Goal: Task Accomplishment & Management: Manage account settings

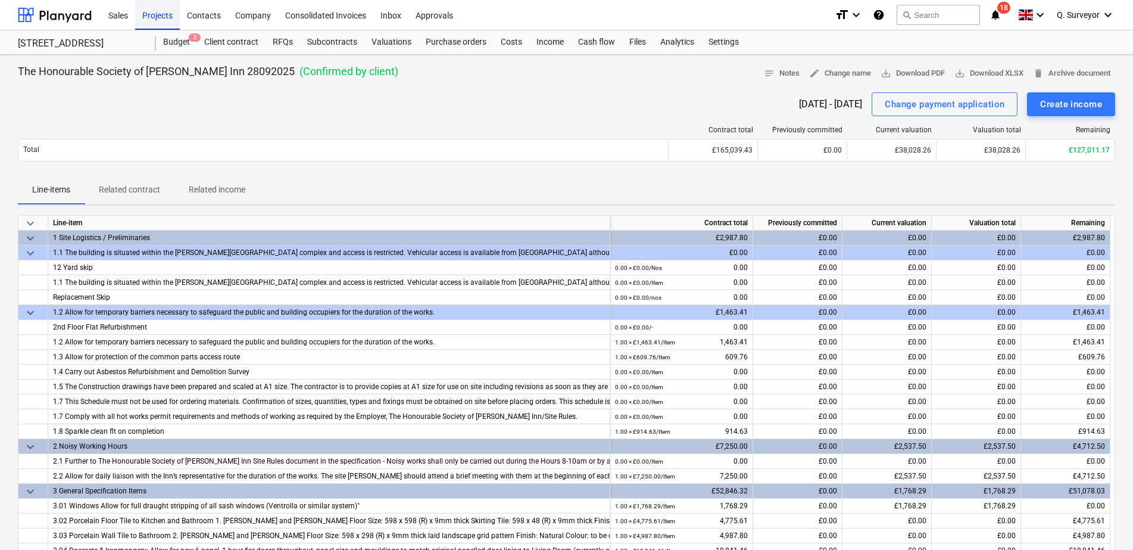
click at [178, 24] on div "Projects" at bounding box center [157, 14] width 45 height 30
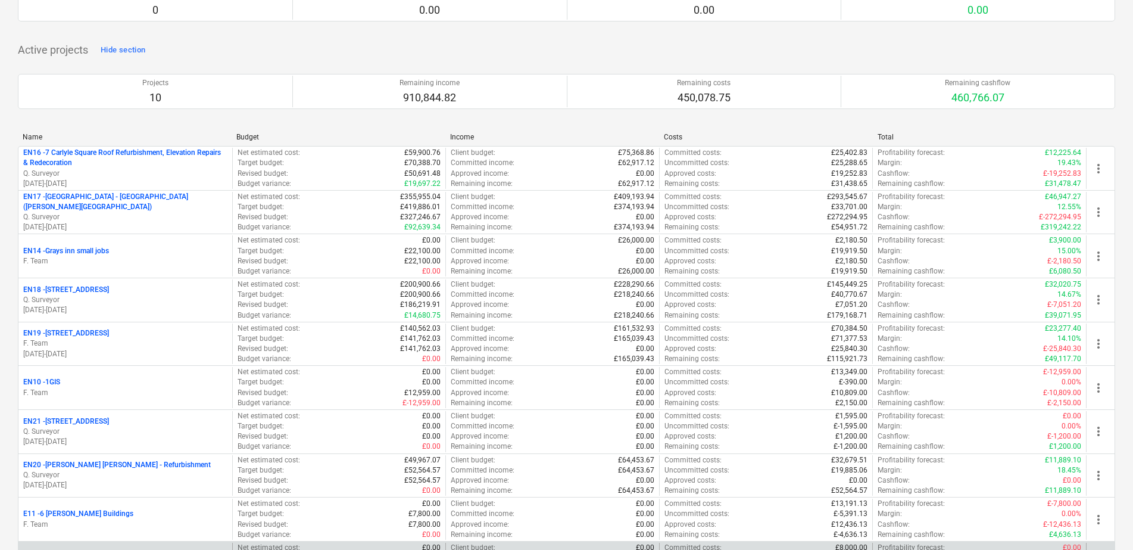
scroll to position [92, 0]
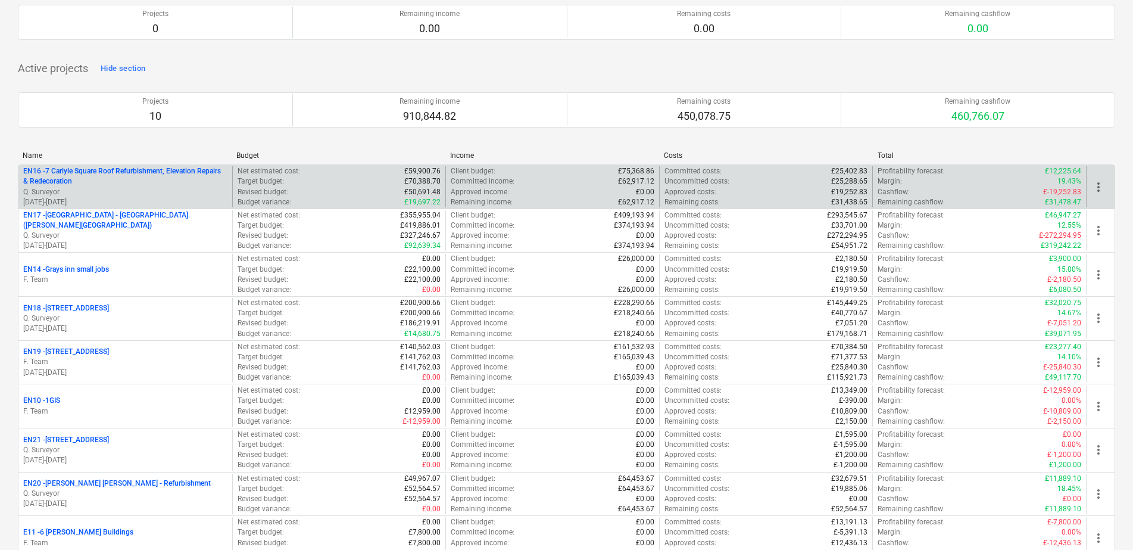
click at [115, 170] on p "EN16 - 7 Carlyle Square Roof Refurbishment, Elevation Repairs & Redecoration" at bounding box center [125, 176] width 204 height 20
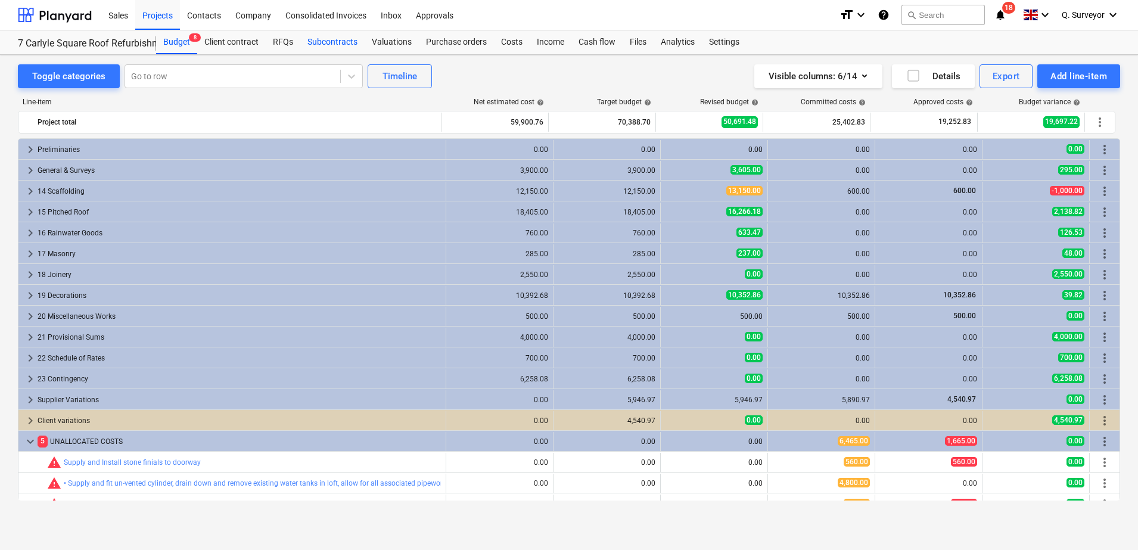
click at [348, 48] on div "Subcontracts" at bounding box center [332, 42] width 64 height 24
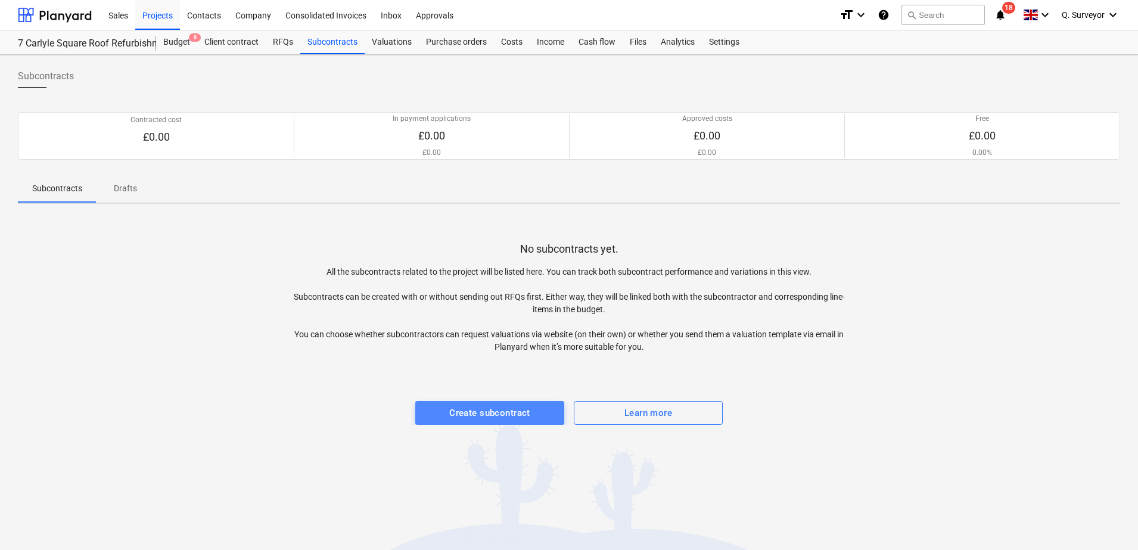
click at [490, 414] on div "Create subcontract" at bounding box center [489, 412] width 81 height 15
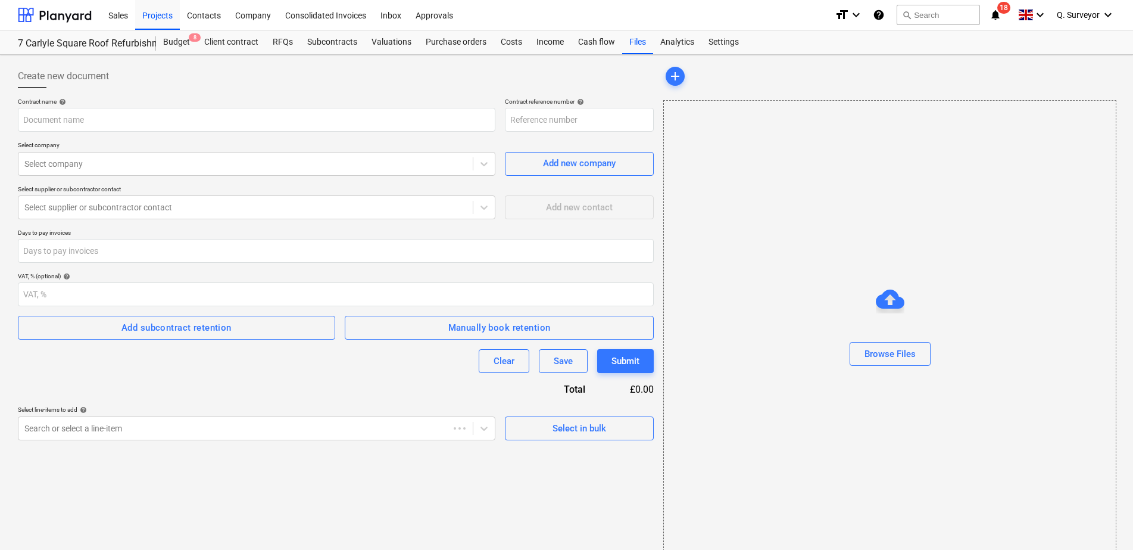
type input "EN16-SO-004"
click at [249, 170] on div "Select company" at bounding box center [245, 163] width 454 height 17
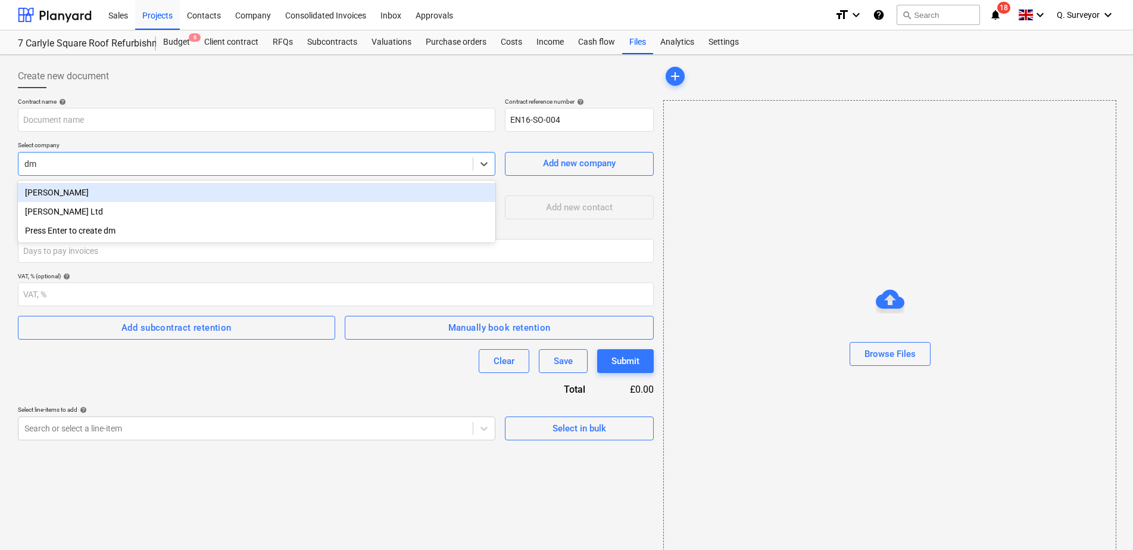
type input "dmj"
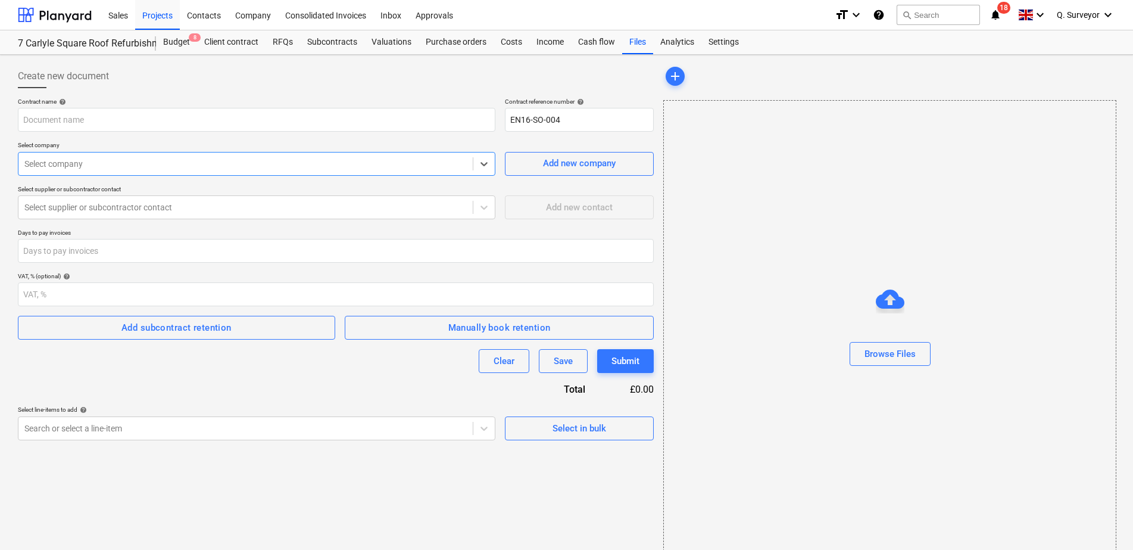
drag, startPoint x: 91, startPoint y: 164, endPoint x: 55, endPoint y: 142, distance: 42.3
click at [0, 142] on html "Sales Projects Contacts Company Consolidated Invoices Inbox Approvals format_si…" at bounding box center [566, 275] width 1133 height 550
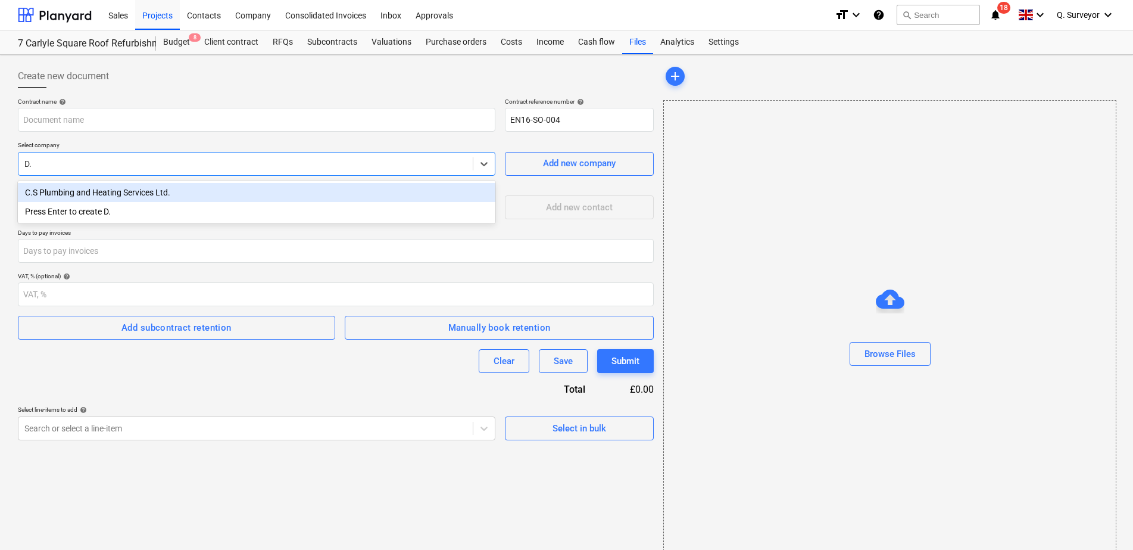
type input "D"
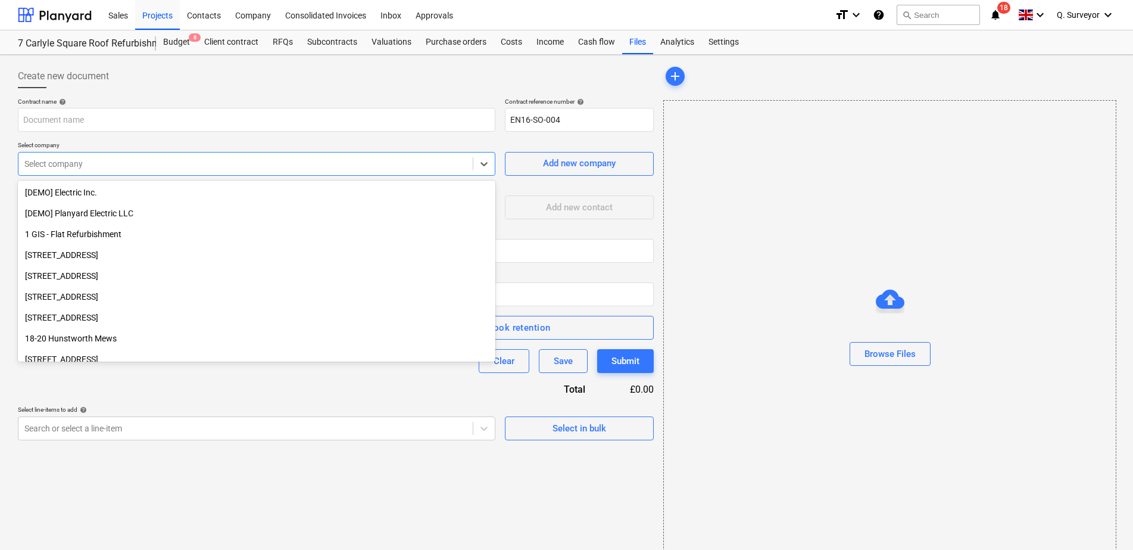
click at [237, 86] on div "Create new document" at bounding box center [336, 76] width 636 height 24
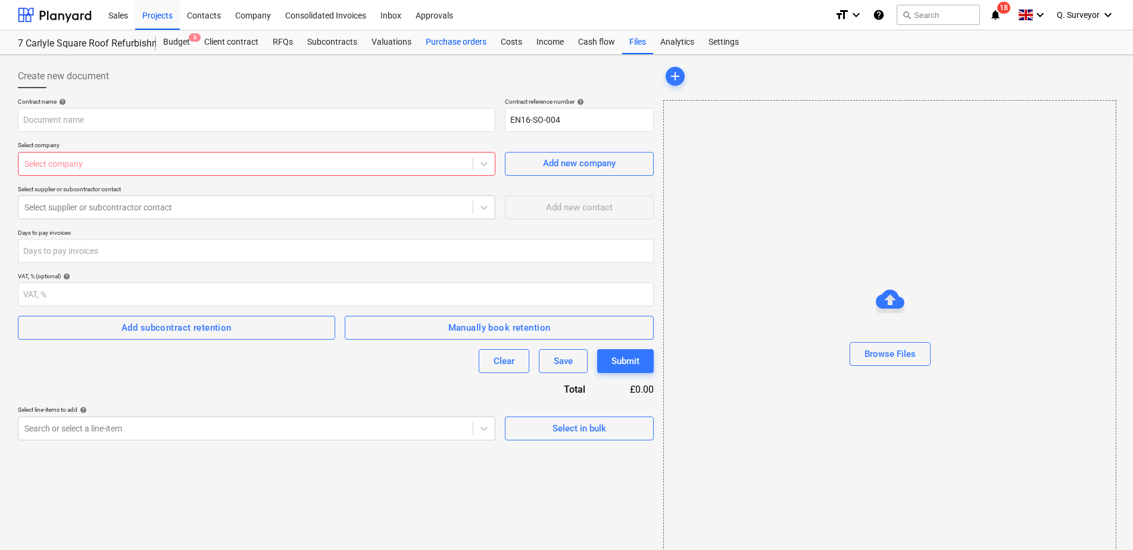
click at [481, 51] on div "Purchase orders" at bounding box center [456, 42] width 75 height 24
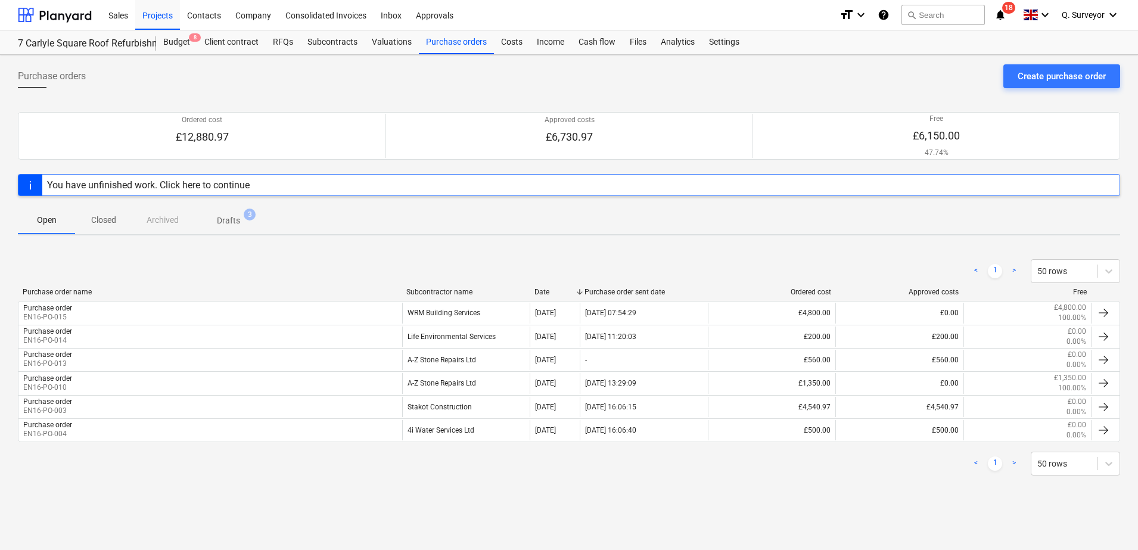
click at [228, 214] on span "Drafts 3" at bounding box center [228, 219] width 42 height 11
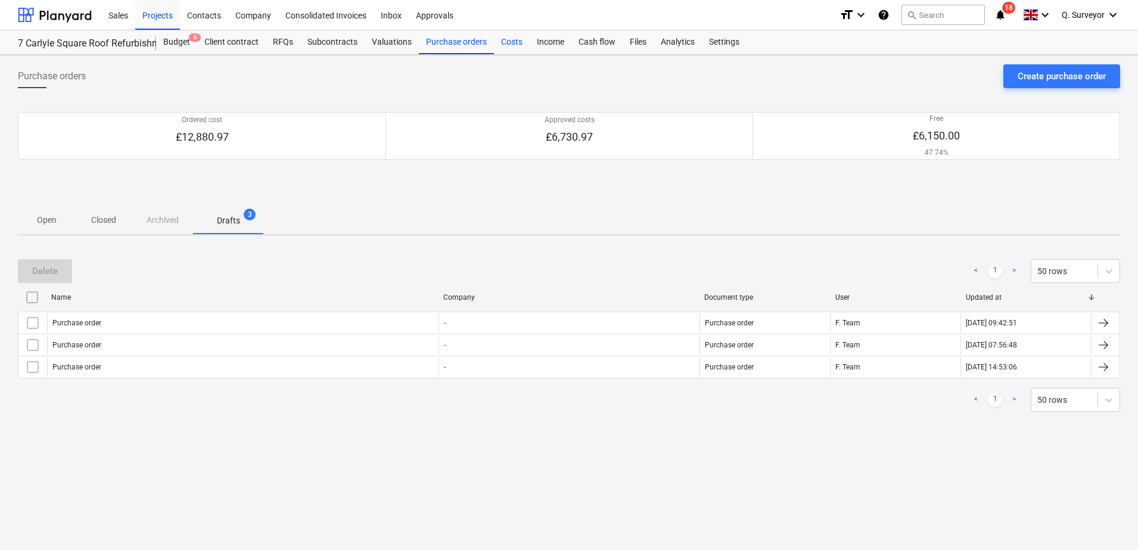
click at [511, 43] on div "Costs" at bounding box center [512, 42] width 36 height 24
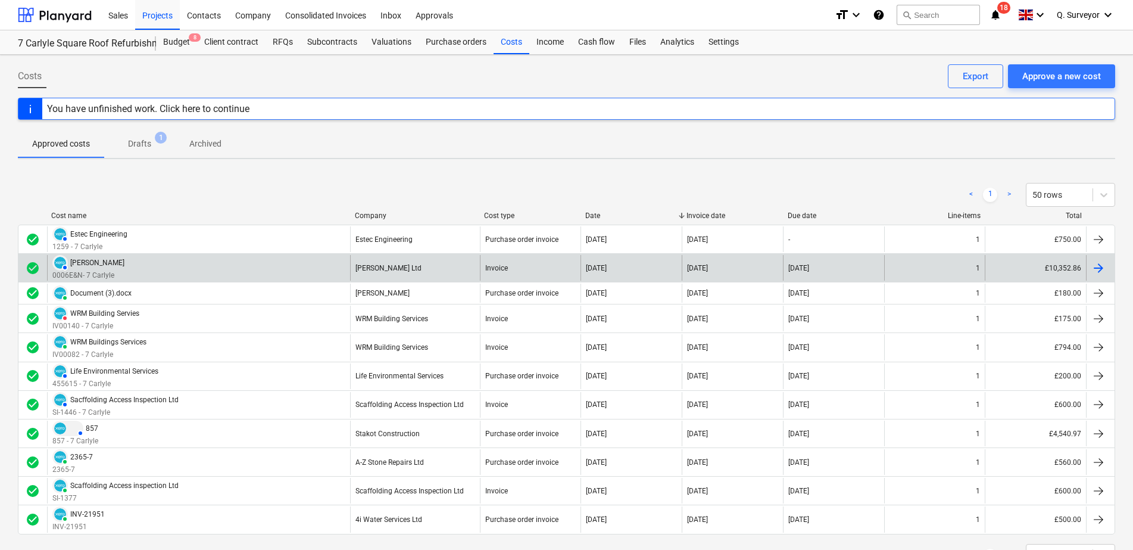
click at [105, 264] on div "[PERSON_NAME]" at bounding box center [97, 262] width 54 height 8
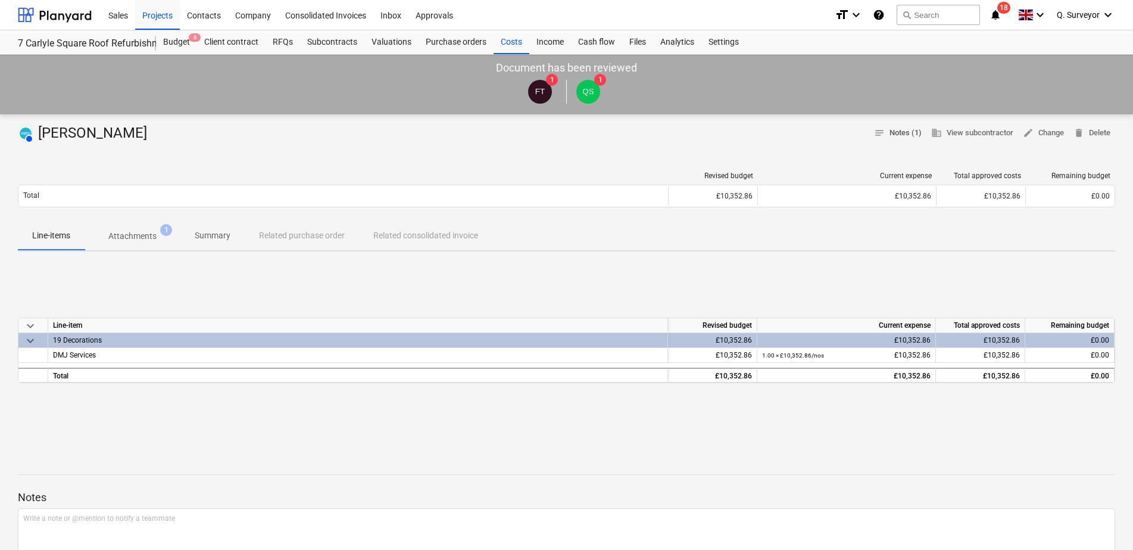
click at [900, 129] on span "notes Notes (1)" at bounding box center [898, 133] width 48 height 14
click at [985, 129] on span "business View subcontractor" at bounding box center [973, 133] width 82 height 14
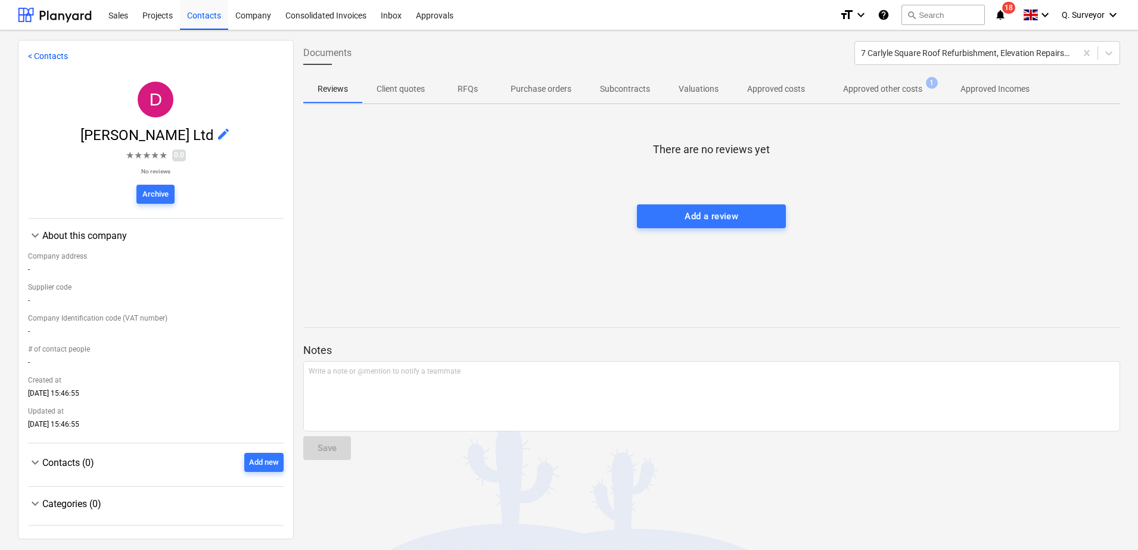
click at [76, 451] on div "keyboard_arrow_down Contacts (0) Add new" at bounding box center [156, 464] width 256 height 43
click at [49, 462] on span "Contacts (0)" at bounding box center [68, 462] width 52 height 11
click at [200, 14] on div "Contacts" at bounding box center [204, 14] width 48 height 30
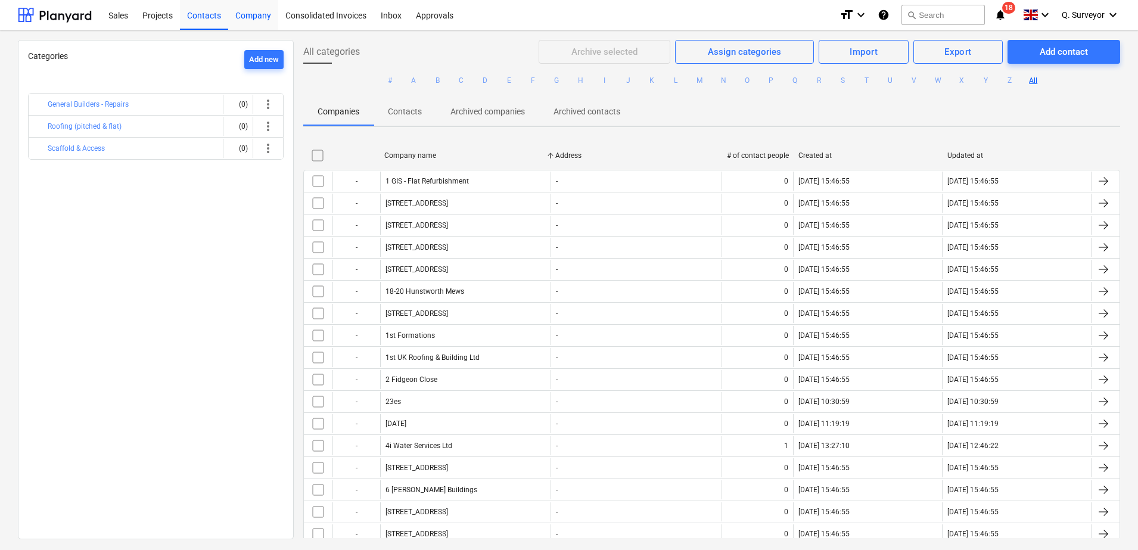
click at [238, 23] on div "Company" at bounding box center [253, 14] width 50 height 30
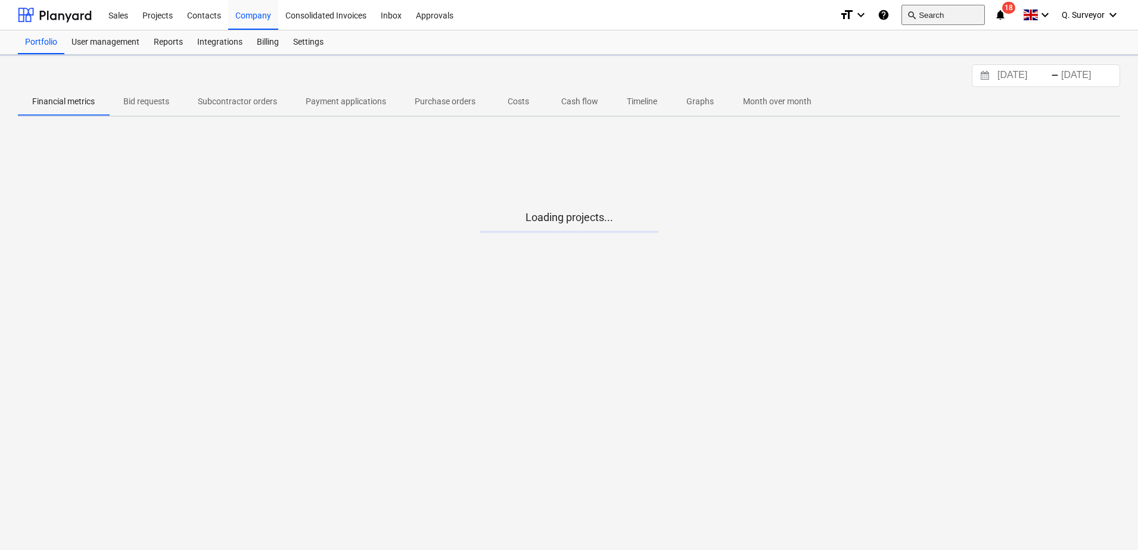
drag, startPoint x: 222, startPoint y: 27, endPoint x: 923, endPoint y: 16, distance: 701.7
click at [220, 27] on div "Contacts" at bounding box center [204, 14] width 48 height 30
click at [931, 1] on div "search Search" at bounding box center [942, 15] width 83 height 29
click at [923, 16] on button "search Search" at bounding box center [942, 15] width 83 height 20
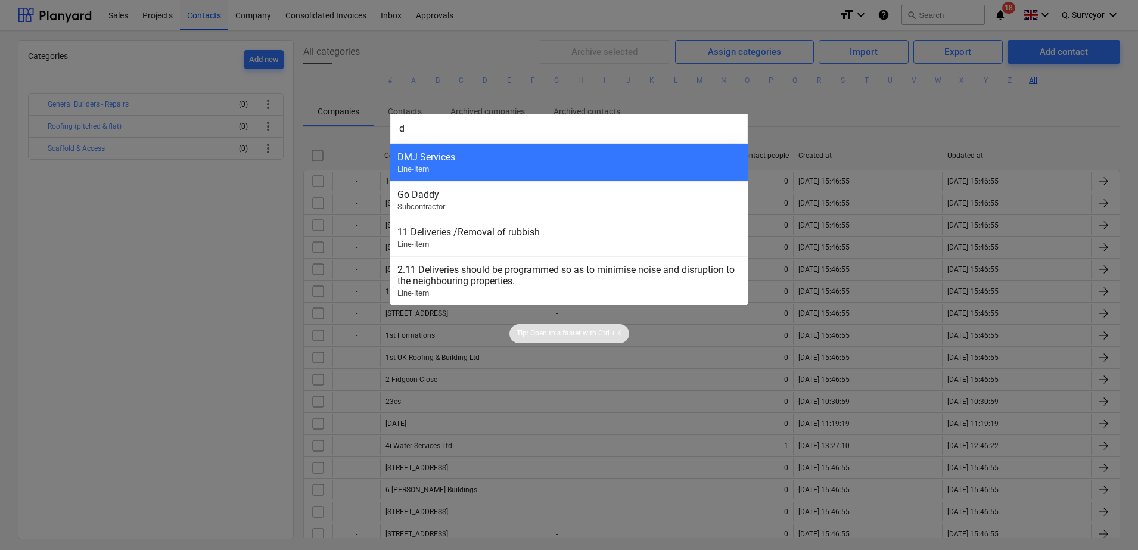
click at [435, 132] on input "d" at bounding box center [568, 129] width 357 height 30
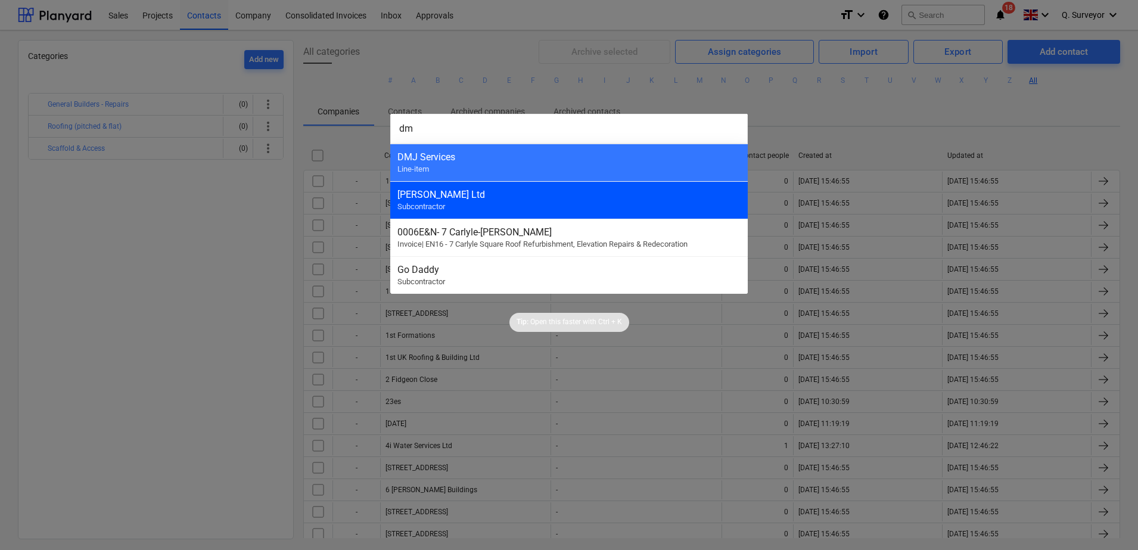
type input "dm"
click at [453, 188] on div "[PERSON_NAME] Ltd Subcontractor" at bounding box center [568, 200] width 357 height 38
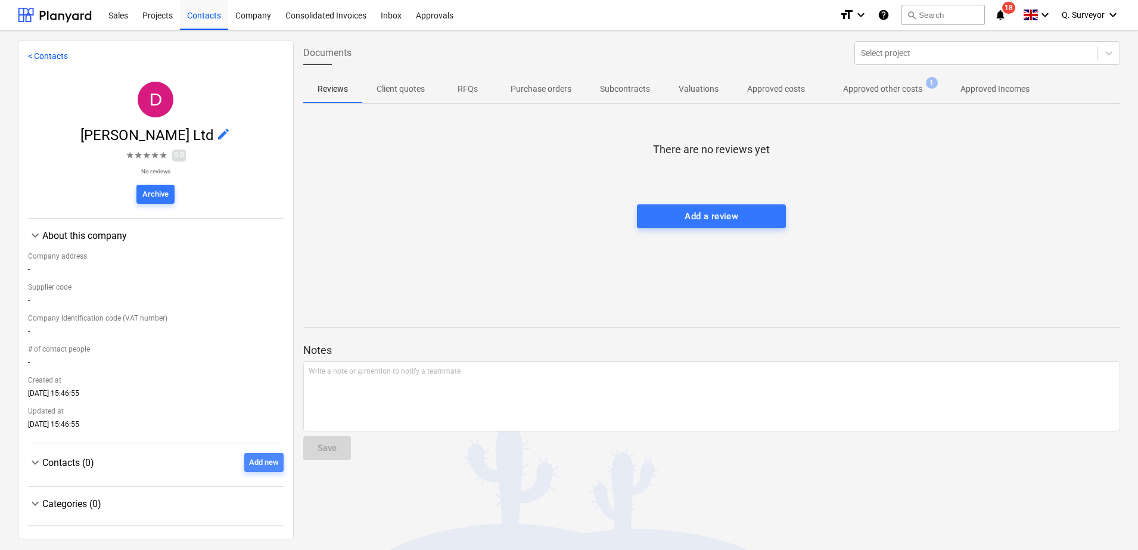
click at [250, 460] on div "Add new" at bounding box center [264, 463] width 30 height 14
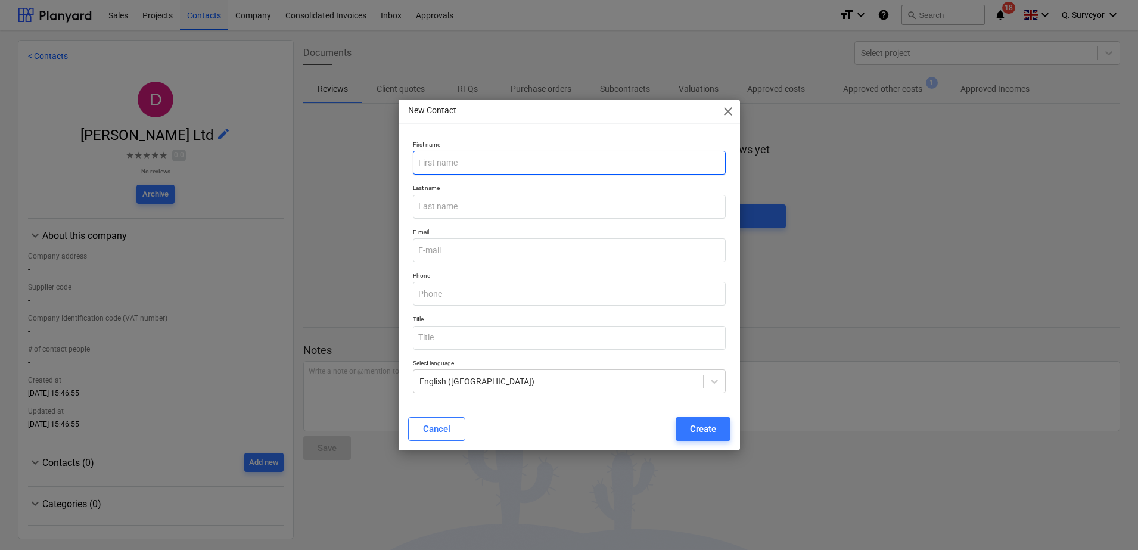
click at [475, 165] on input "text" at bounding box center [569, 163] width 313 height 24
click at [428, 254] on input "email" at bounding box center [569, 250] width 313 height 24
click at [499, 154] on input "text" at bounding box center [569, 163] width 313 height 24
type input "U"
click at [475, 255] on input "email" at bounding box center [569, 250] width 313 height 24
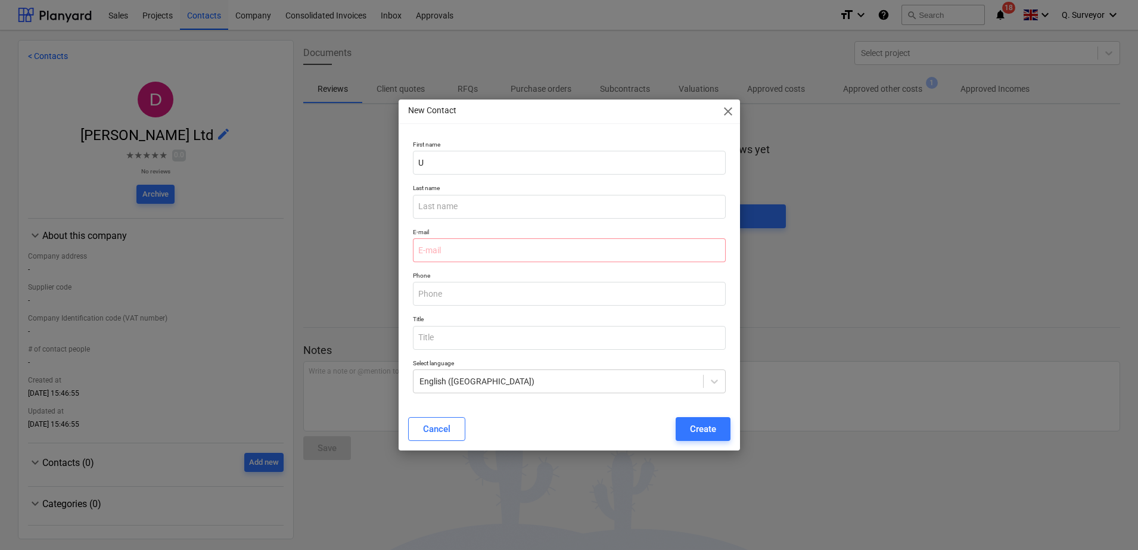
click at [357, 153] on div "New Contact close First name U Last name E-mail Phone Title Select language Eng…" at bounding box center [569, 275] width 1138 height 550
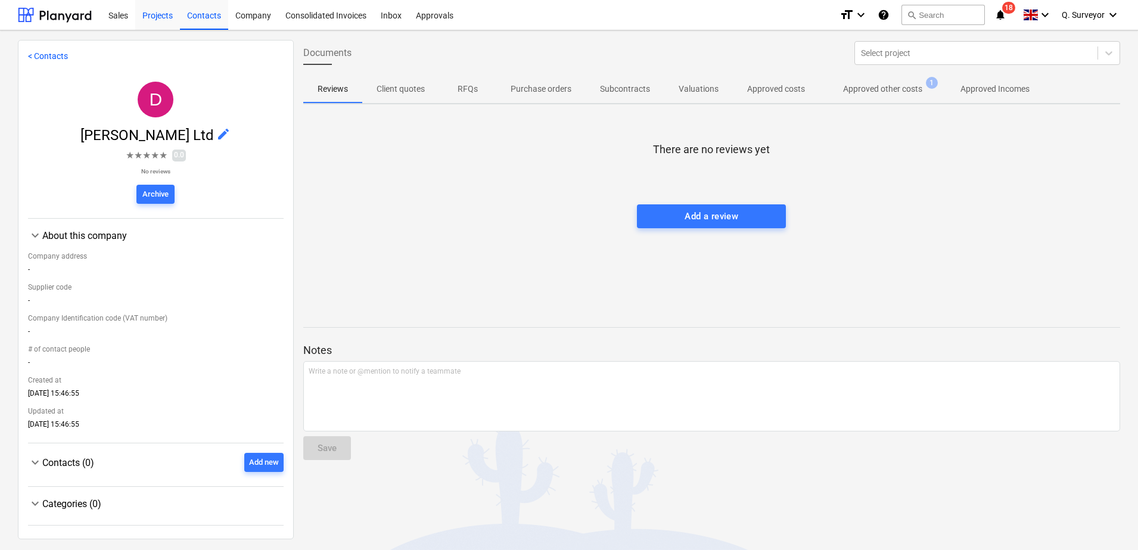
drag, startPoint x: 162, startPoint y: 23, endPoint x: 139, endPoint y: 5, distance: 28.5
click at [161, 23] on div "Projects" at bounding box center [157, 14] width 45 height 30
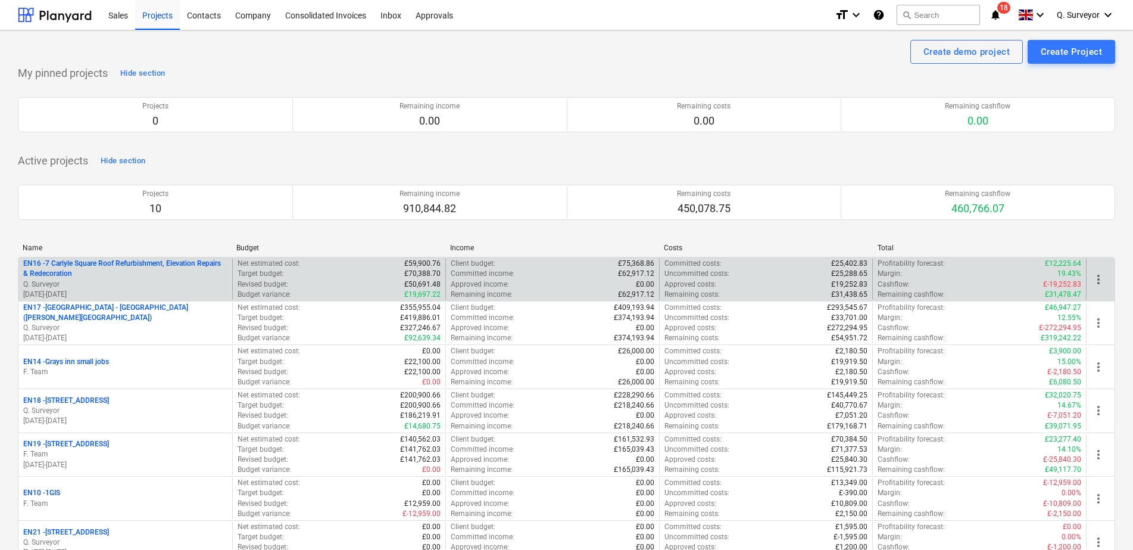
click at [80, 271] on p "EN16 - 7 Carlyle Square Roof Refurbishment, Elevation Repairs & Redecoration" at bounding box center [125, 268] width 204 height 20
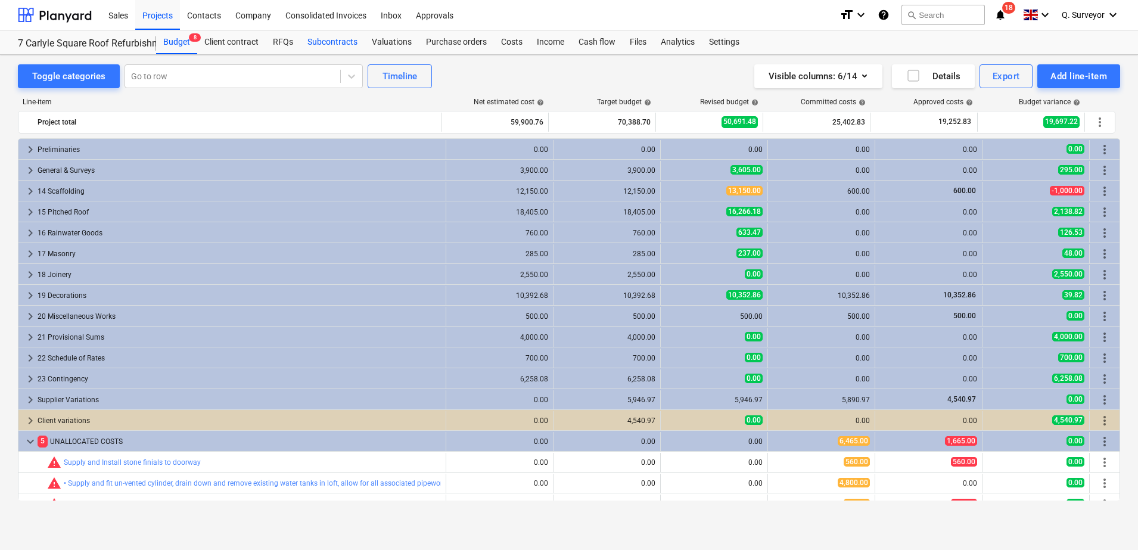
click at [303, 49] on div "Subcontracts" at bounding box center [332, 42] width 64 height 24
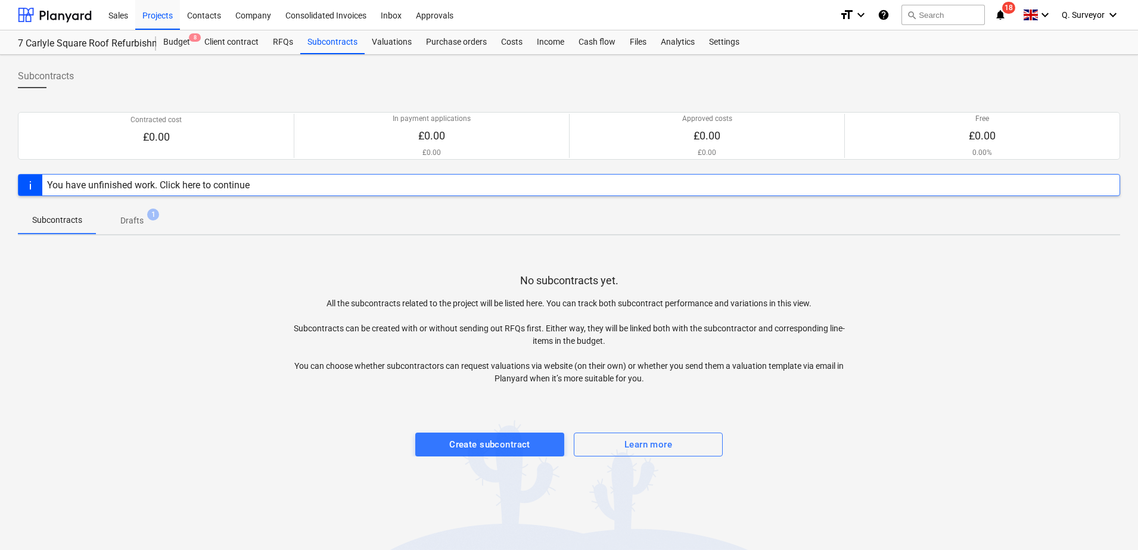
click at [116, 223] on span "Drafts 1" at bounding box center [132, 220] width 42 height 13
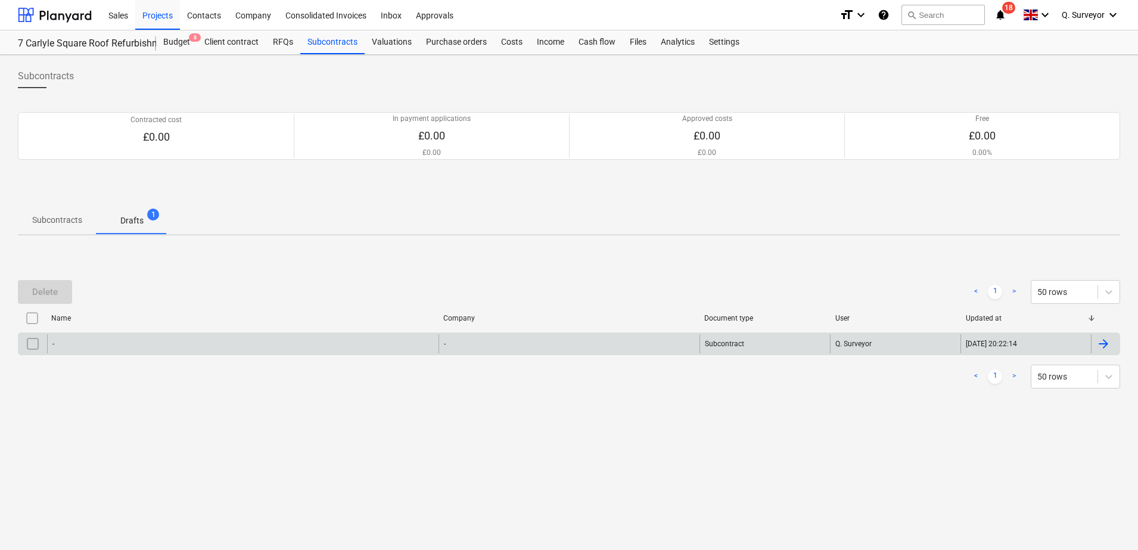
click at [65, 347] on div "-" at bounding box center [242, 343] width 391 height 19
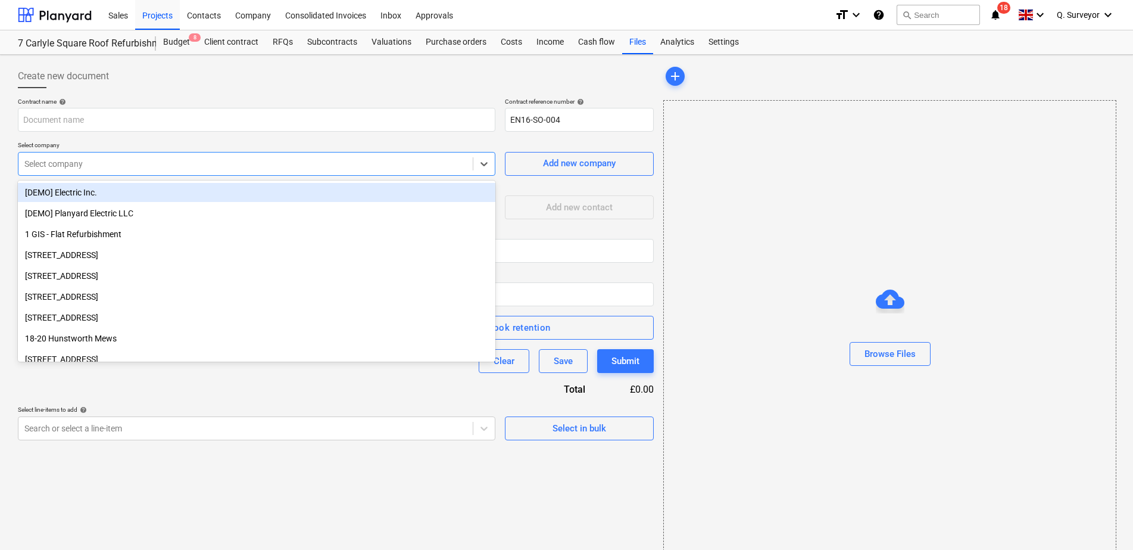
click at [52, 160] on div at bounding box center [245, 164] width 443 height 12
type input "DM"
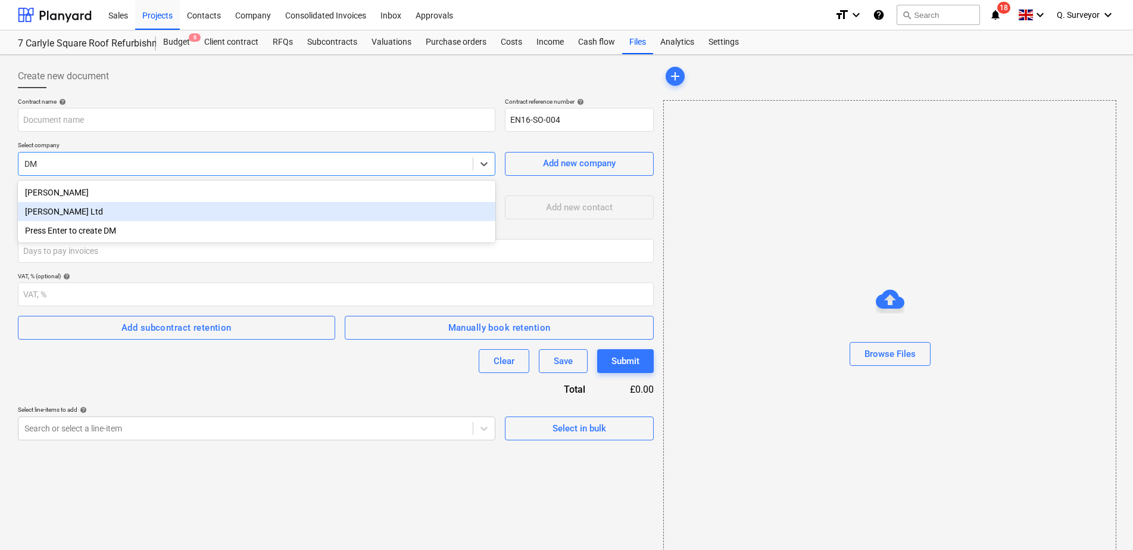
click at [54, 213] on div "[PERSON_NAME] Ltd" at bounding box center [257, 211] width 478 height 19
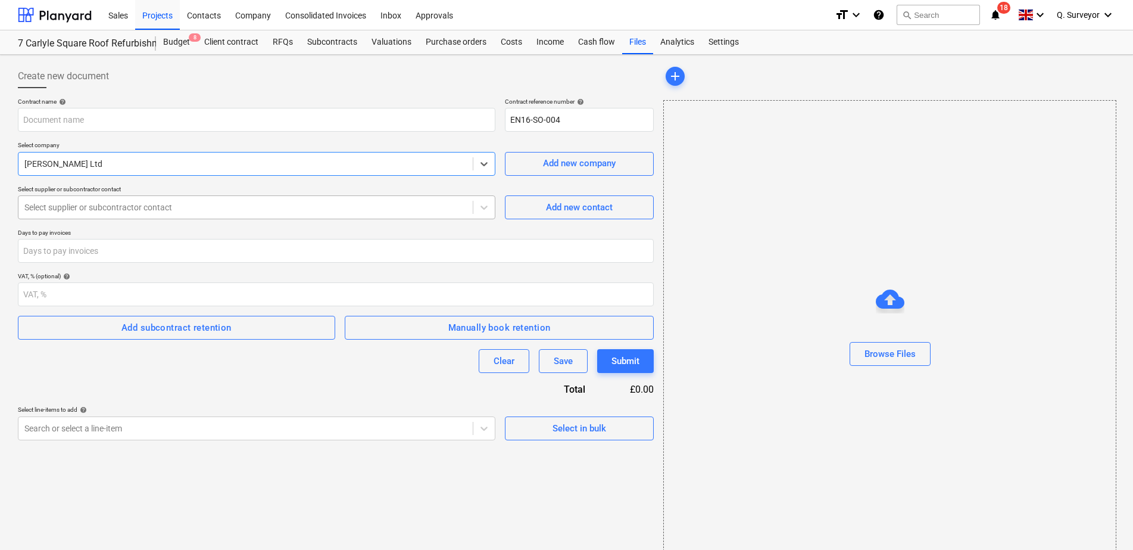
click at [183, 206] on div at bounding box center [245, 207] width 443 height 12
drag, startPoint x: 239, startPoint y: 245, endPoint x: 369, endPoint y: 214, distance: 134.1
click at [240, 245] on div "No options" at bounding box center [257, 235] width 478 height 19
click at [418, 195] on div "Select supplier or subcontractor contact" at bounding box center [257, 207] width 478 height 24
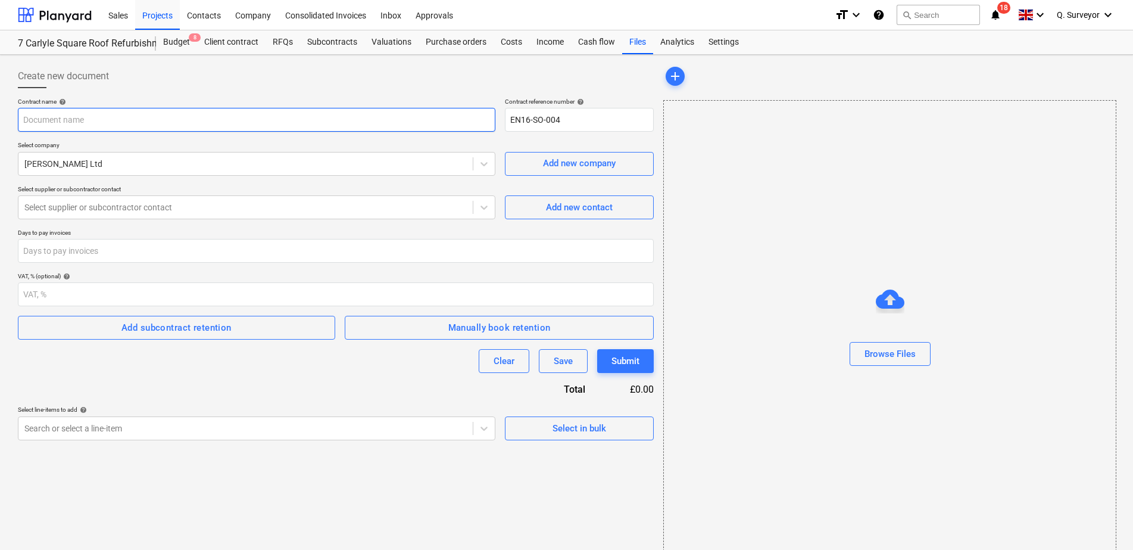
click at [68, 126] on input "text" at bounding box center [257, 120] width 478 height 24
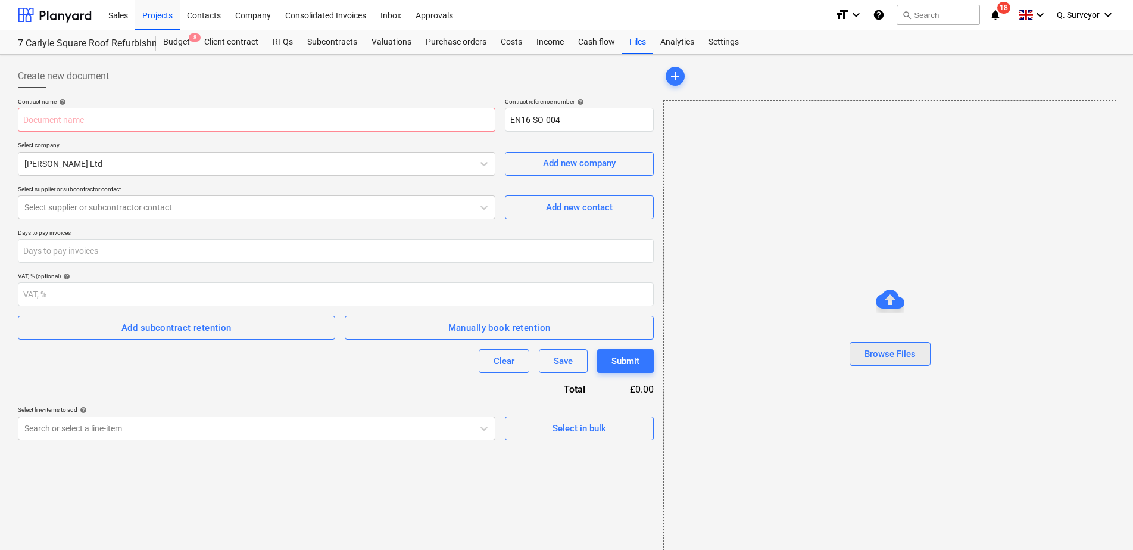
click at [896, 356] on div "Browse Files" at bounding box center [890, 353] width 51 height 15
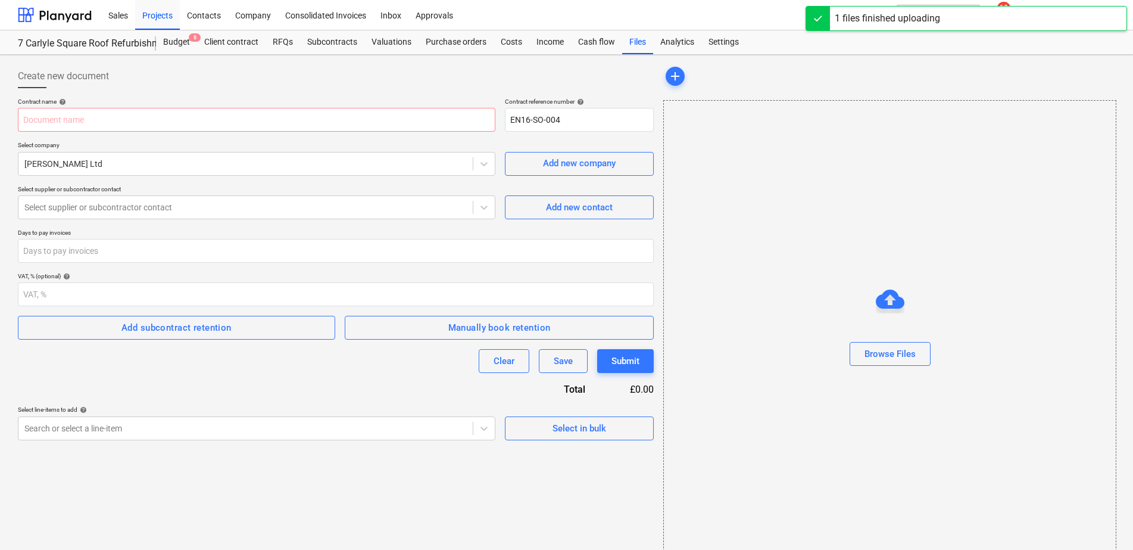
type input "7 Carlyle Square - Subcontract Order - P&D (1).pdf"
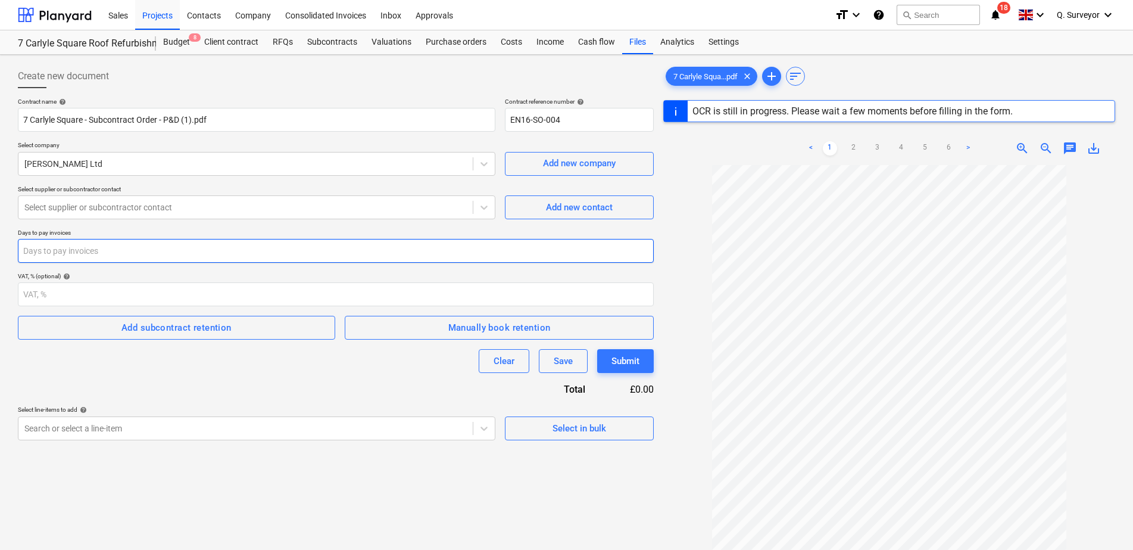
click at [146, 252] on input "number" at bounding box center [336, 251] width 636 height 24
type input "35"
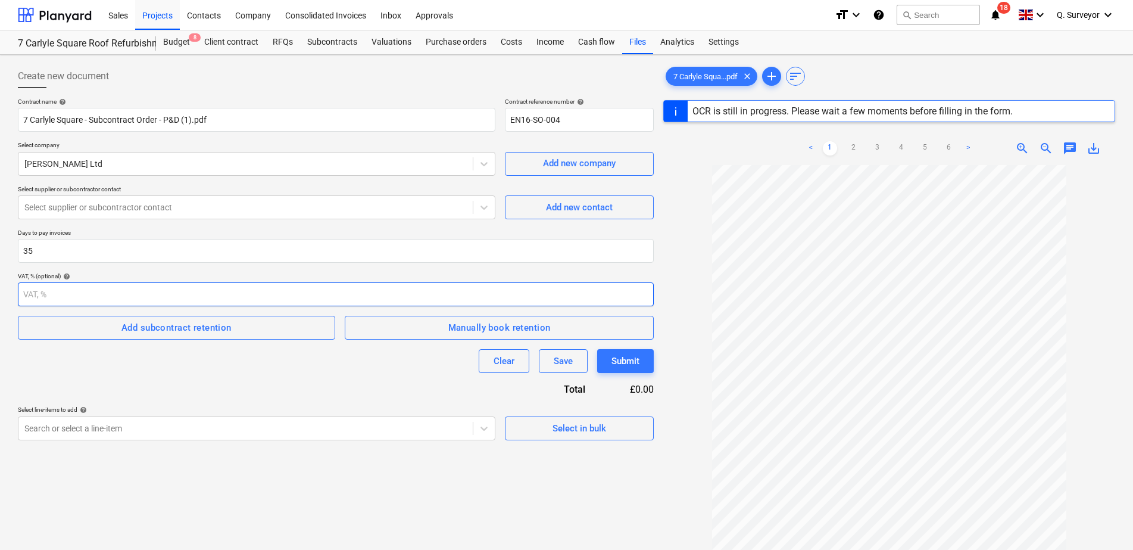
click at [126, 294] on input "number" at bounding box center [336, 294] width 636 height 24
type input "0"
click at [180, 371] on div "Clear Save Submit" at bounding box center [336, 361] width 636 height 24
click at [220, 323] on div "Add subcontract retention" at bounding box center [177, 327] width 110 height 15
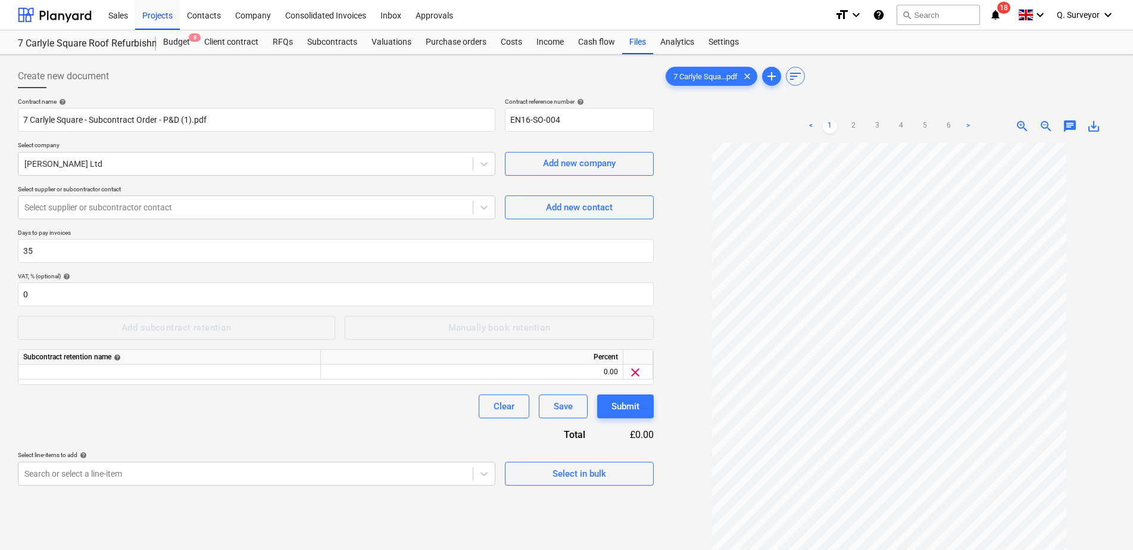
type input "7"
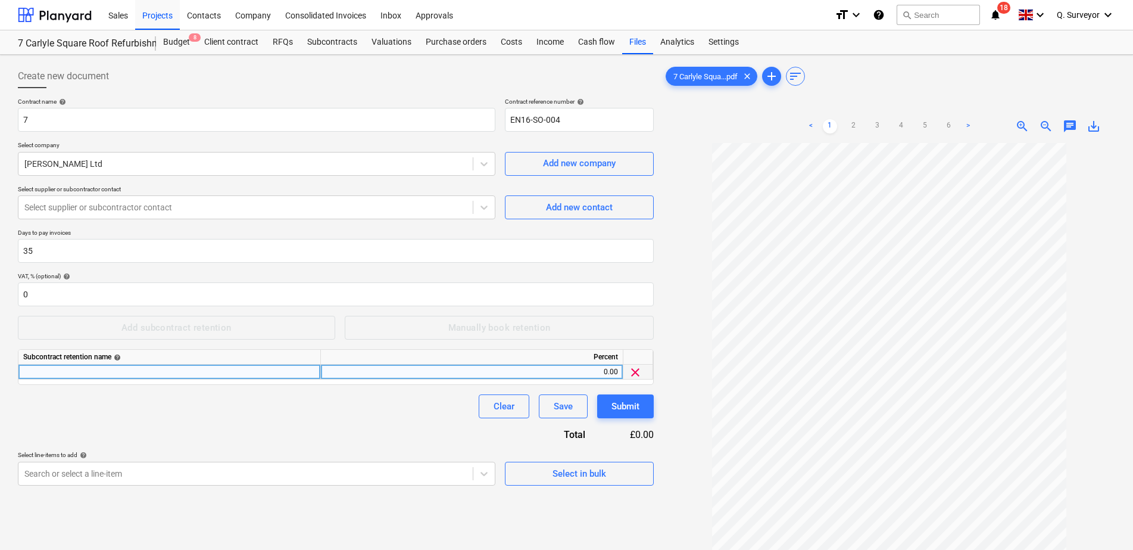
click at [80, 370] on div at bounding box center [169, 372] width 303 height 15
type input "R"
type input "Retention"
click at [607, 365] on div "0.00" at bounding box center [472, 372] width 292 height 15
type input "2.5"
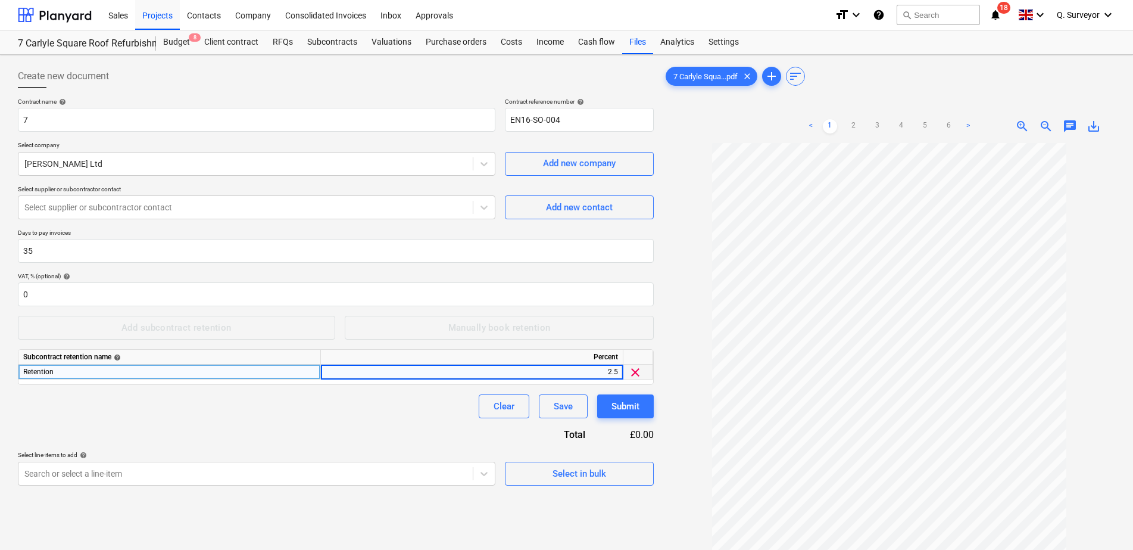
click at [444, 416] on div "Clear Save Submit" at bounding box center [336, 406] width 636 height 24
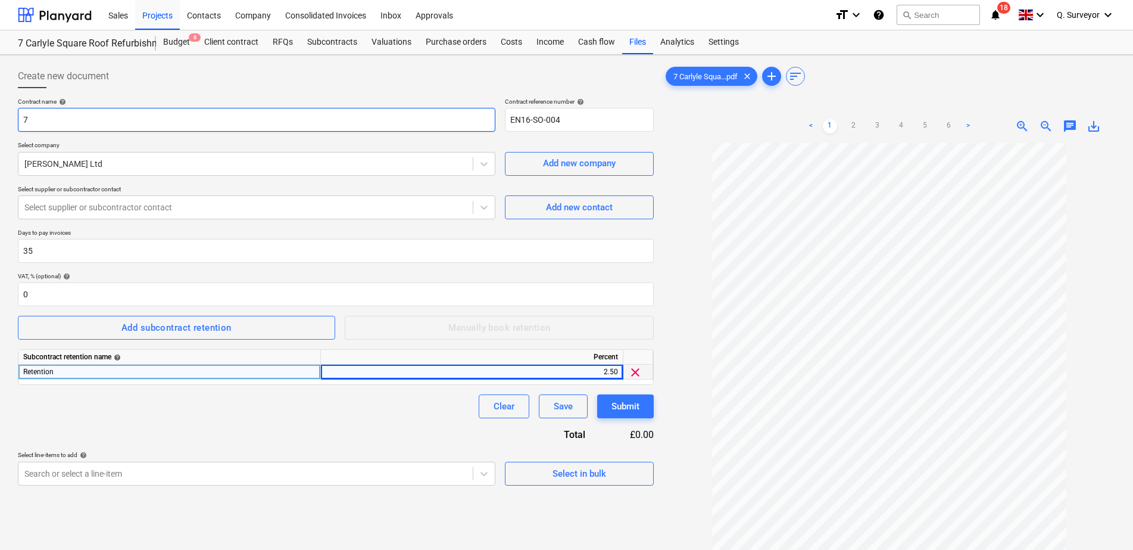
click at [93, 119] on input "7" at bounding box center [257, 120] width 478 height 24
drag, startPoint x: 57, startPoint y: 124, endPoint x: -3, endPoint y: 117, distance: 60.5
click at [0, 117] on html "Sales Projects Contacts Company Consolidated Invoices Inbox Approvals format_si…" at bounding box center [566, 275] width 1133 height 550
paste input "Carlyle Square - Subcontract Order - P&D (1)"
drag, startPoint x: 209, startPoint y: 120, endPoint x: 179, endPoint y: 122, distance: 30.4
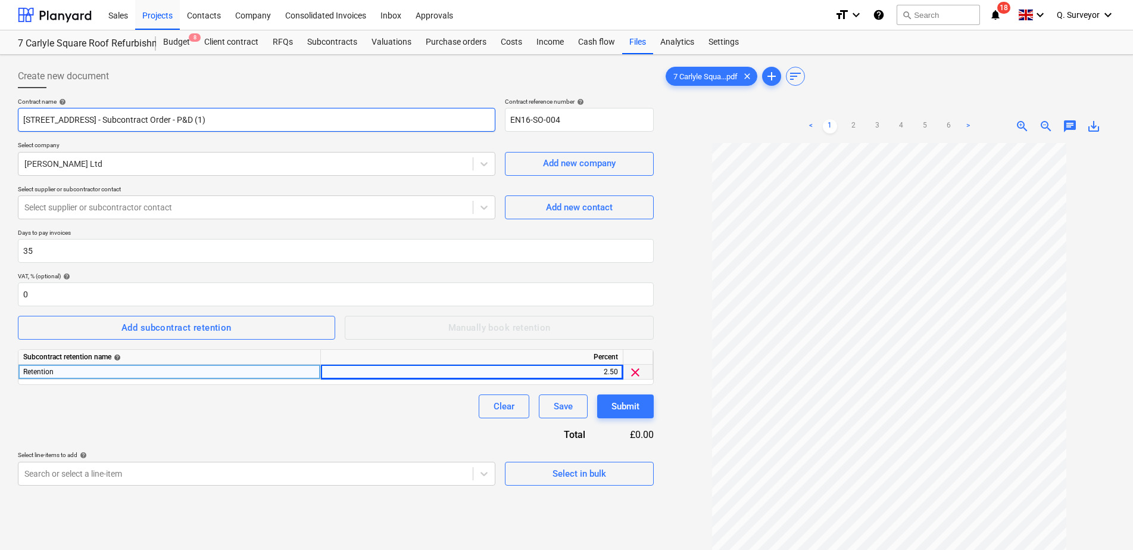
click at [179, 122] on input "[STREET_ADDRESS] - Subcontract Order - P&D (1)" at bounding box center [257, 120] width 478 height 24
type input "[STREET_ADDRESS] - Subcontract Order - P&D"
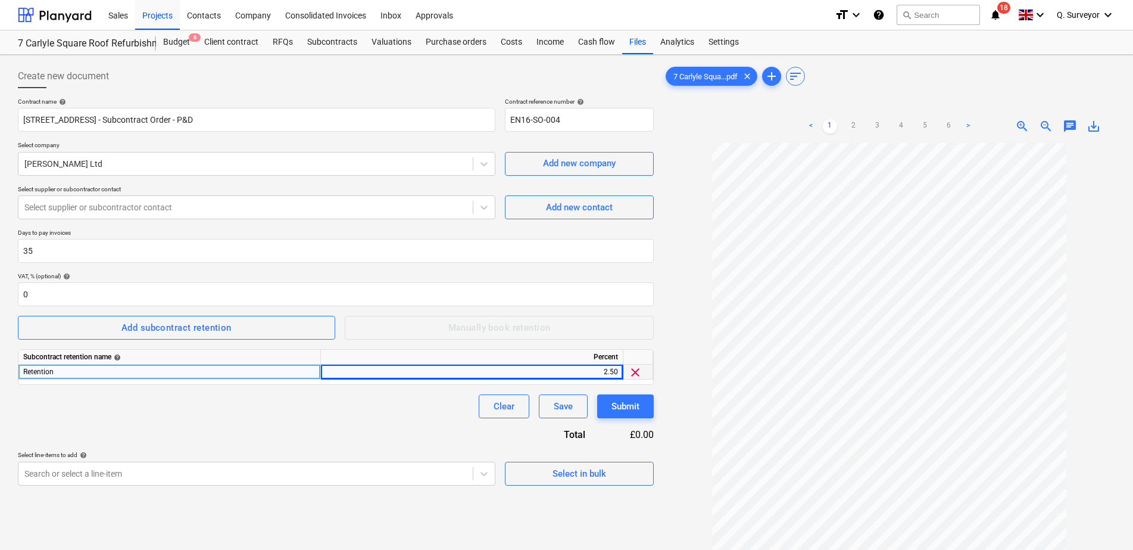
click at [238, 85] on div "Create new document" at bounding box center [336, 76] width 636 height 24
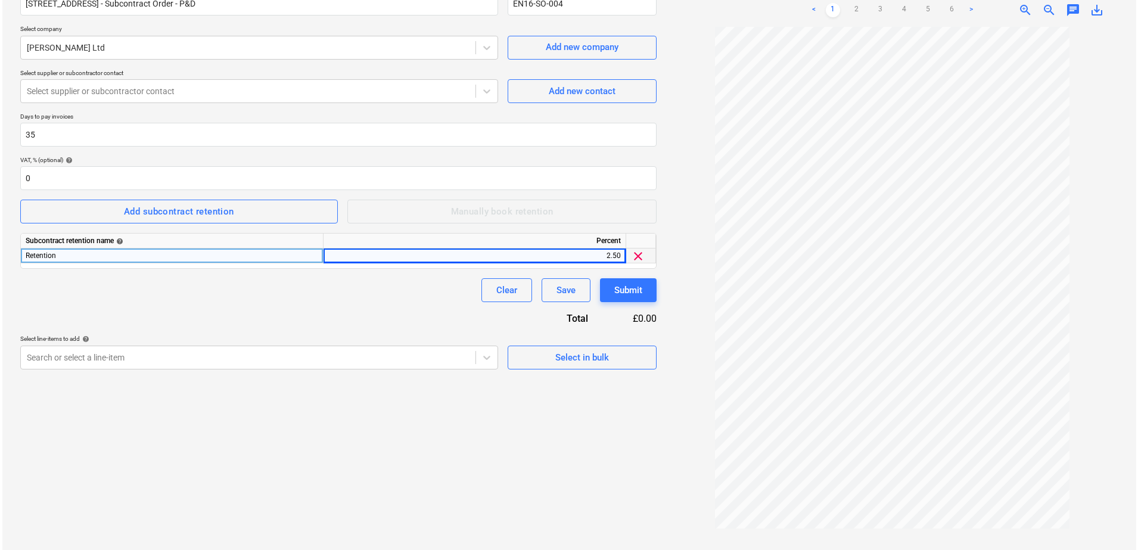
scroll to position [119, 0]
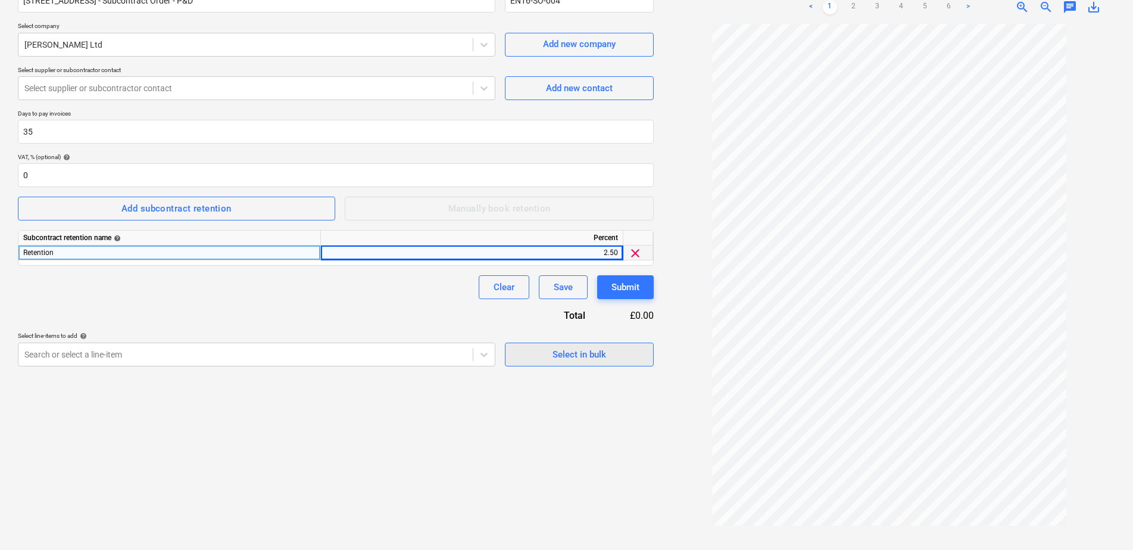
click at [630, 350] on span "Select in bulk" at bounding box center [579, 354] width 119 height 15
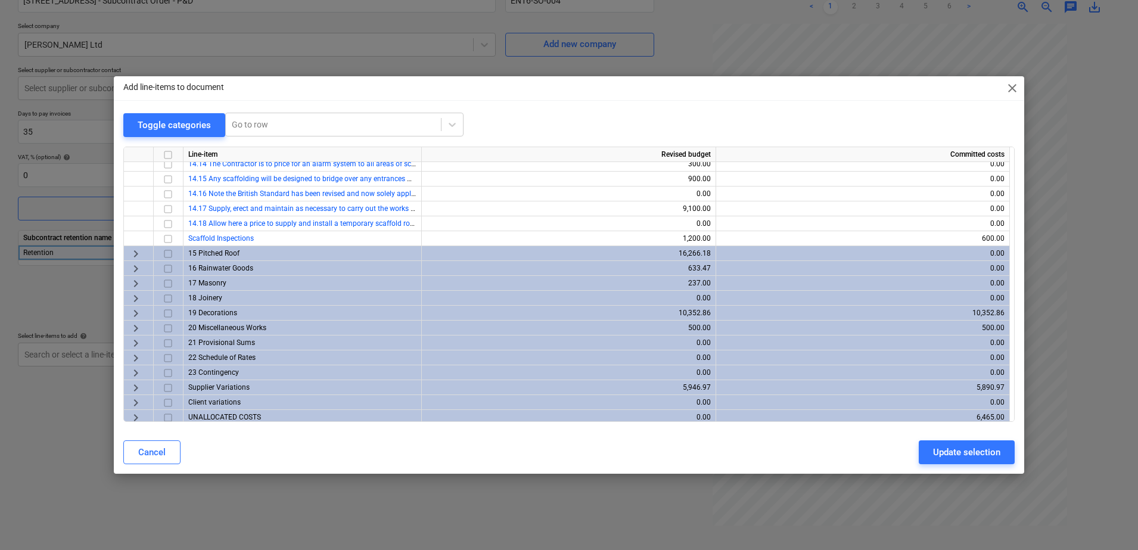
scroll to position [292, 0]
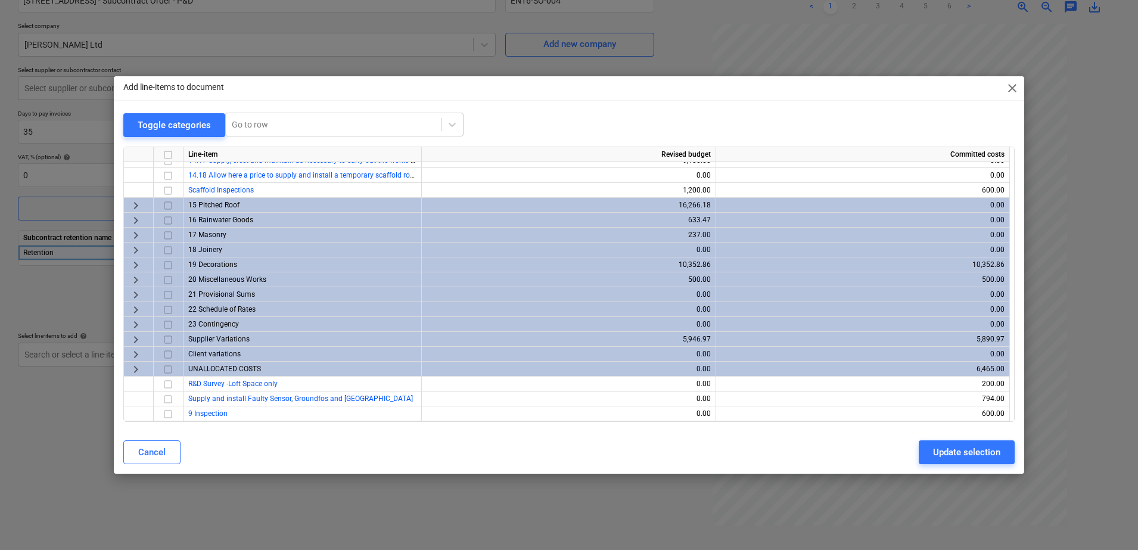
click at [164, 263] on input "checkbox" at bounding box center [168, 264] width 14 height 14
click at [137, 267] on span "keyboard_arrow_right" at bounding box center [136, 264] width 14 height 14
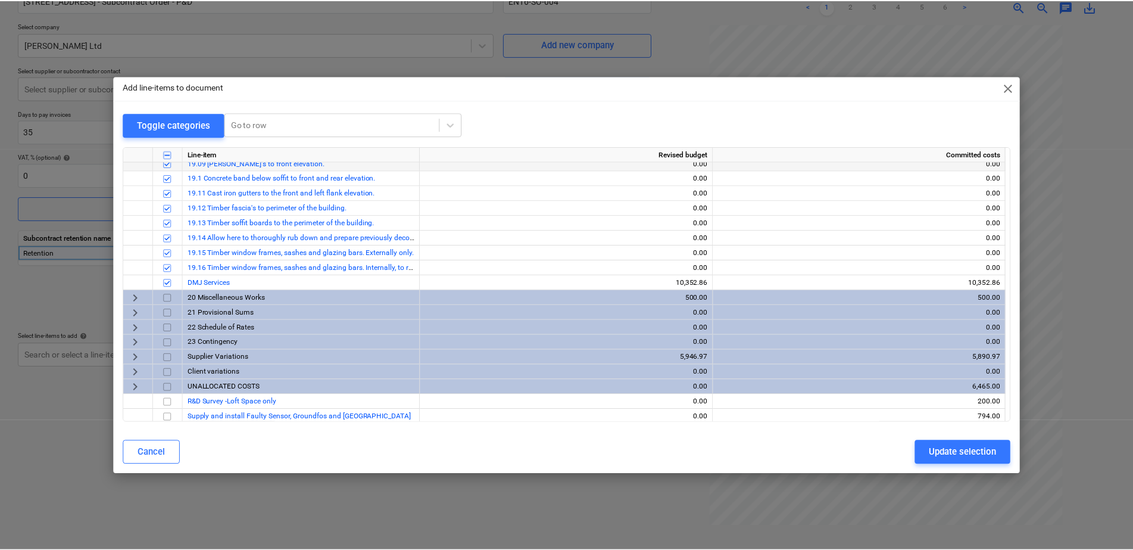
scroll to position [560, 0]
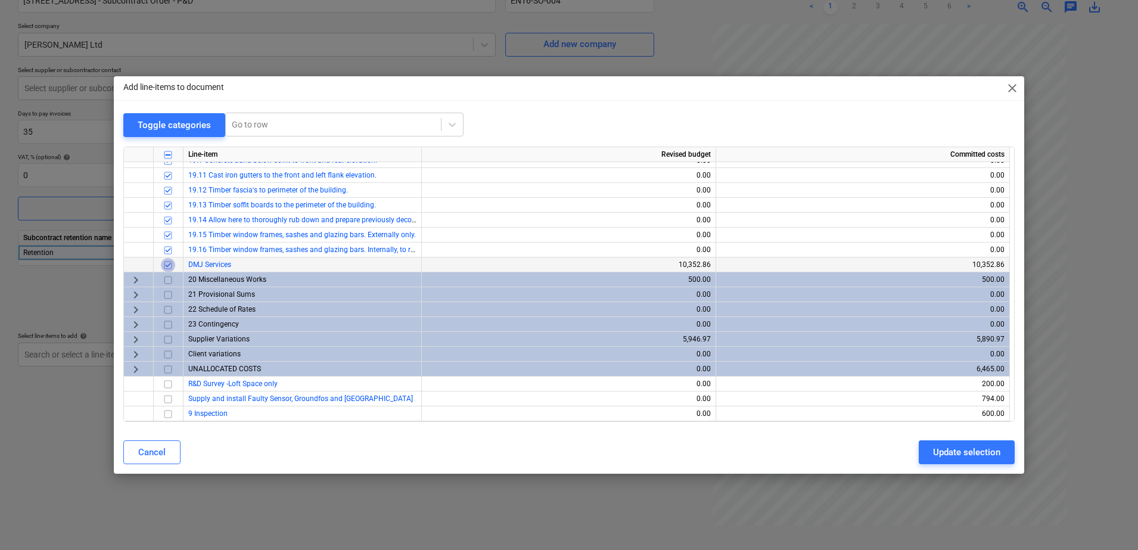
click at [172, 267] on input "checkbox" at bounding box center [168, 264] width 14 height 14
click at [977, 454] on div "Update selection" at bounding box center [966, 451] width 67 height 15
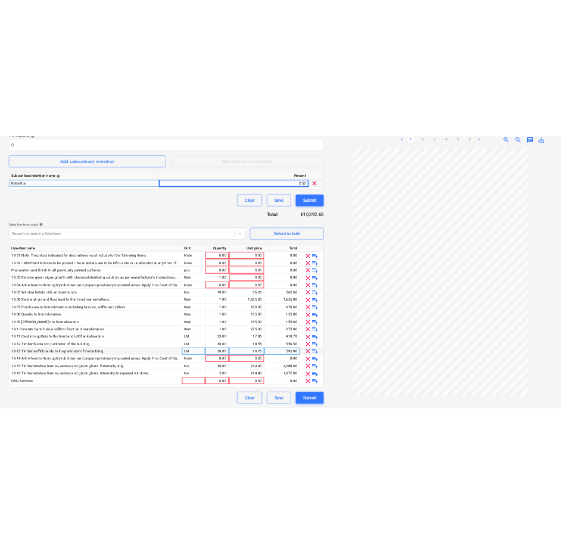
scroll to position [277, 0]
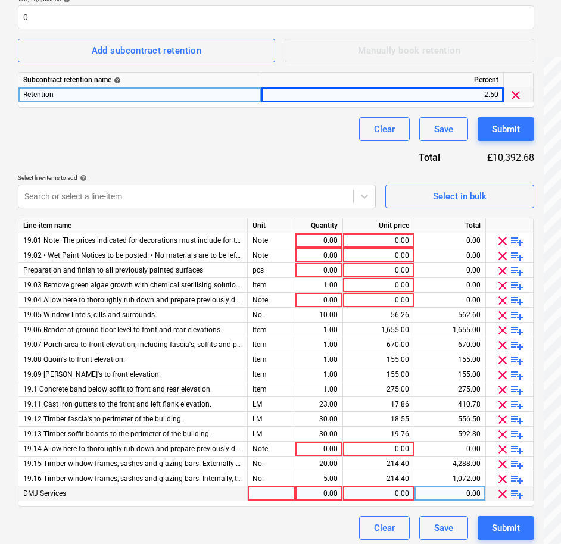
click at [312, 490] on div "0.00" at bounding box center [319, 494] width 38 height 15
type input "1"
click at [357, 487] on div "0.00" at bounding box center [378, 494] width 61 height 15
click at [265, 493] on div at bounding box center [272, 494] width 48 height 15
type input "no."
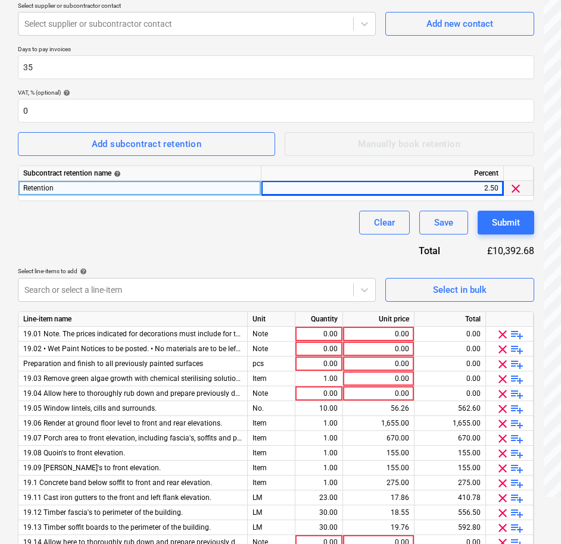
scroll to position [282, 0]
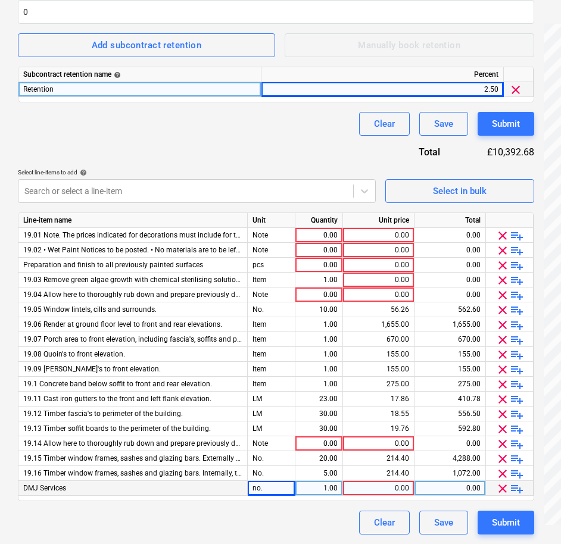
click at [397, 489] on div "0.00" at bounding box center [378, 488] width 61 height 15
type input "220"
click at [302, 532] on div "Clear Save Submit" at bounding box center [276, 523] width 516 height 24
click at [317, 139] on div "Contract name help 7 Carlyle Square - Subcontract Order - P&D Contract referenc…" at bounding box center [276, 175] width 516 height 720
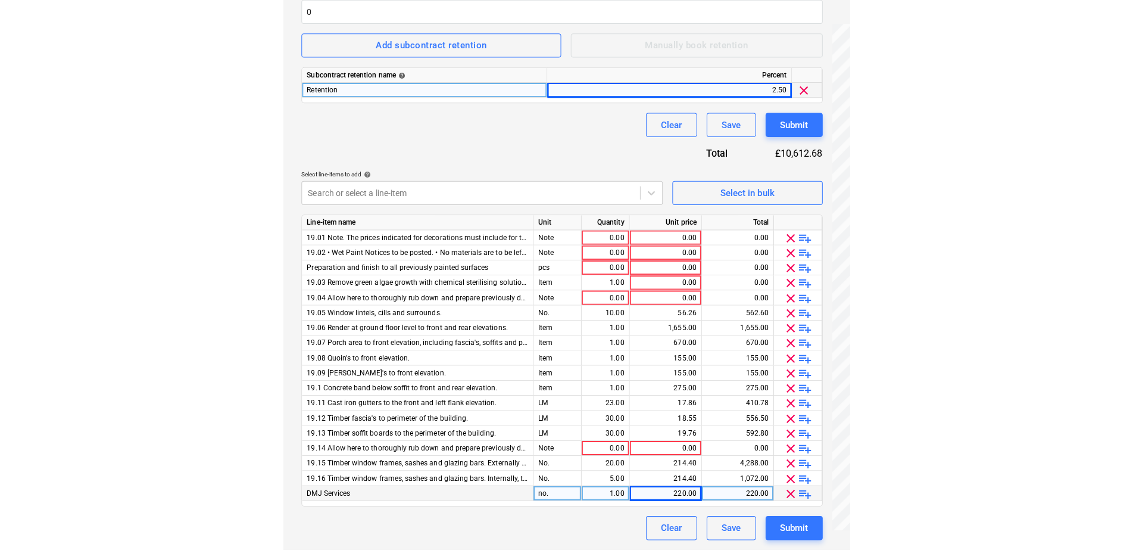
scroll to position [277, 0]
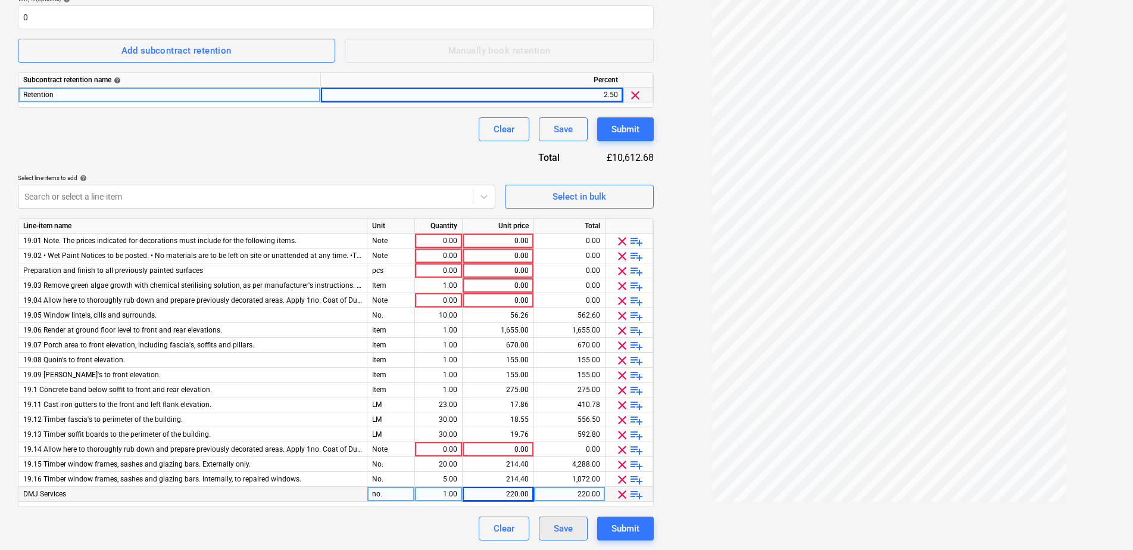
click at [572, 518] on button "Save" at bounding box center [563, 528] width 49 height 24
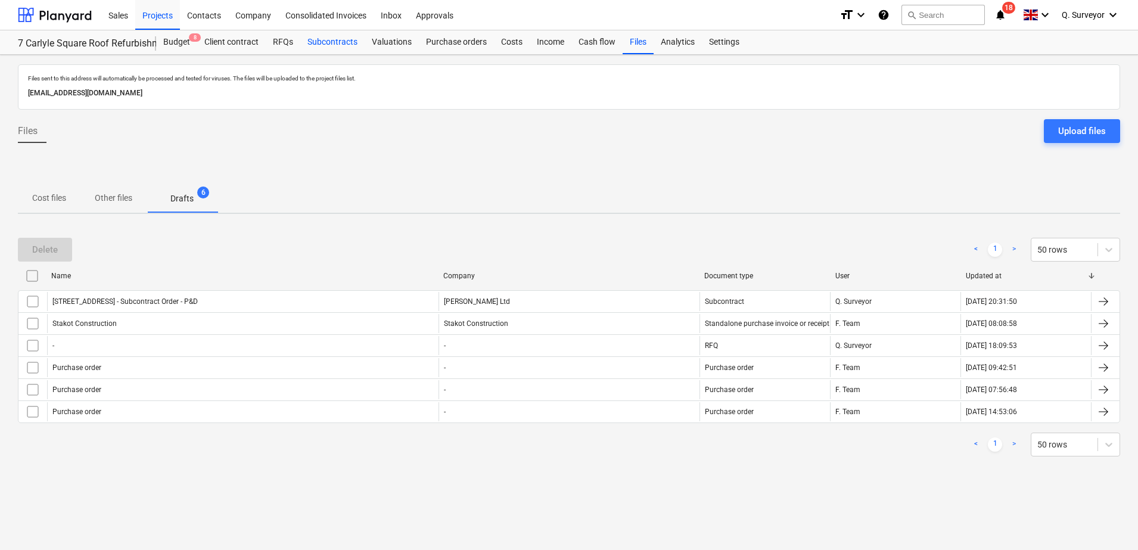
click at [337, 47] on div "Subcontracts" at bounding box center [332, 42] width 64 height 24
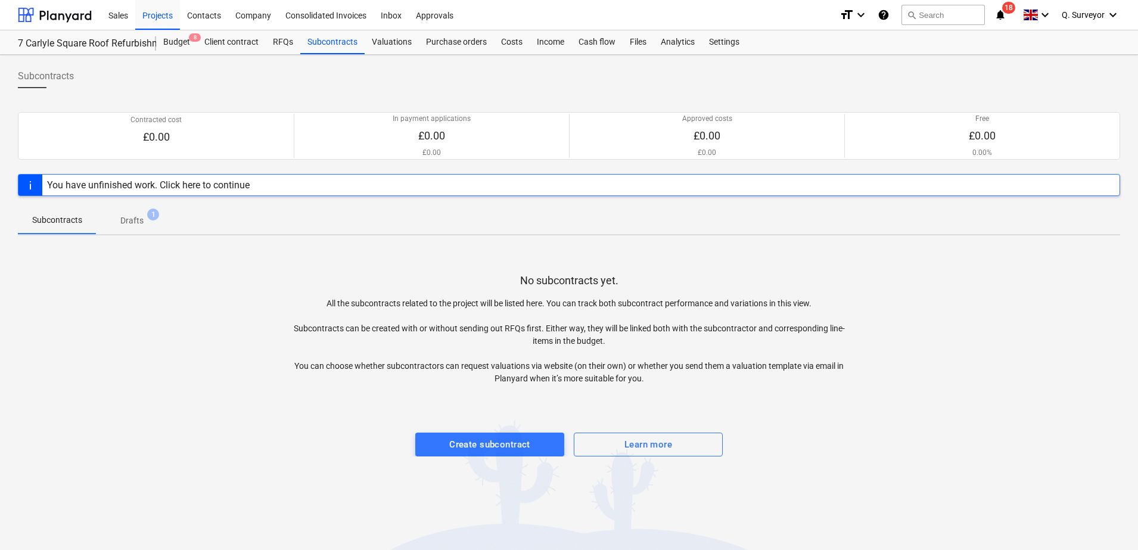
click at [137, 222] on p "Drafts" at bounding box center [131, 220] width 23 height 13
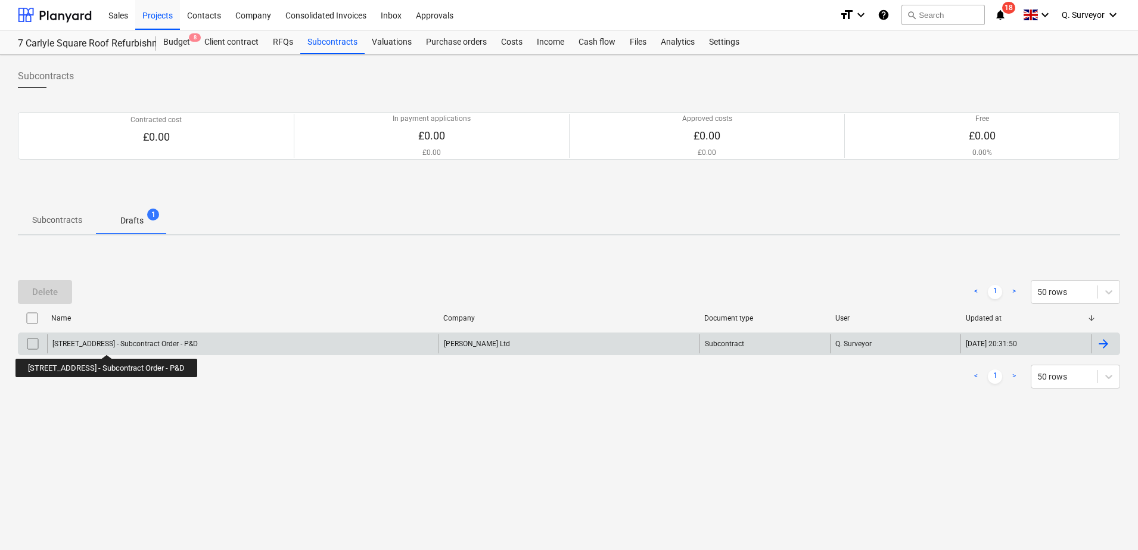
click at [102, 344] on div "[STREET_ADDRESS] - Subcontract Order - P&D" at bounding box center [124, 344] width 145 height 8
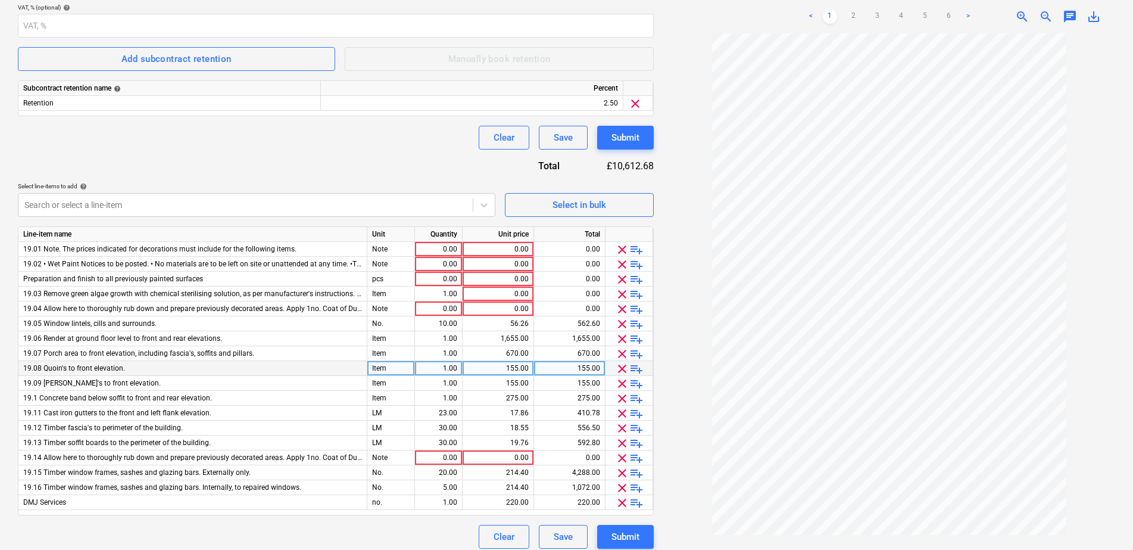
scroll to position [277, 0]
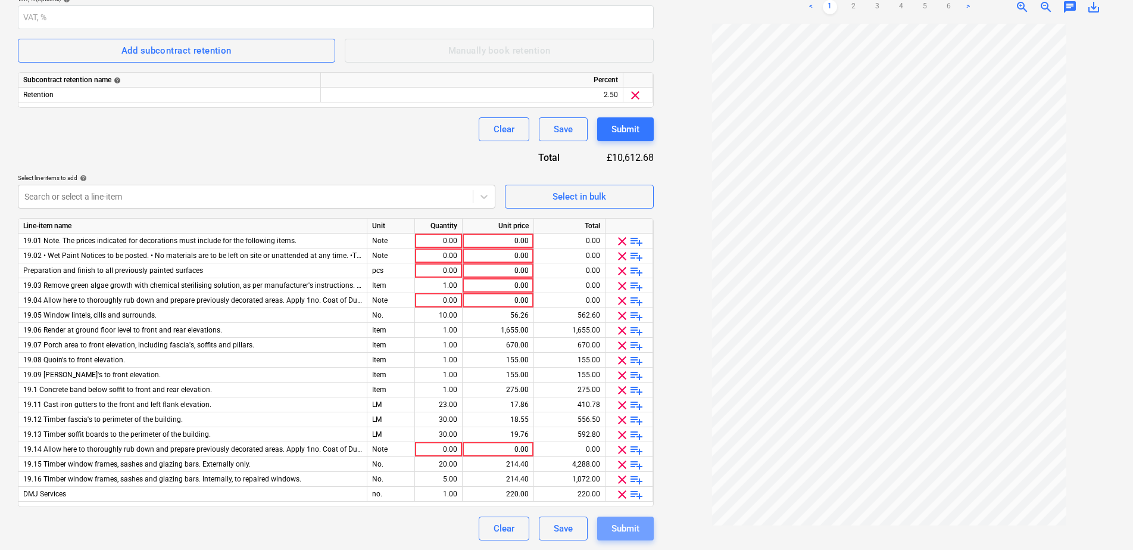
click at [627, 537] on button "Submit" at bounding box center [625, 528] width 57 height 24
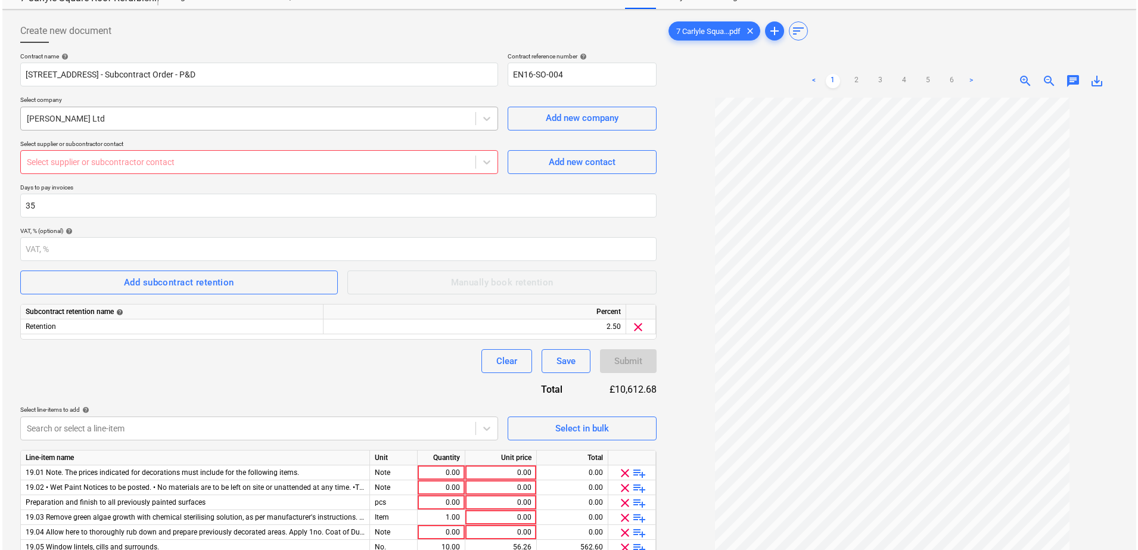
scroll to position [0, 0]
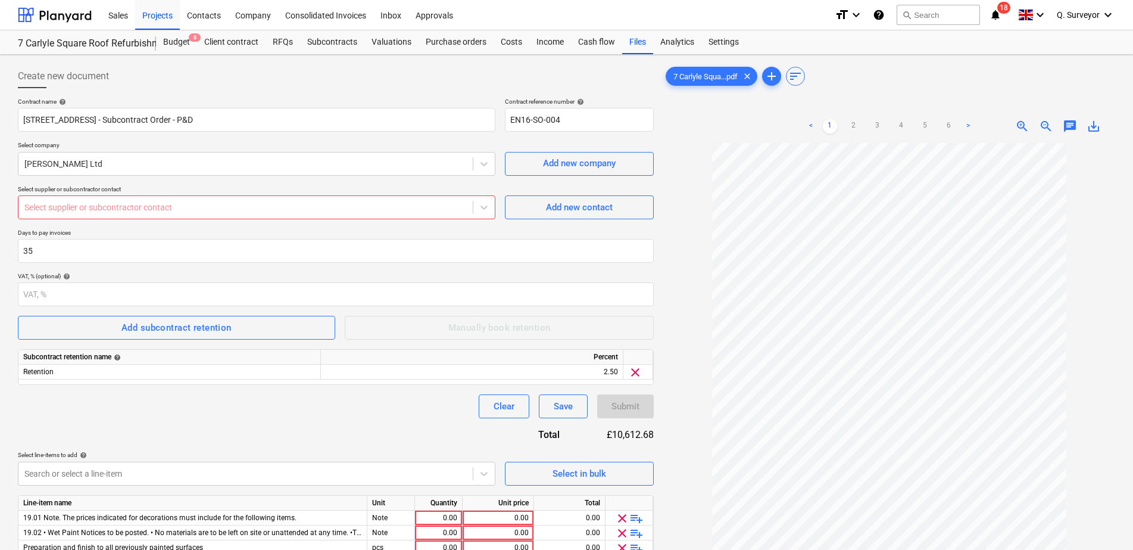
click at [224, 219] on div "Contract name help 7 Carlyle Square - Subcontract Order - P&D Contract referenc…" at bounding box center [336, 458] width 636 height 720
click at [239, 211] on div at bounding box center [245, 207] width 443 height 12
click at [447, 178] on div "Contract name help 7 Carlyle Square - Subcontract Order - P&D Contract referenc…" at bounding box center [336, 458] width 636 height 720
click at [550, 213] on div "Add new contact" at bounding box center [579, 207] width 67 height 15
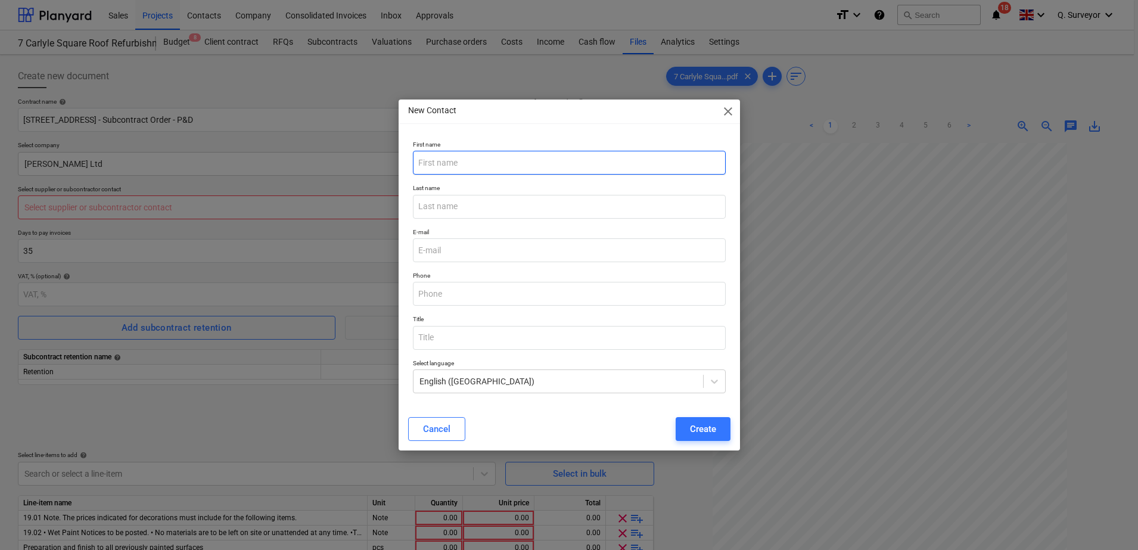
click at [450, 173] on input "text" at bounding box center [569, 163] width 313 height 24
click at [431, 256] on input "email" at bounding box center [569, 250] width 313 height 24
click at [335, 105] on div "New Contact close First name Last name E-mail Phone Title Select language Engli…" at bounding box center [569, 275] width 1138 height 550
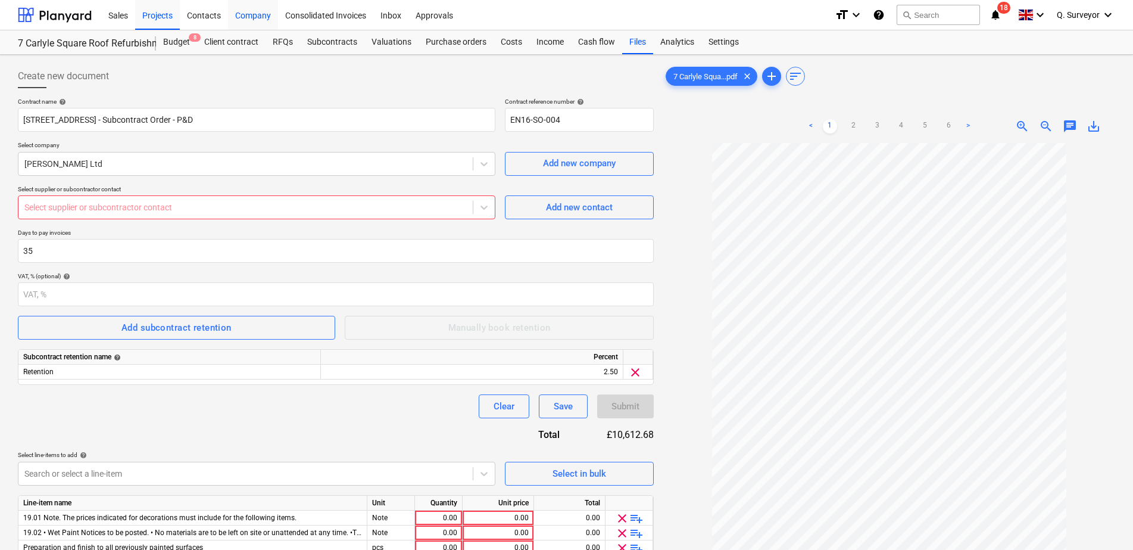
click at [262, 14] on div "Company" at bounding box center [253, 14] width 50 height 30
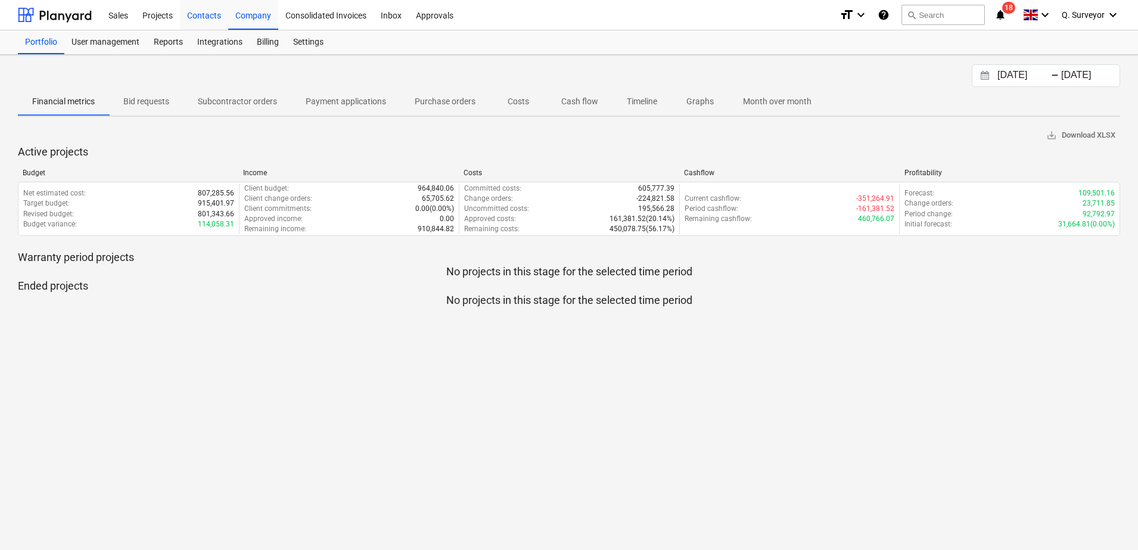
click at [202, 20] on div "Contacts" at bounding box center [204, 14] width 48 height 30
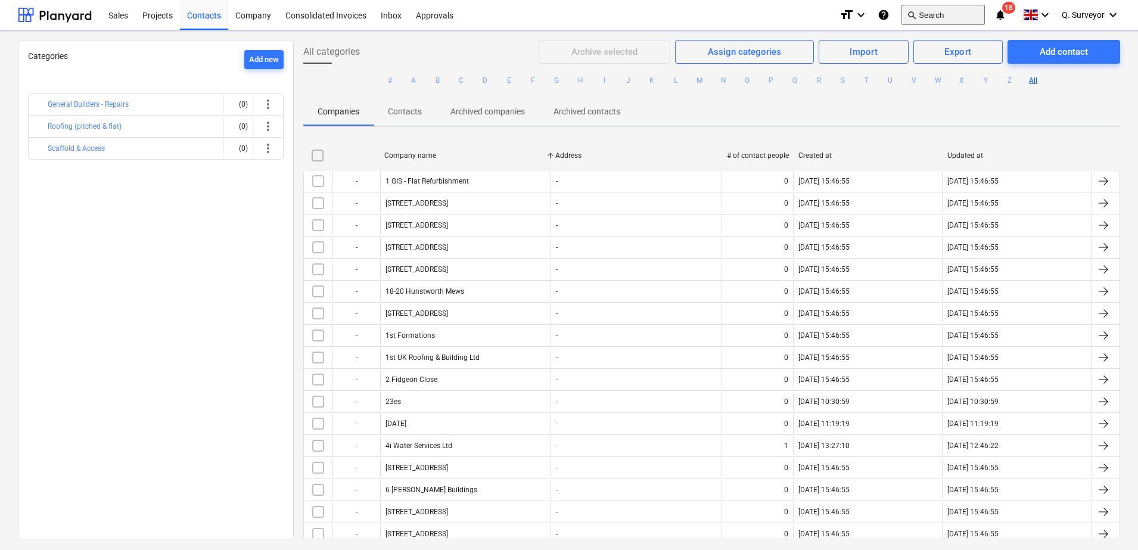
click at [931, 10] on button "search Search" at bounding box center [942, 15] width 83 height 20
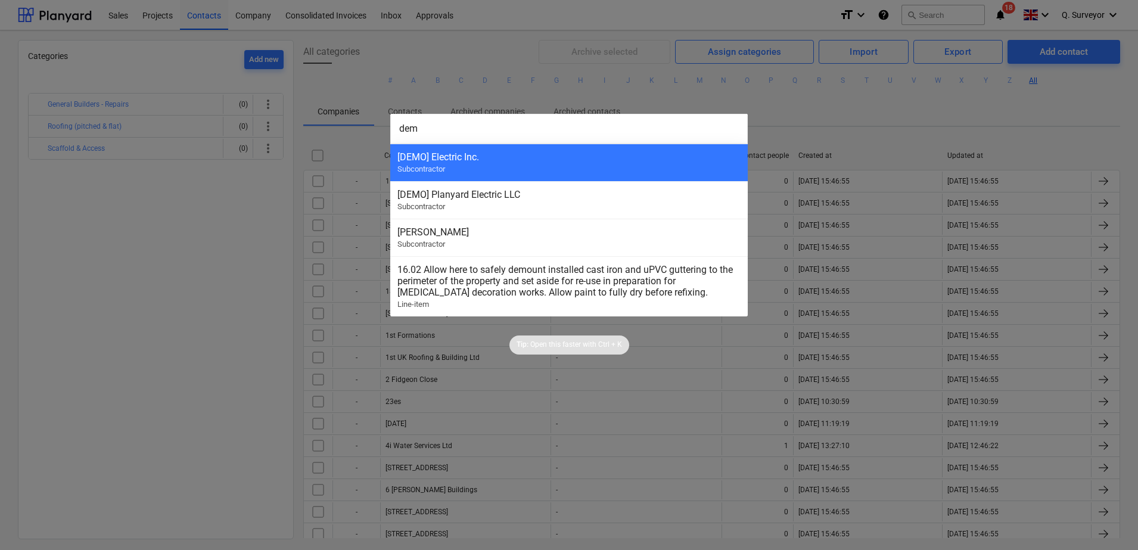
type input "demo"
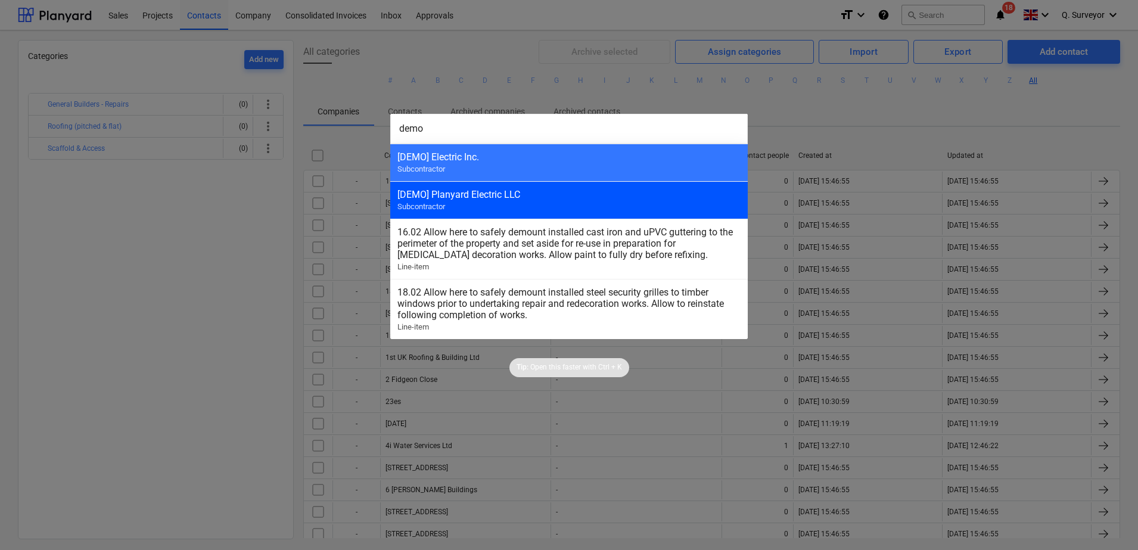
click at [529, 196] on div "[DEMO] Planyard Electric LLC" at bounding box center [568, 194] width 343 height 11
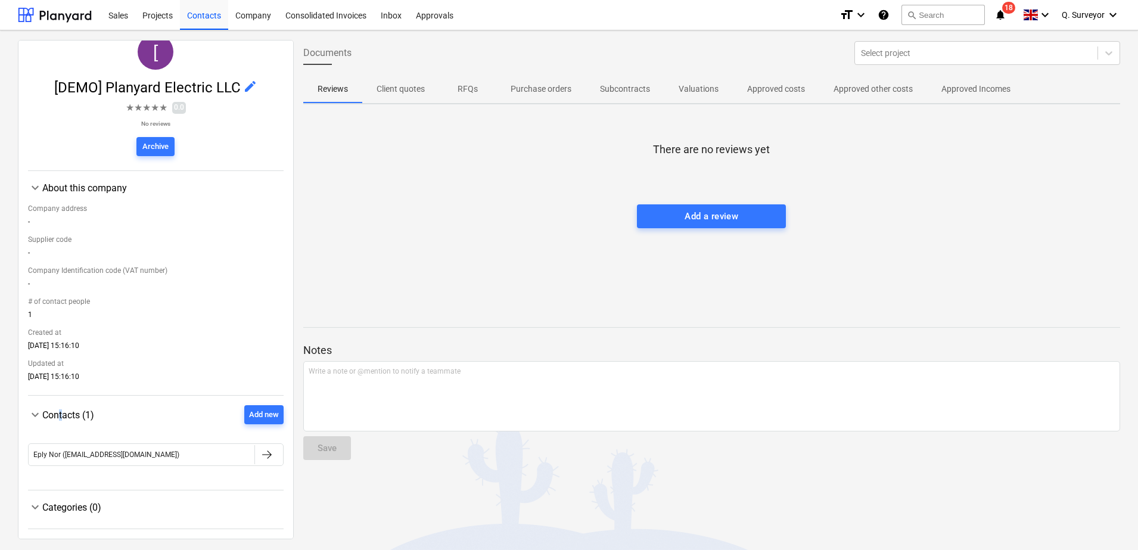
click at [63, 411] on div "Contacts (1) Add new" at bounding box center [162, 414] width 241 height 19
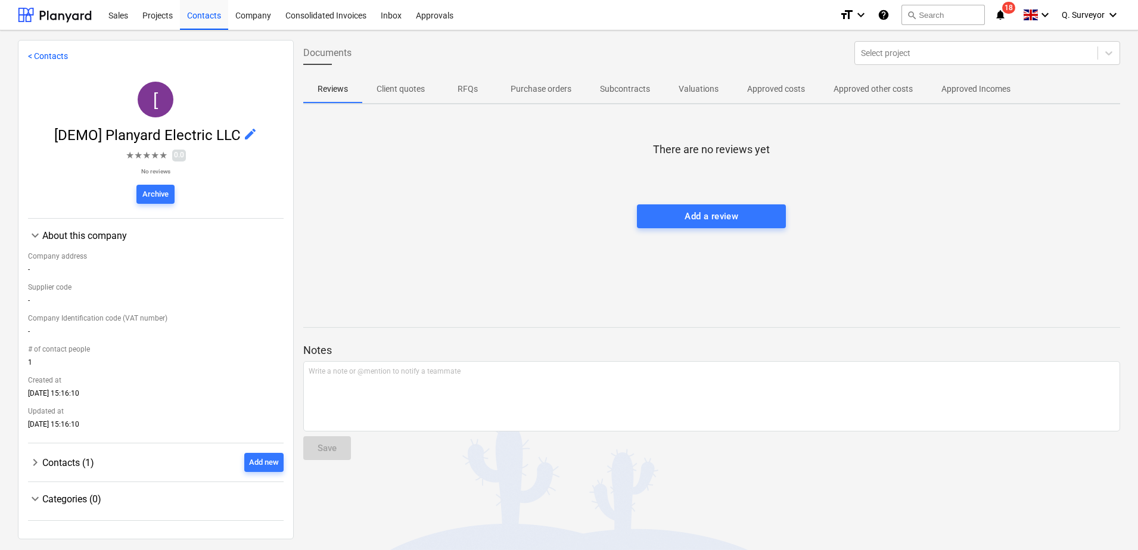
click at [81, 465] on span "Contacts (1)" at bounding box center [68, 462] width 52 height 11
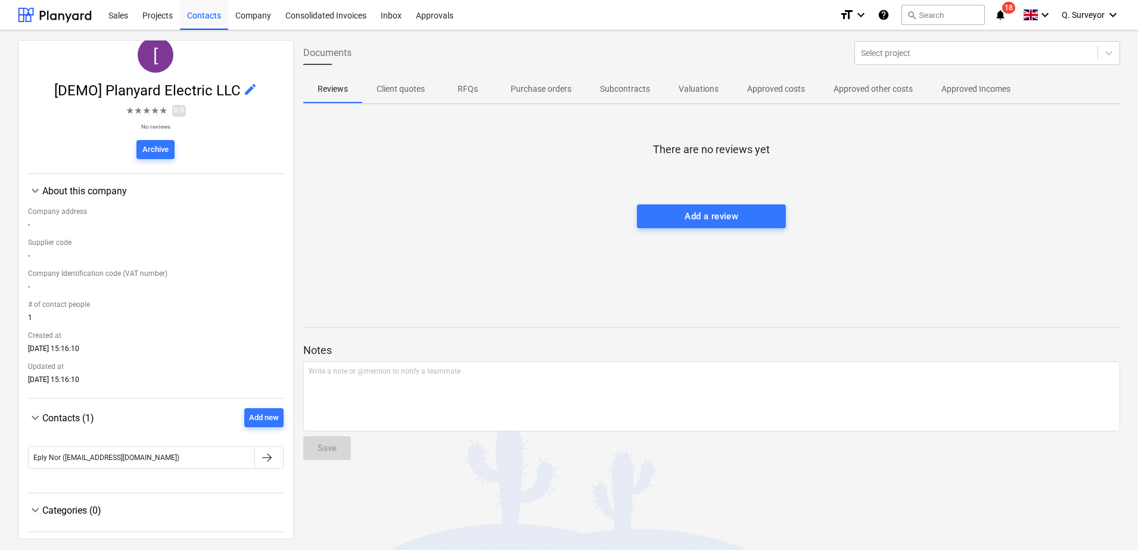
scroll to position [48, 0]
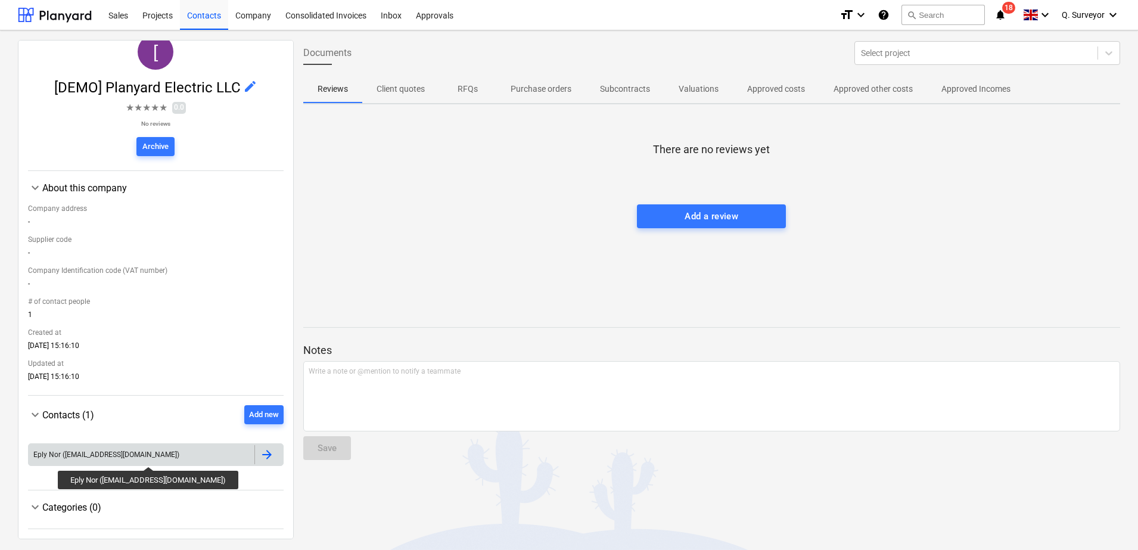
click at [129, 456] on div "Eply Nor ([EMAIL_ADDRESS][DOMAIN_NAME])" at bounding box center [106, 454] width 146 height 8
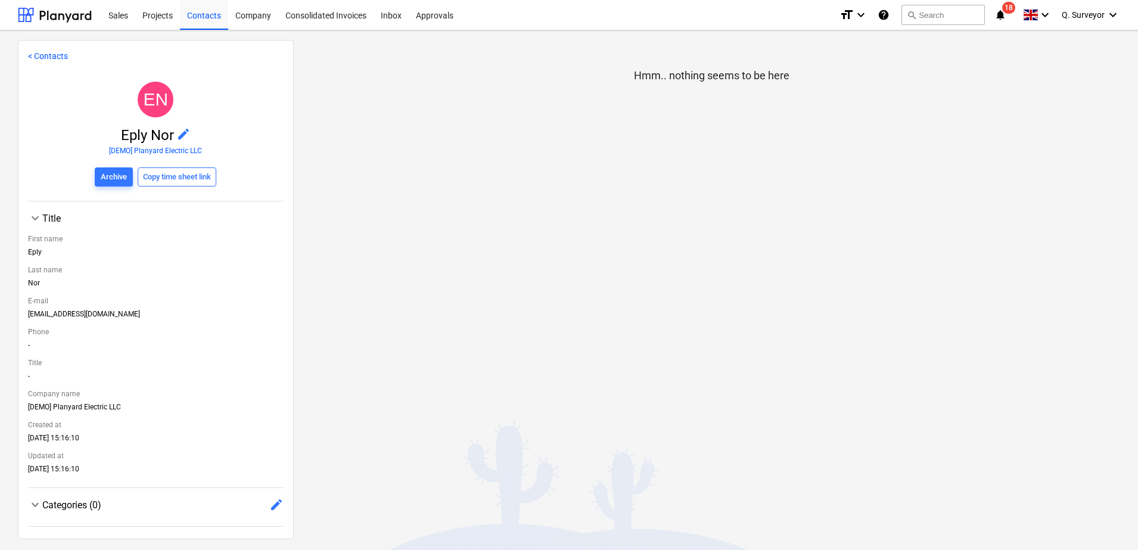
click at [41, 57] on link "< Contacts" at bounding box center [48, 56] width 40 height 10
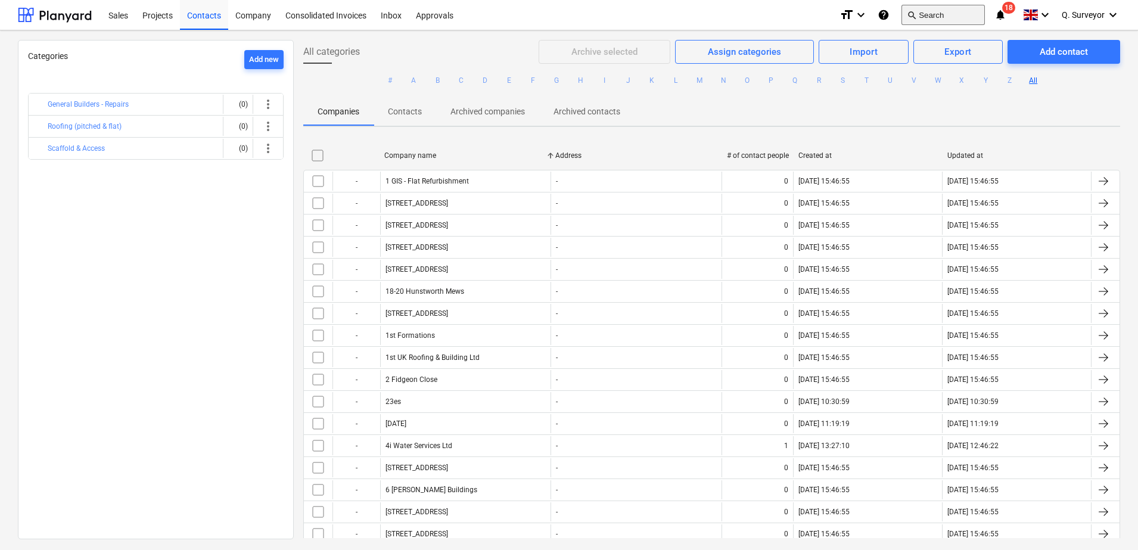
click at [919, 15] on button "search Search" at bounding box center [942, 15] width 83 height 20
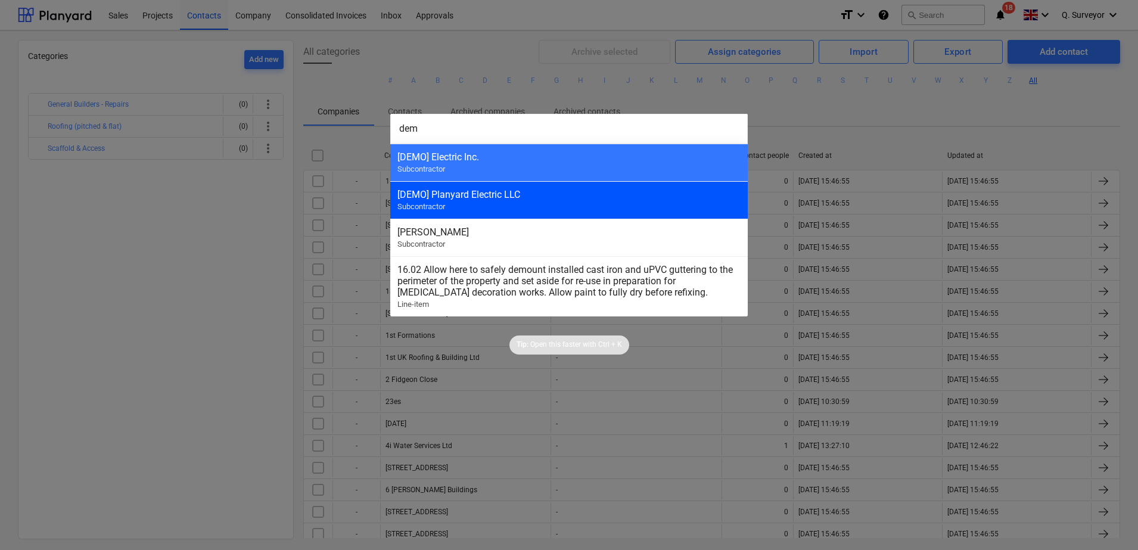
type input "dem"
click at [481, 198] on div "[DEMO] Planyard Electric LLC" at bounding box center [568, 194] width 343 height 11
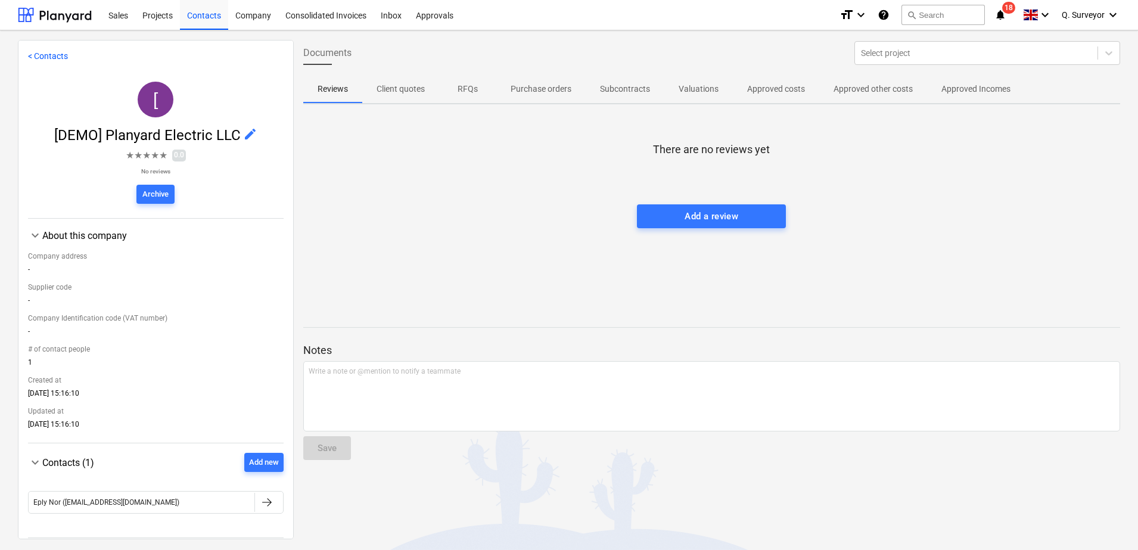
click at [63, 463] on span "Contacts (1)" at bounding box center [68, 462] width 52 height 11
click at [83, 470] on div "Contacts (1) Add new" at bounding box center [162, 462] width 241 height 19
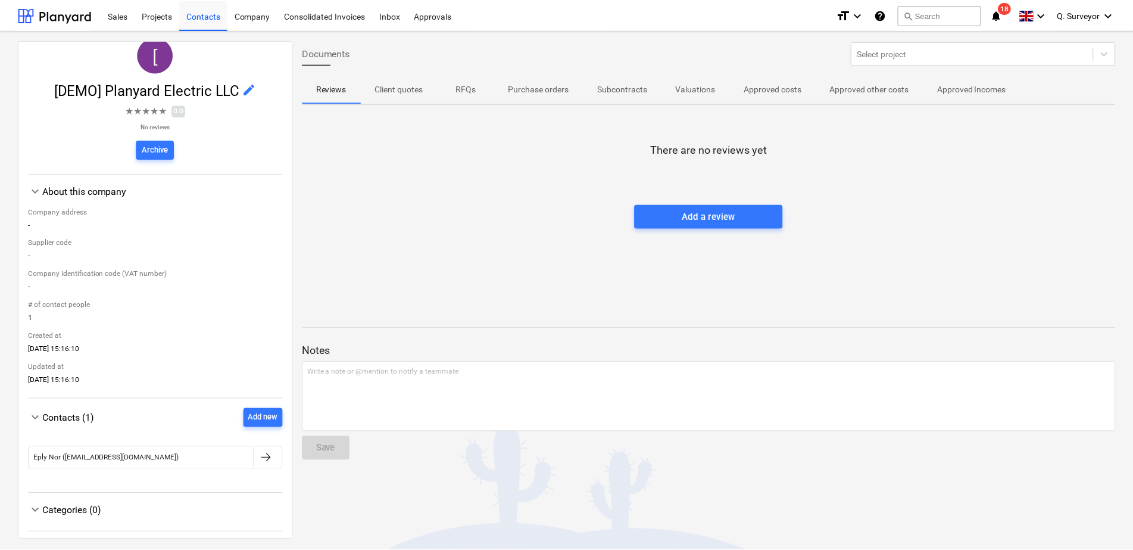
scroll to position [48, 0]
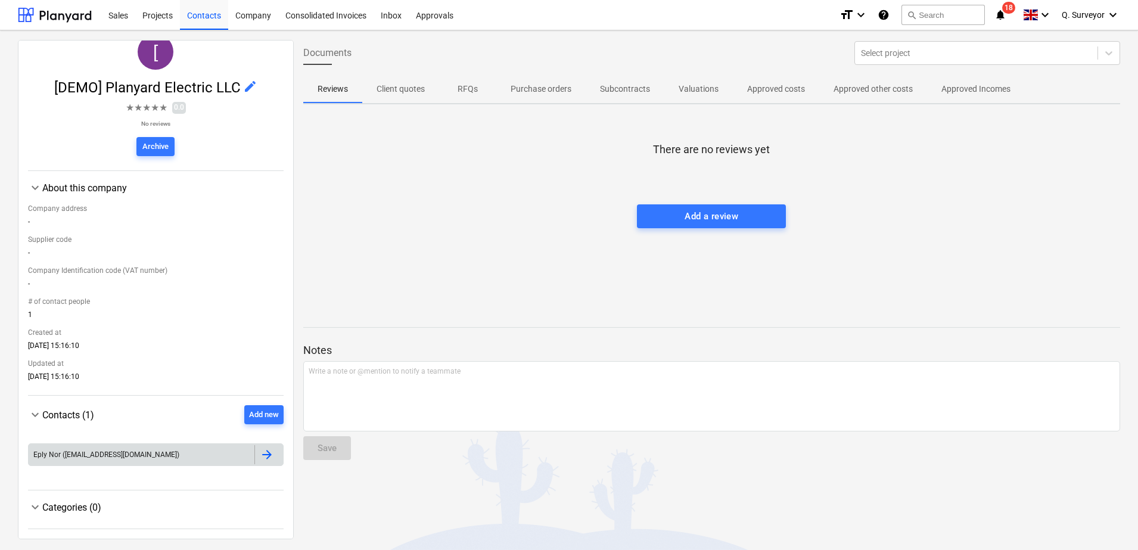
click at [260, 456] on div at bounding box center [267, 454] width 14 height 14
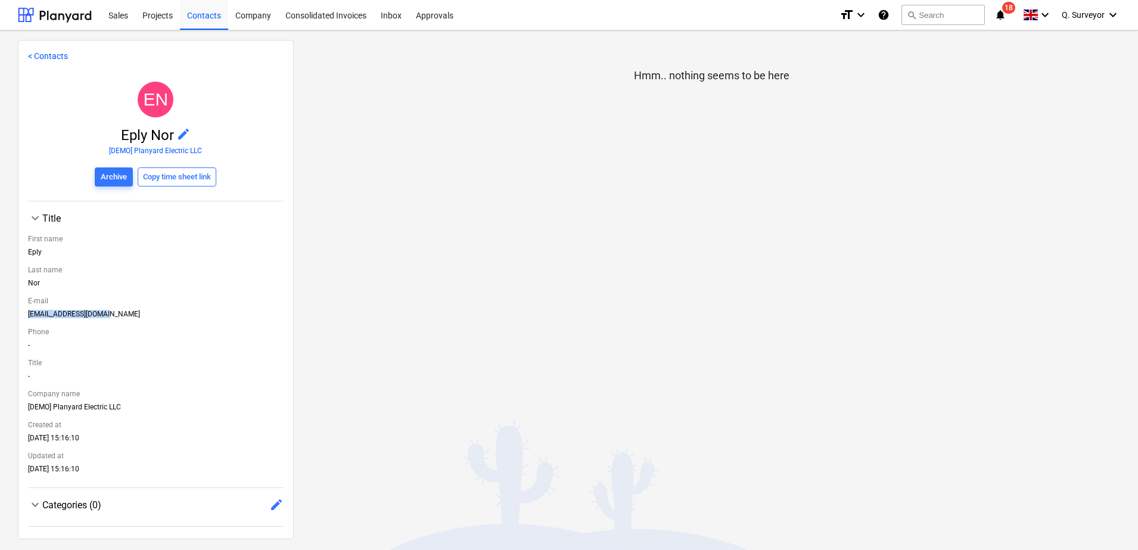
drag, startPoint x: 23, startPoint y: 313, endPoint x: 113, endPoint y: 318, distance: 90.7
click at [113, 318] on div "< Contacts EN Eply Nor edit [DEMO] Planyard Electric LLC Archive Copy time shee…" at bounding box center [156, 289] width 276 height 499
copy div "[EMAIL_ADDRESS][DOMAIN_NAME]"
click at [148, 18] on div "Projects" at bounding box center [157, 14] width 45 height 30
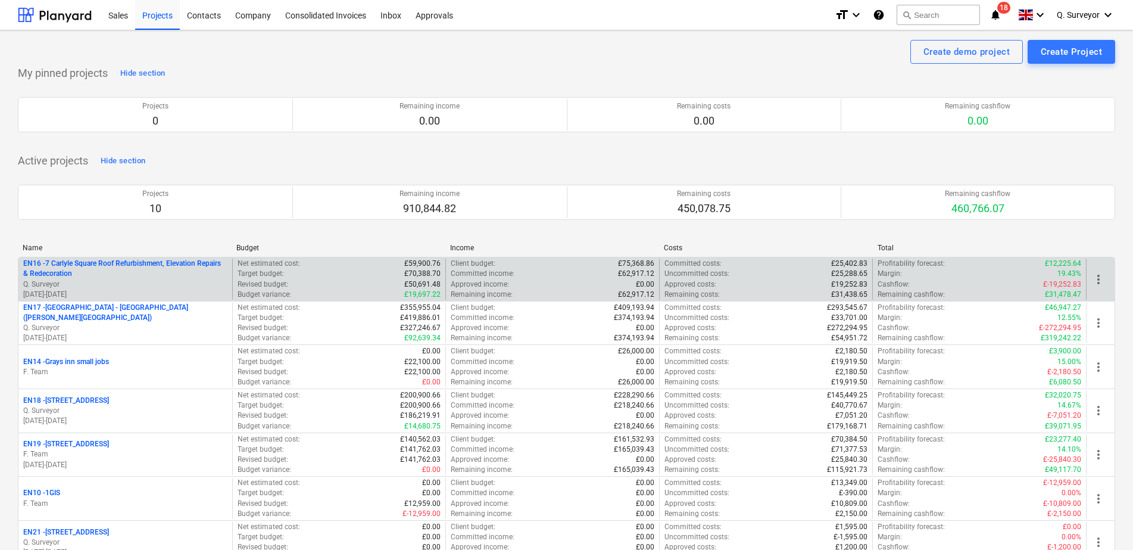
click at [80, 258] on p "EN16 - 7 Carlyle Square Roof Refurbishment, Elevation Repairs & Redecoration" at bounding box center [125, 268] width 204 height 20
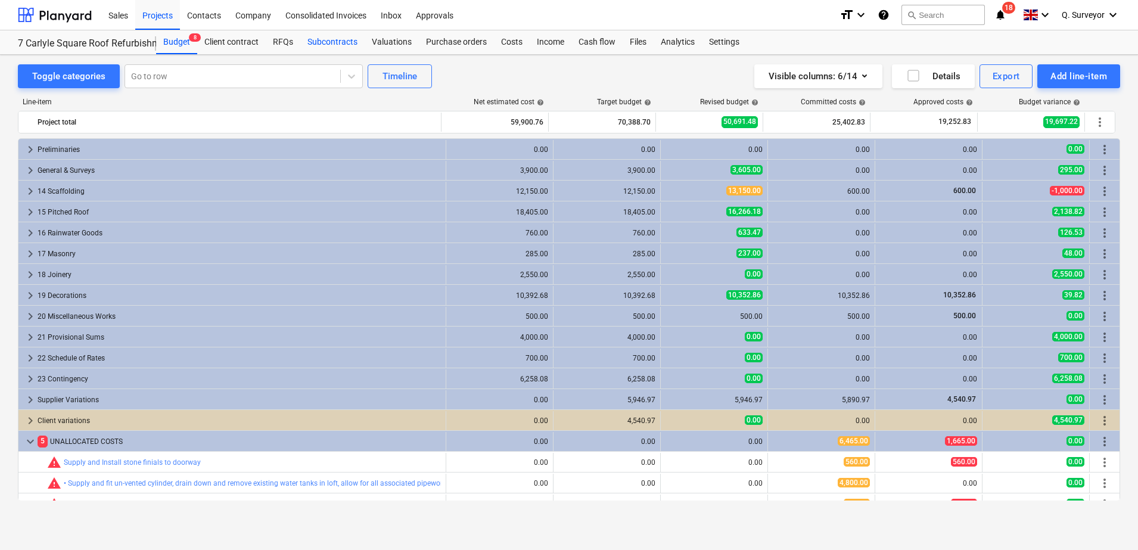
click at [332, 42] on div "Subcontracts" at bounding box center [332, 42] width 64 height 24
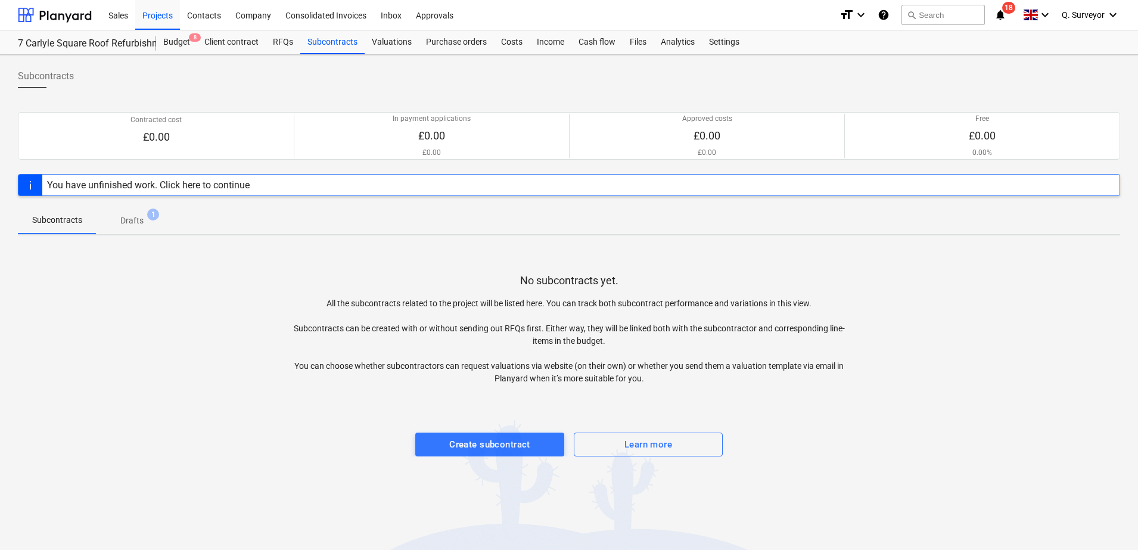
click at [122, 219] on p "Drafts" at bounding box center [131, 220] width 23 height 13
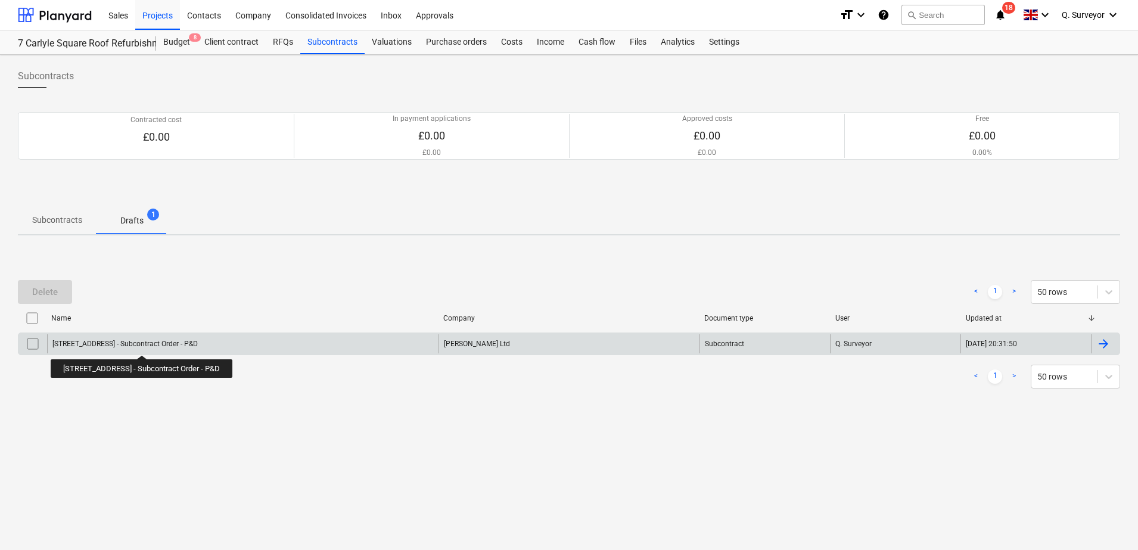
click at [136, 344] on div "[STREET_ADDRESS] - Subcontract Order - P&D" at bounding box center [124, 344] width 145 height 8
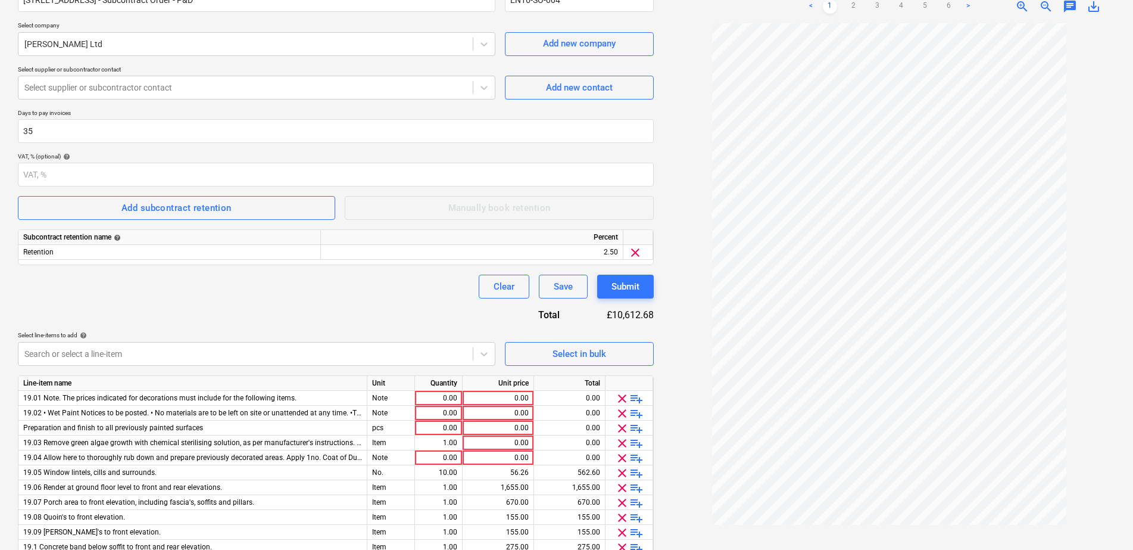
scroll to position [277, 0]
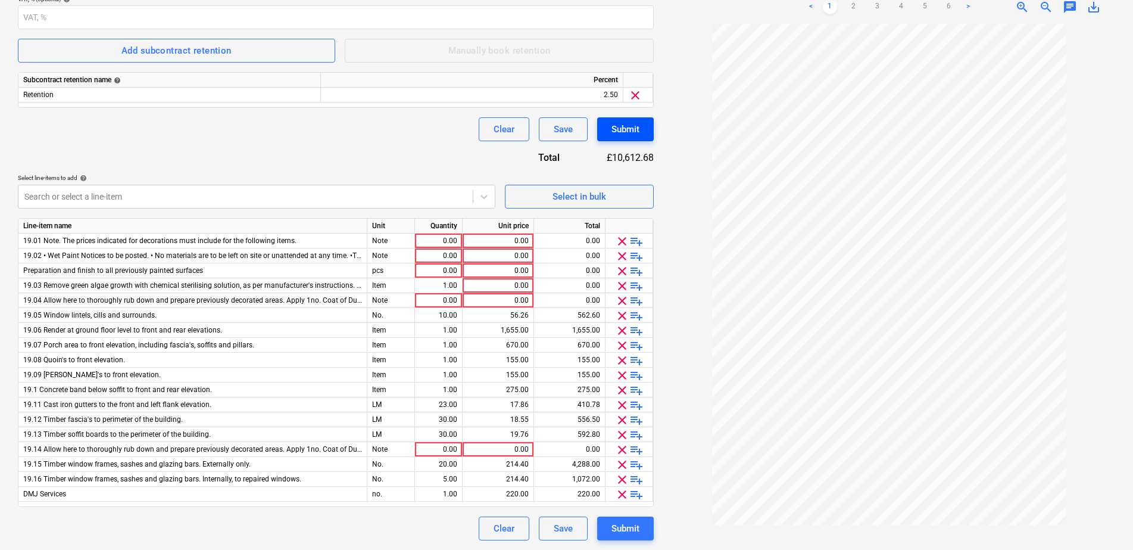
click at [612, 137] on div "Submit" at bounding box center [626, 129] width 28 height 15
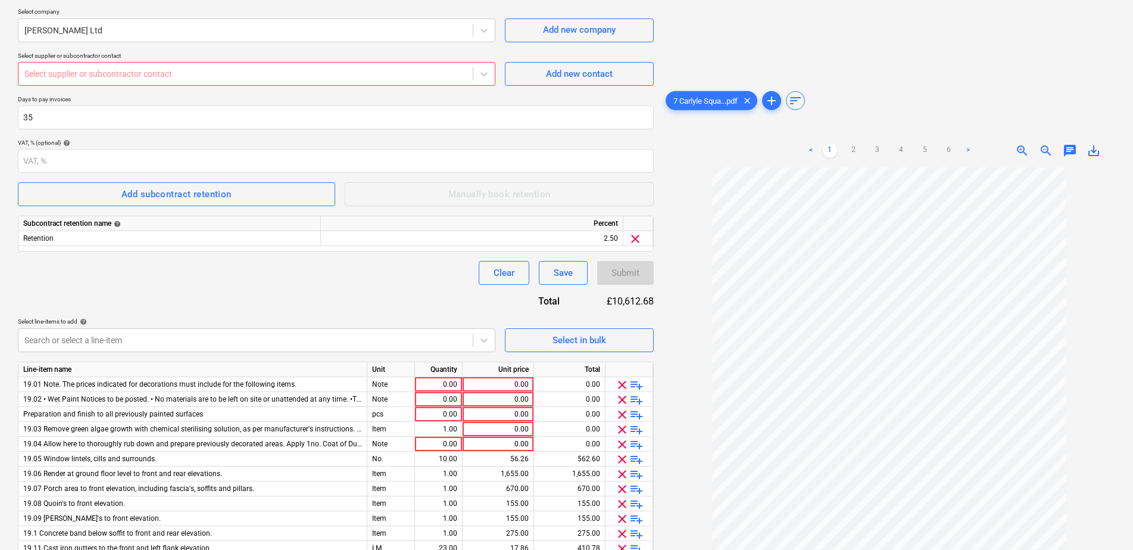
scroll to position [0, 0]
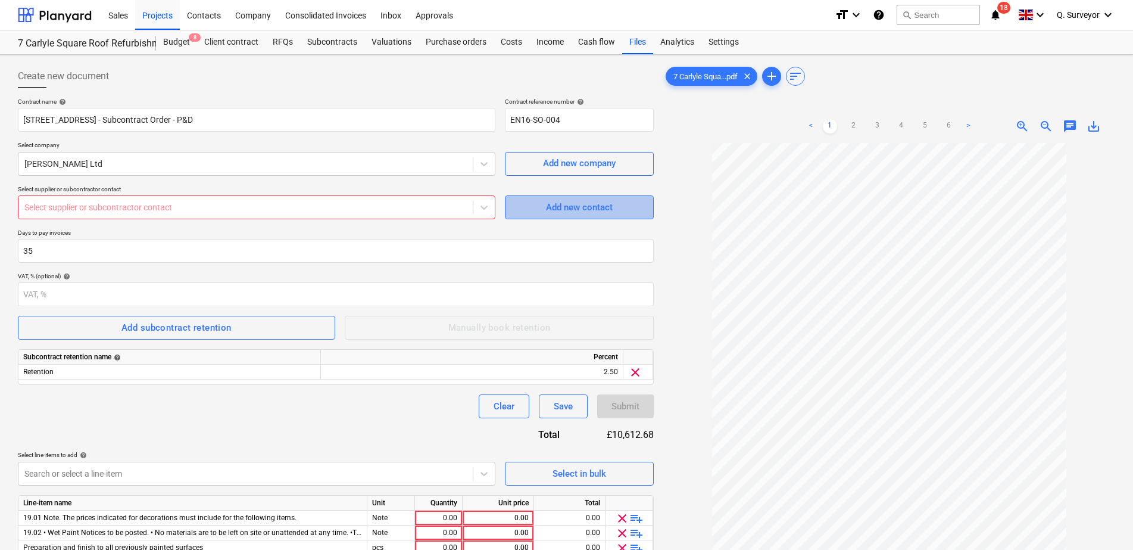
click at [542, 198] on button "Add new contact" at bounding box center [579, 207] width 149 height 24
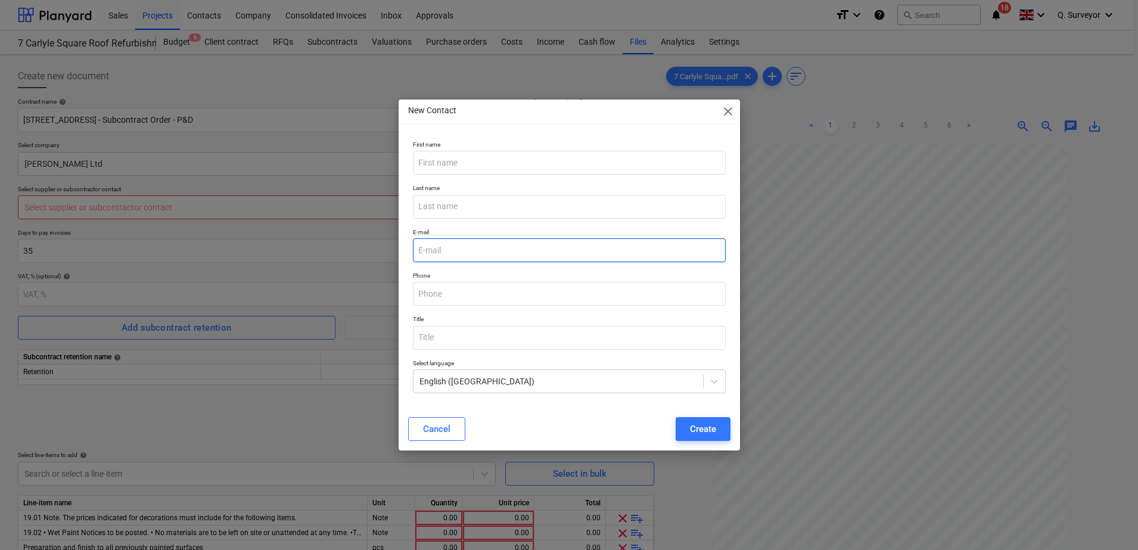
click at [446, 239] on input "email" at bounding box center [569, 250] width 313 height 24
paste input "[EMAIL_ADDRESS][DOMAIN_NAME]"
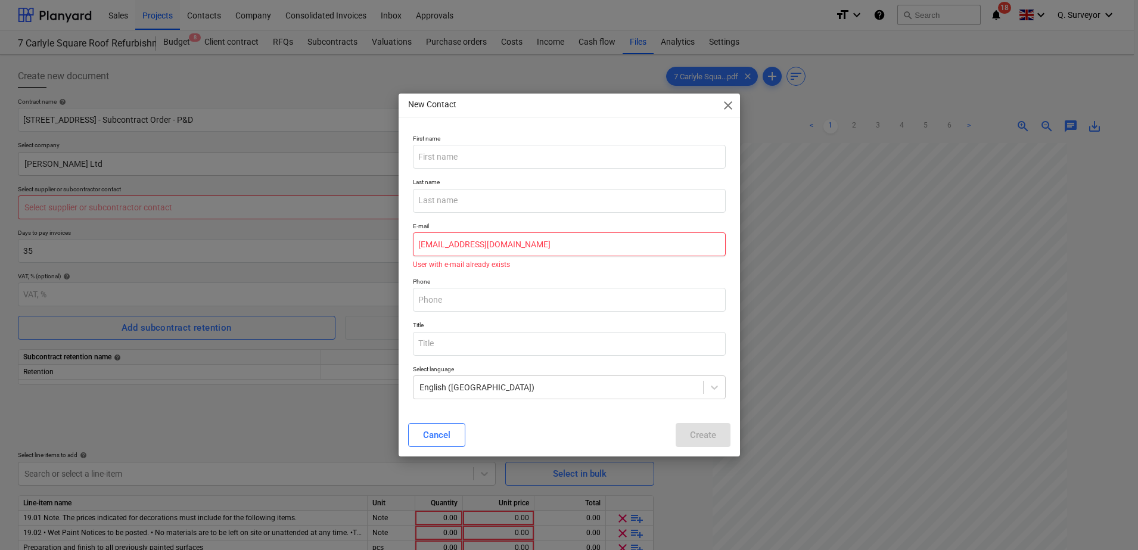
click at [472, 245] on input "[EMAIL_ADDRESS][DOMAIN_NAME]" at bounding box center [569, 244] width 313 height 24
click at [483, 244] on input "[EMAIL_ADDRESS][DOMAIN_NAME]" at bounding box center [569, 244] width 313 height 24
drag, startPoint x: 530, startPoint y: 247, endPoint x: 396, endPoint y: 242, distance: 134.1
click at [399, 239] on div "First name Last name E-mail [EMAIL_ADDRESS][DOMAIN_NAME] User with e-mail alrea…" at bounding box center [568, 272] width 341 height 284
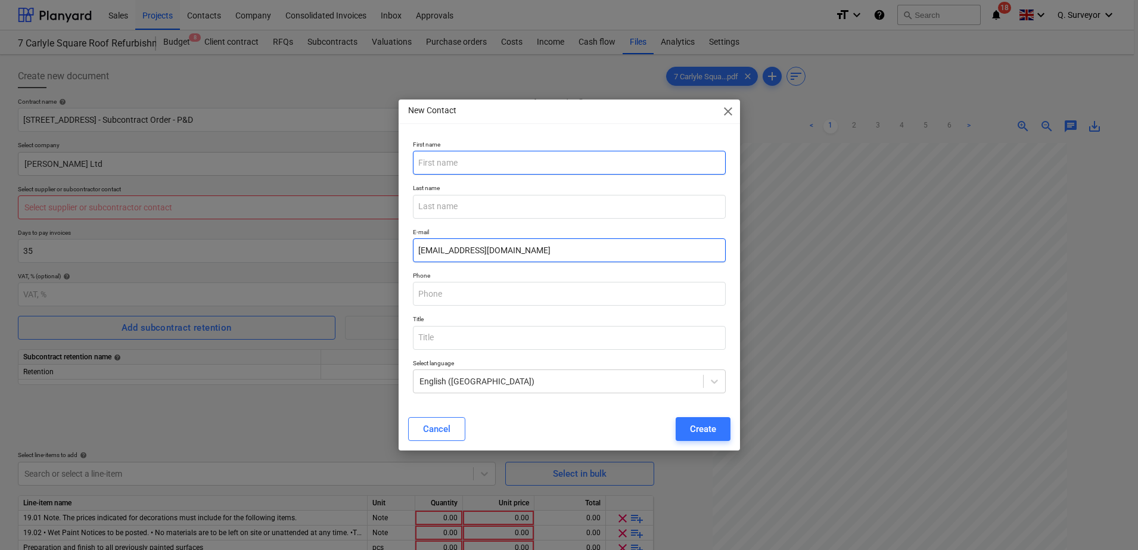
type input "[EMAIL_ADDRESS][DOMAIN_NAME]"
click at [456, 168] on input "text" at bounding box center [569, 163] width 313 height 24
type input "DMJ"
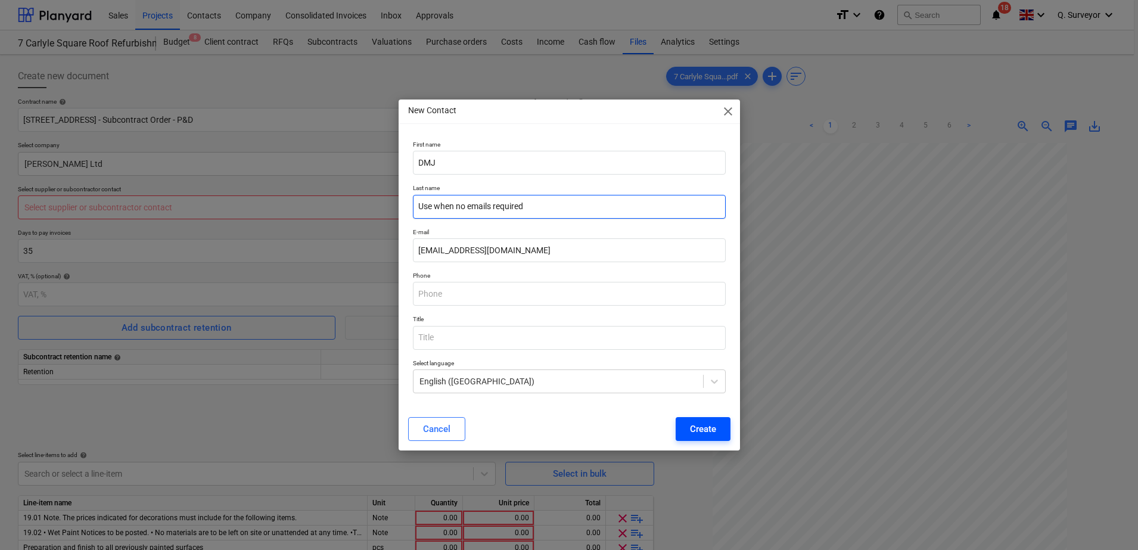
type input "Use when no emails required"
click at [694, 437] on button "Create" at bounding box center [702, 429] width 55 height 24
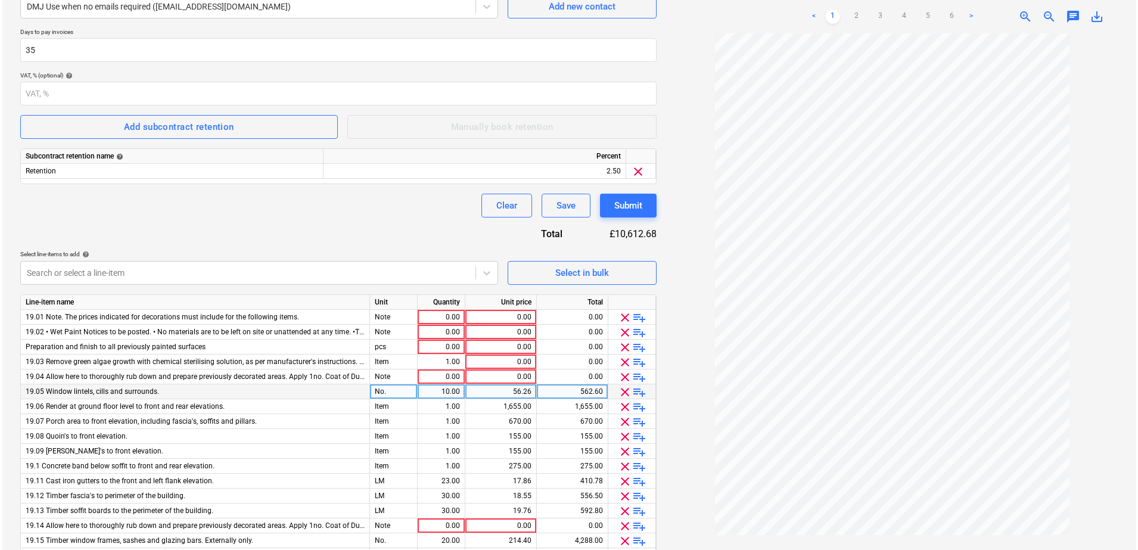
scroll to position [277, 0]
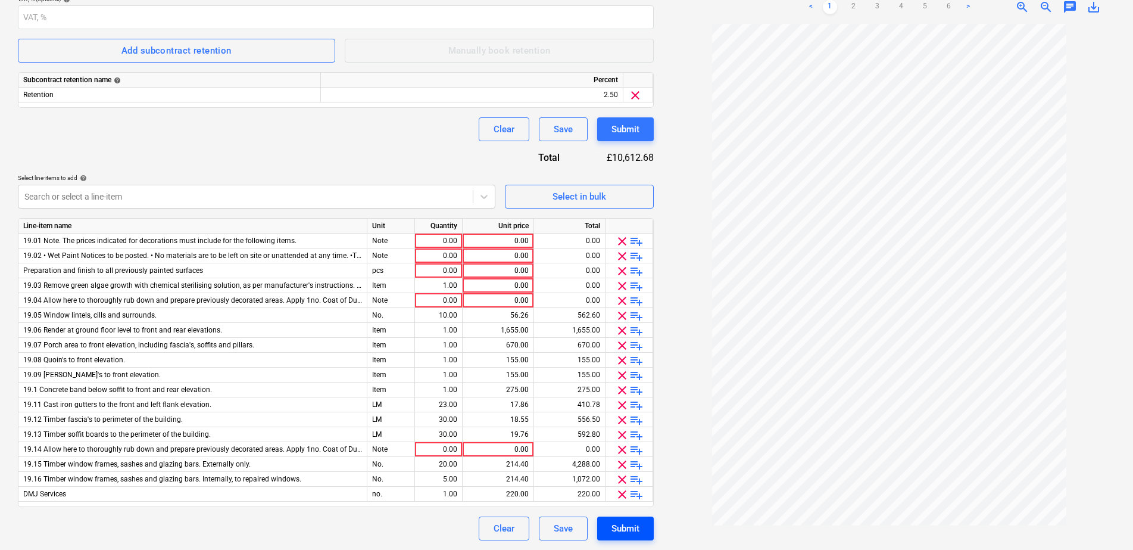
click at [630, 529] on div "Submit" at bounding box center [626, 528] width 28 height 15
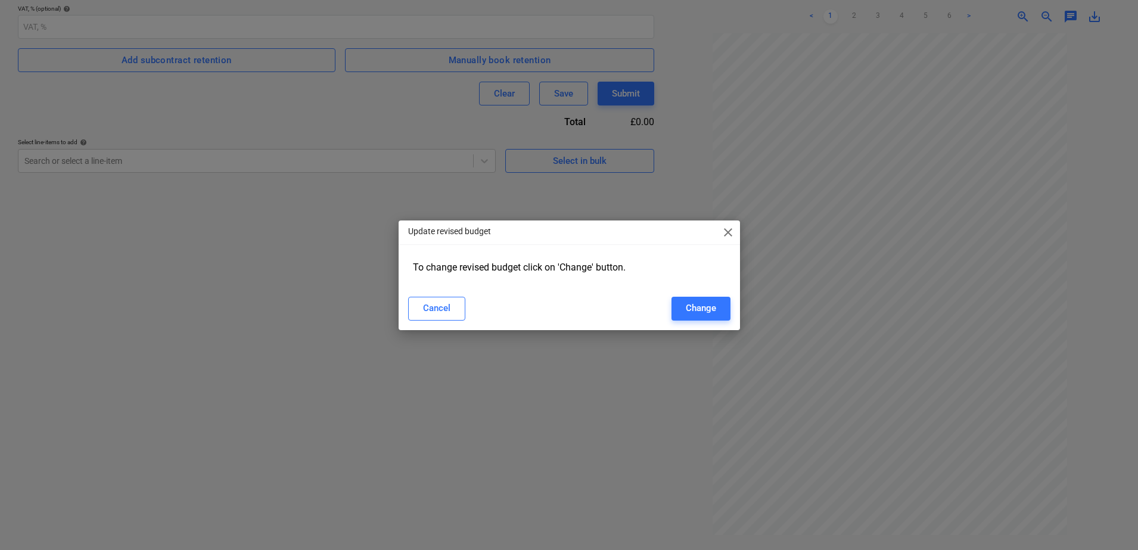
type input "EN16-SO-004"
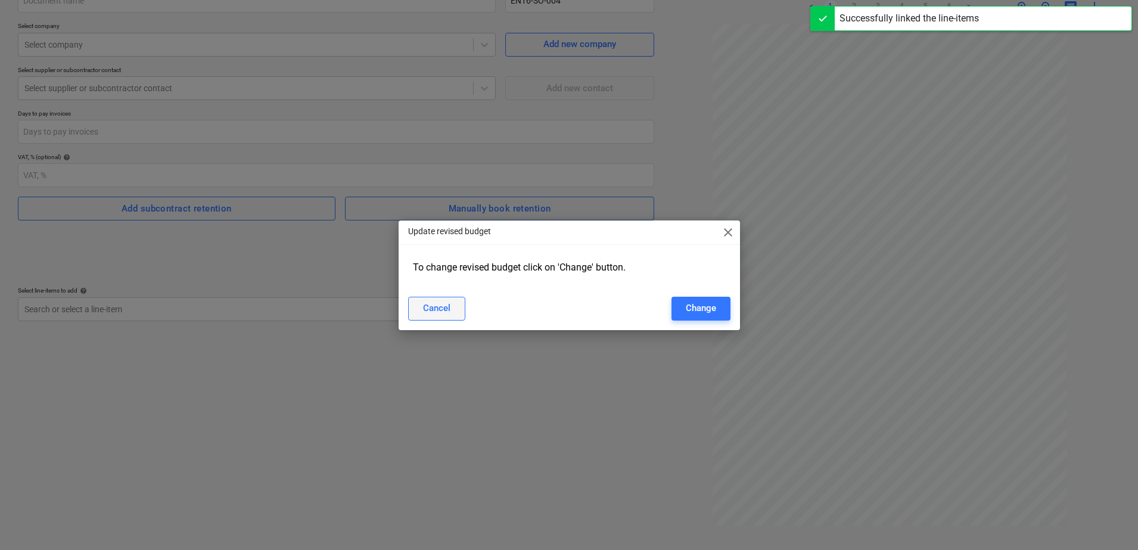
click at [445, 312] on div "Cancel" at bounding box center [436, 307] width 27 height 15
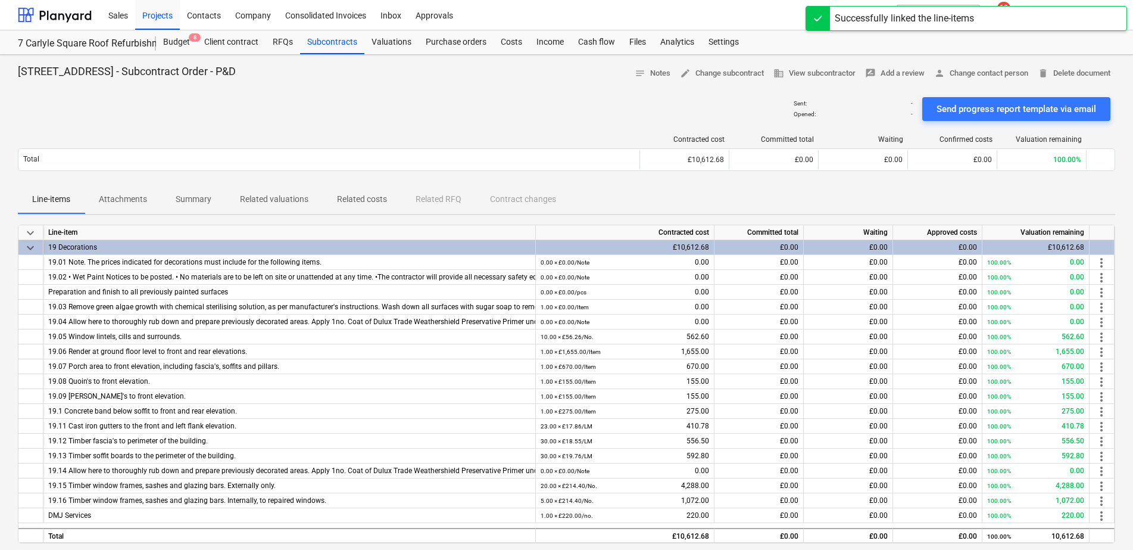
click at [216, 201] on span "Summary" at bounding box center [193, 199] width 64 height 20
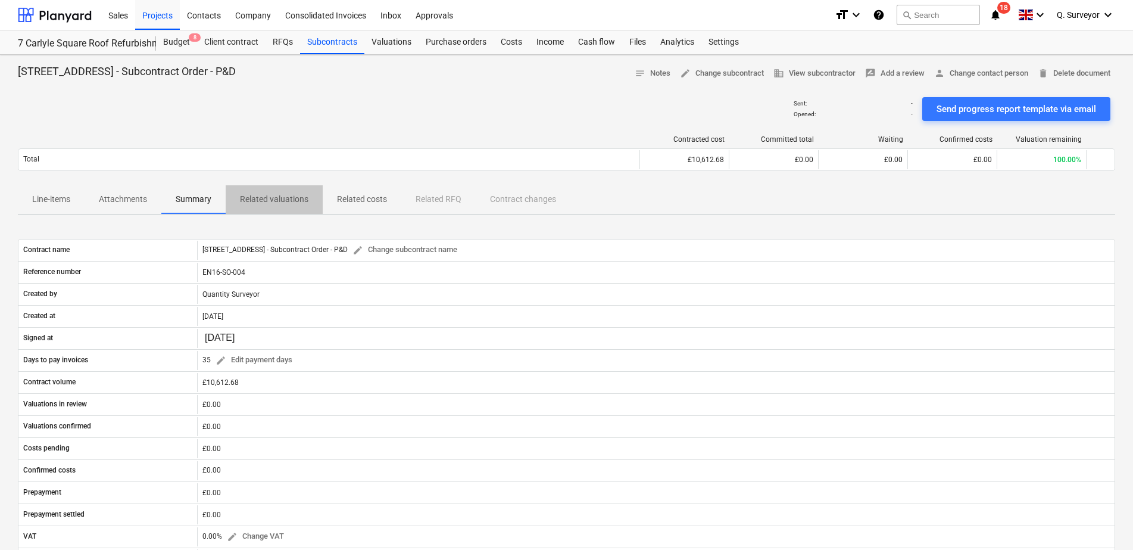
click at [241, 205] on span "Related valuations" at bounding box center [274, 199] width 97 height 20
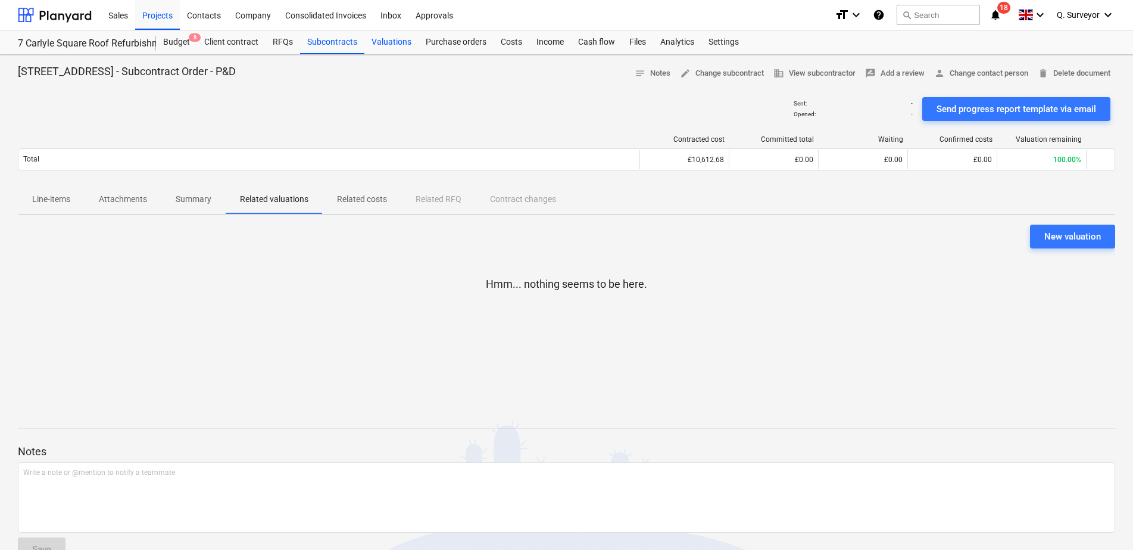
click at [376, 44] on div "Valuations" at bounding box center [392, 42] width 54 height 24
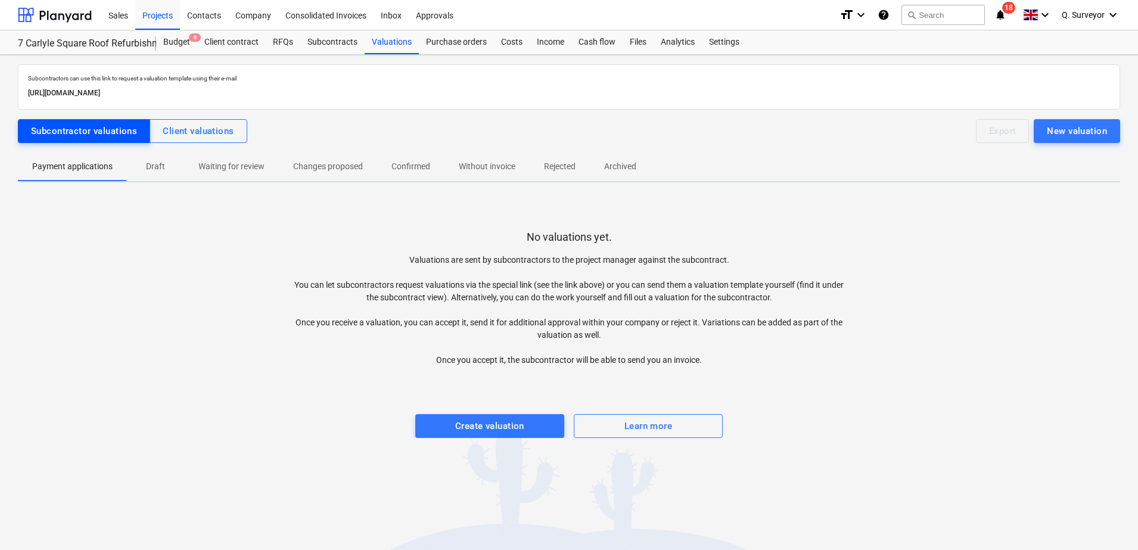
click at [91, 133] on div "Subcontractor valuations" at bounding box center [84, 130] width 106 height 15
click at [216, 135] on div "Client valuations" at bounding box center [198, 130] width 71 height 15
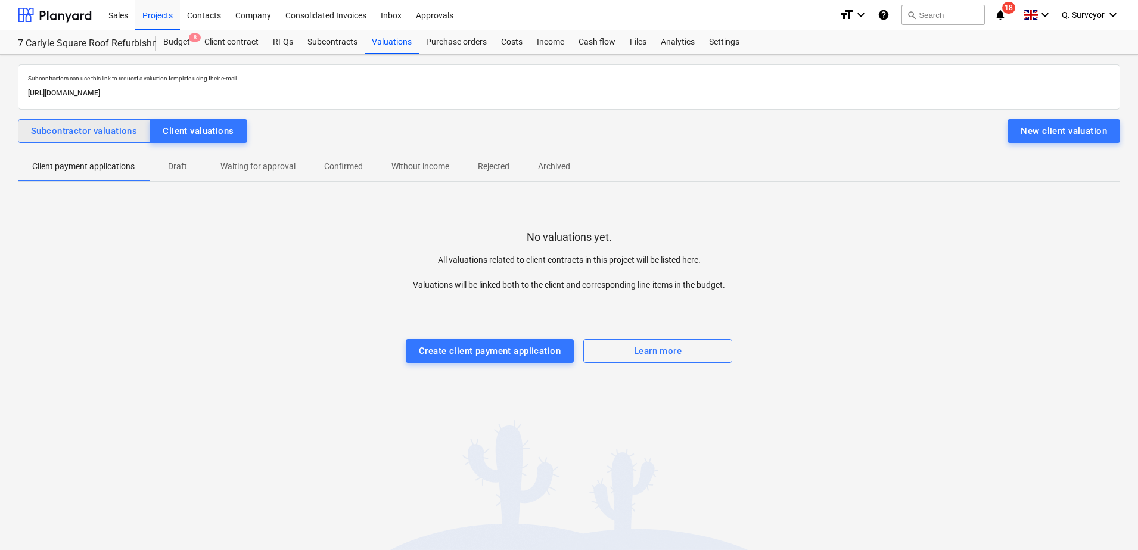
click at [98, 132] on div "Subcontractor valuations" at bounding box center [84, 130] width 106 height 15
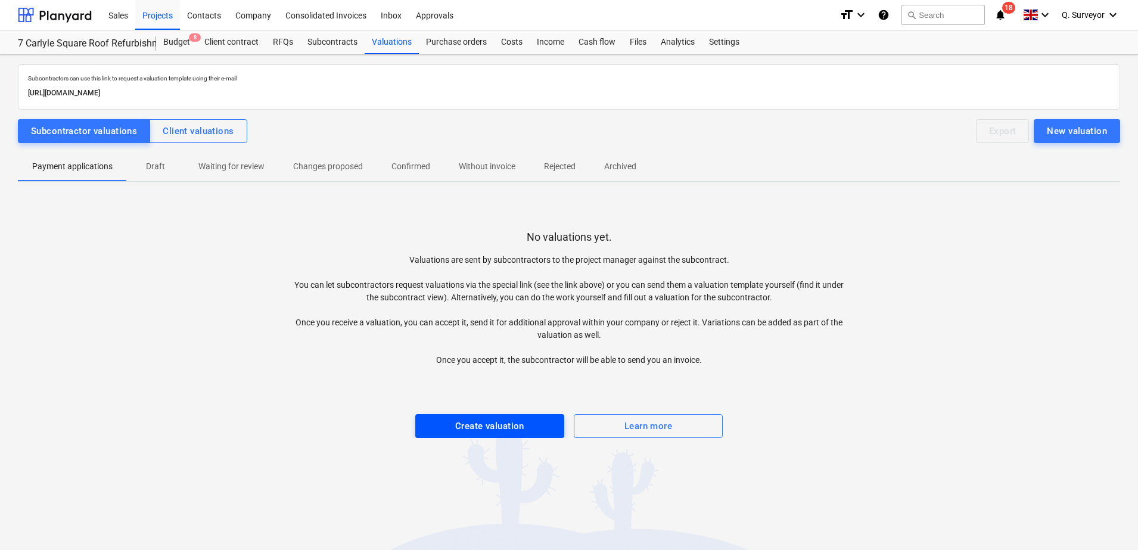
click at [524, 429] on div "Create valuation" at bounding box center [489, 425] width 69 height 15
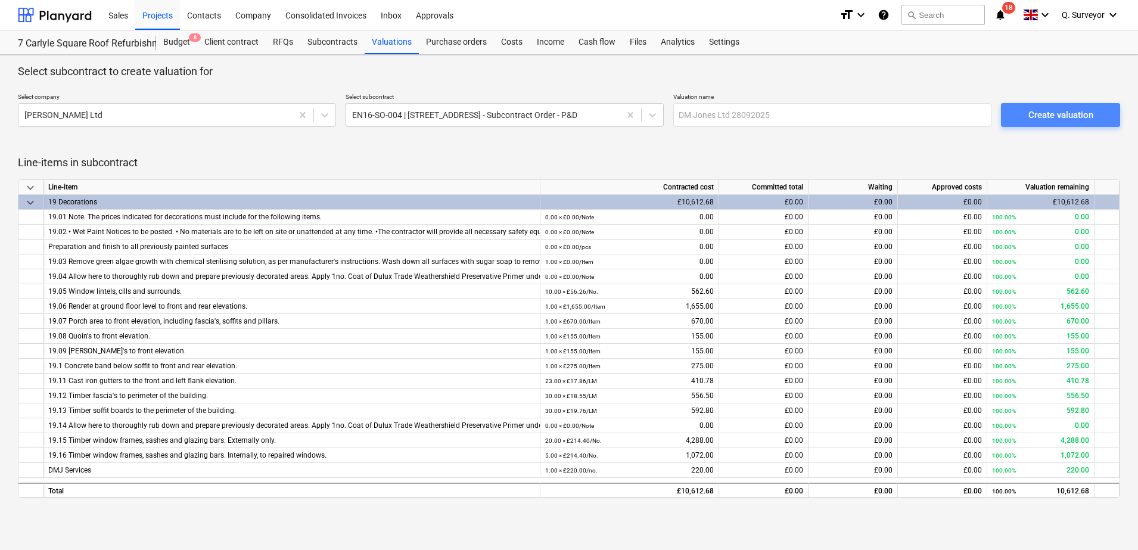
click at [1038, 116] on div "Create valuation" at bounding box center [1060, 114] width 65 height 15
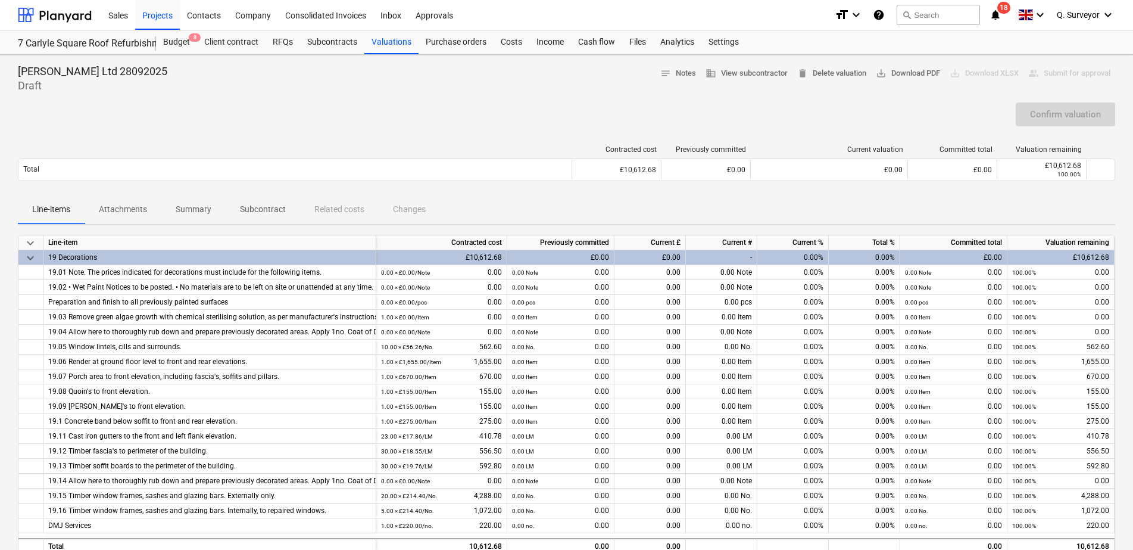
click at [817, 261] on div "0.00%" at bounding box center [793, 257] width 71 height 15
drag, startPoint x: 801, startPoint y: 261, endPoint x: 855, endPoint y: 260, distance: 54.8
click at [0, 0] on div "keyboard_arrow_down 19 Decorations £10,612.68 £0.00 £0.00 - 0.00% 0.00% £0.00 £…" at bounding box center [0, 0] width 0 height 0
drag, startPoint x: 855, startPoint y: 260, endPoint x: 794, endPoint y: 260, distance: 61.3
click at [794, 260] on div "0.00%" at bounding box center [793, 257] width 71 height 15
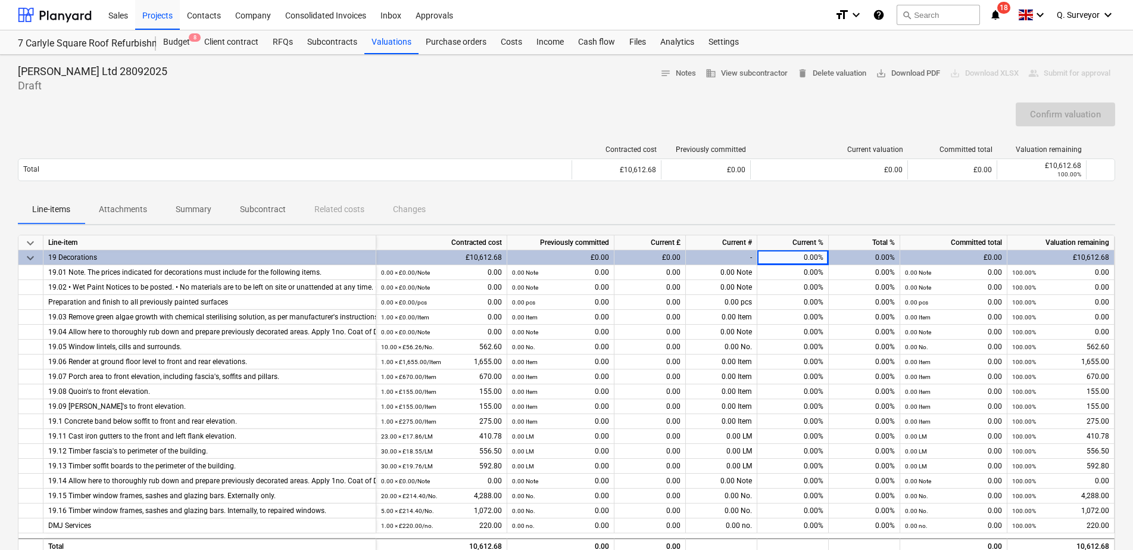
click at [825, 236] on div "Current %" at bounding box center [793, 242] width 71 height 15
click at [38, 258] on div "keyboard_arrow_down" at bounding box center [30, 257] width 25 height 15
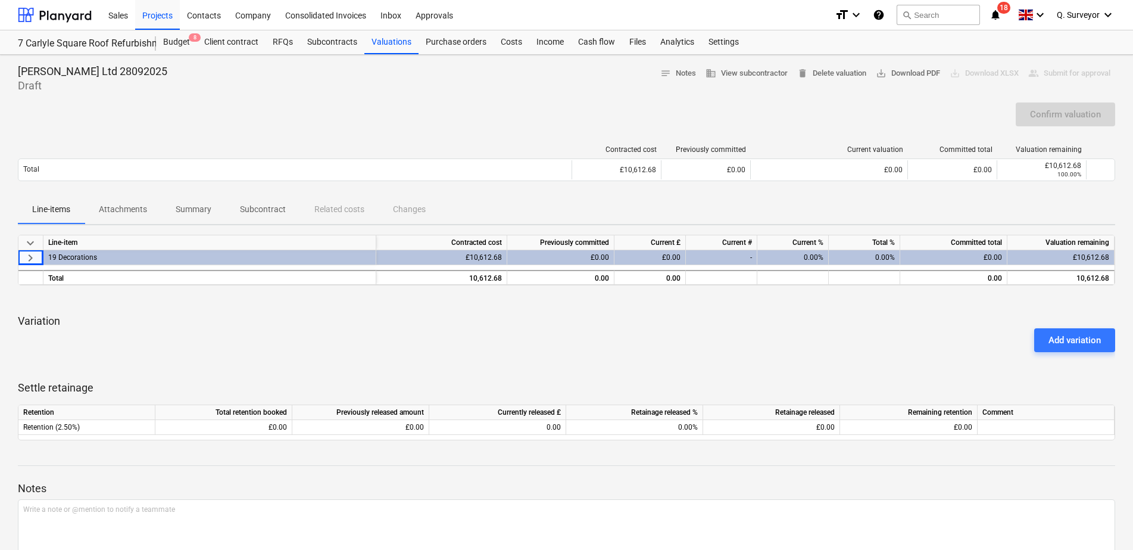
click at [798, 253] on div "0.00%" at bounding box center [793, 257] width 71 height 15
click at [880, 256] on div "0.00%" at bounding box center [864, 257] width 71 height 15
click at [809, 263] on div "0.00%" at bounding box center [793, 257] width 71 height 15
click at [796, 254] on div "0.00%" at bounding box center [793, 257] width 71 height 15
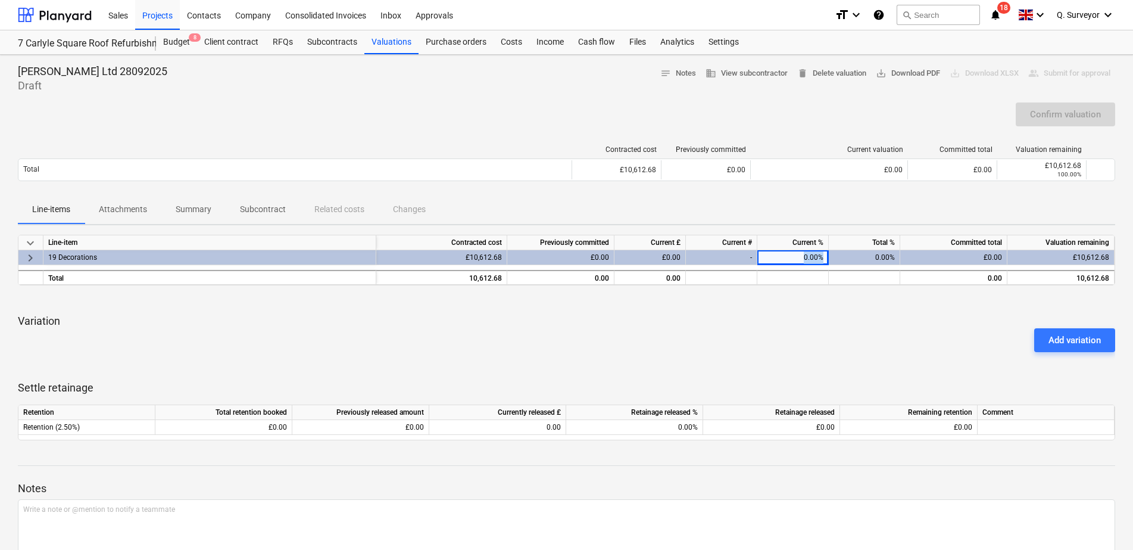
drag, startPoint x: 796, startPoint y: 254, endPoint x: 830, endPoint y: 254, distance: 34.0
click at [0, 0] on div "keyboard_arrow_right 19 Decorations £10,612.68 £0.00 £0.00 - 0.00% 0.00% £0.00 …" at bounding box center [0, 0] width 0 height 0
click at [746, 257] on div "-" at bounding box center [721, 257] width 71 height 15
click at [755, 256] on div "-" at bounding box center [721, 257] width 71 height 15
click at [637, 254] on div "£0.00" at bounding box center [650, 257] width 71 height 15
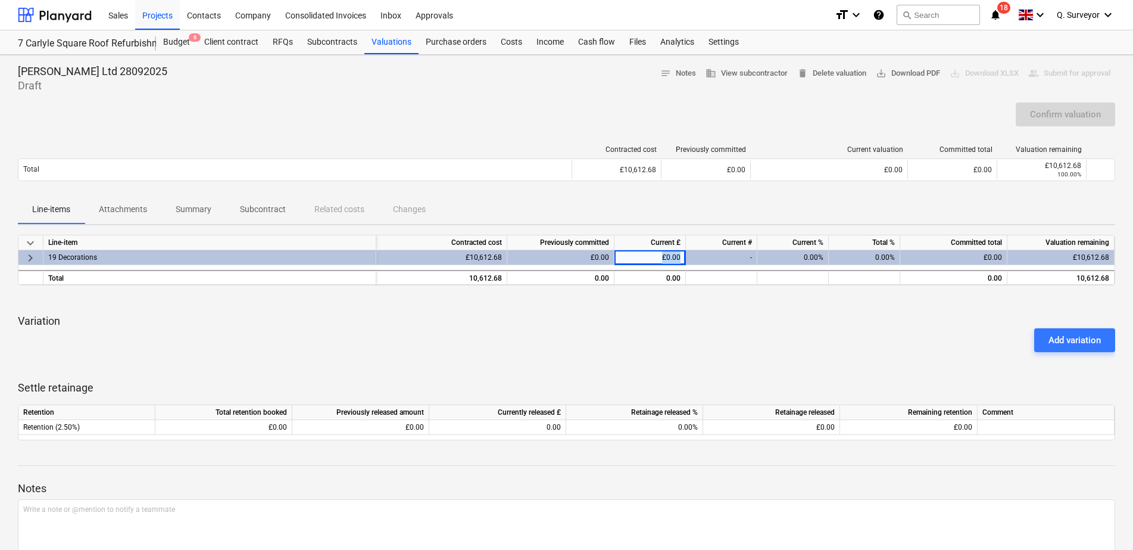
drag, startPoint x: 639, startPoint y: 257, endPoint x: 733, endPoint y: 257, distance: 94.1
click at [0, 0] on div "keyboard_arrow_right 19 Decorations £10,612.68 £0.00 £0.00 - 0.00% 0.00% £0.00 …" at bounding box center [0, 0] width 0 height 0
drag, startPoint x: 733, startPoint y: 257, endPoint x: 663, endPoint y: 211, distance: 83.9
click at [663, 211] on div "Line-items Attachments Summary Subcontract Related costs Changes" at bounding box center [567, 209] width 1098 height 29
click at [29, 256] on span "keyboard_arrow_right" at bounding box center [30, 258] width 14 height 14
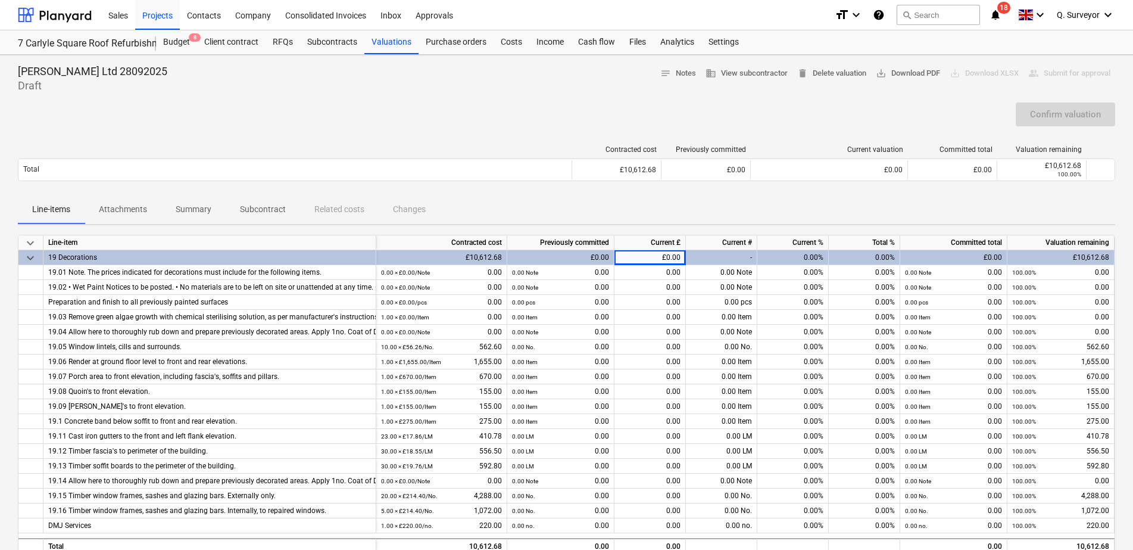
click at [35, 255] on span "keyboard_arrow_down" at bounding box center [30, 258] width 14 height 14
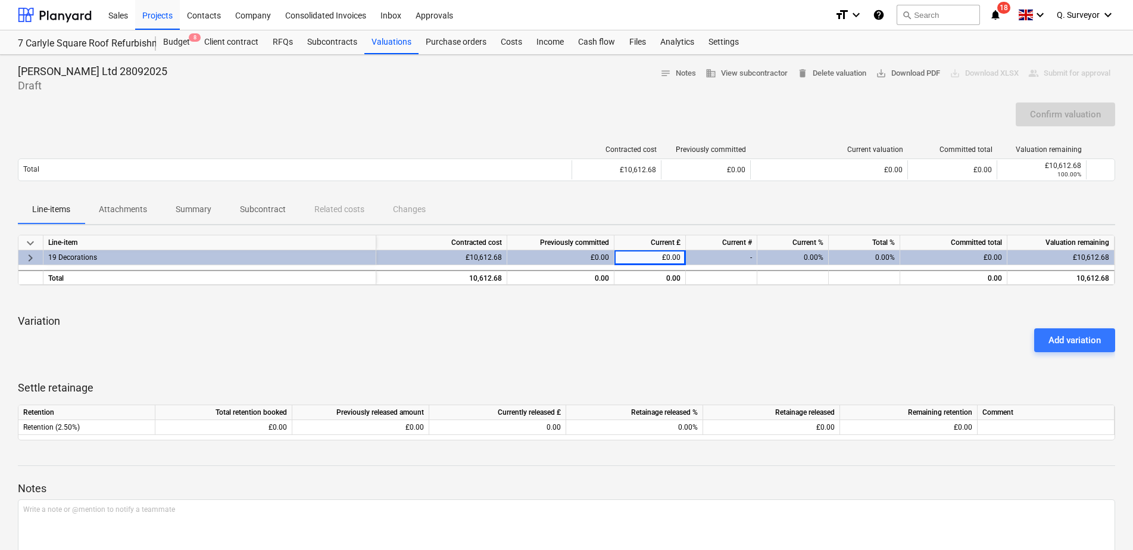
click at [786, 185] on div "Contracted cost Previously committed Current valuation Committed total Valuatio…" at bounding box center [567, 165] width 1098 height 41
click at [952, 247] on div "Committed total" at bounding box center [954, 242] width 107 height 15
click at [976, 260] on div "£0.00" at bounding box center [954, 257] width 107 height 15
click at [1029, 260] on div "£10,612.68" at bounding box center [1061, 257] width 107 height 15
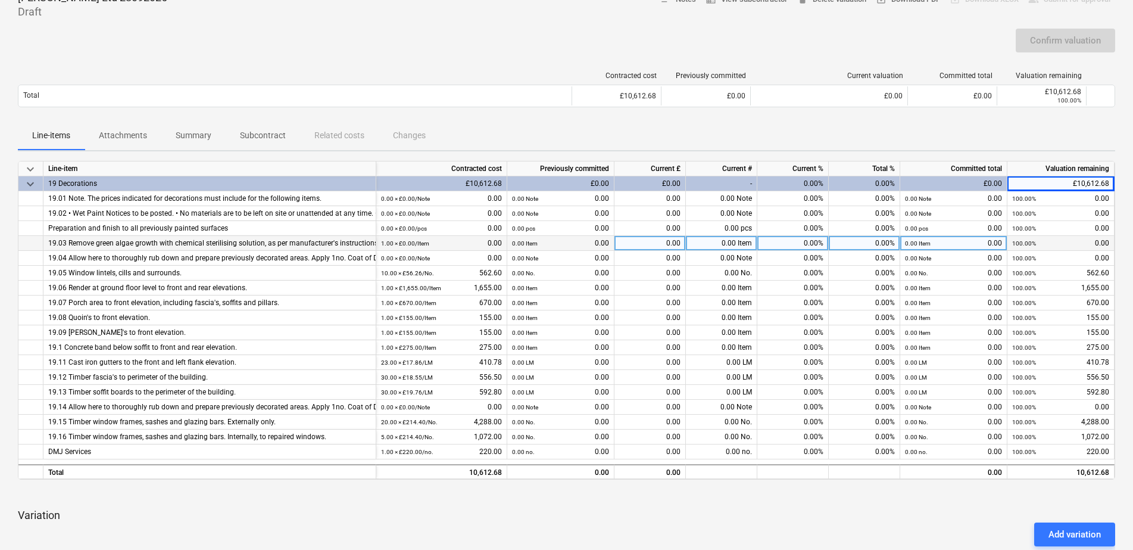
scroll to position [74, 0]
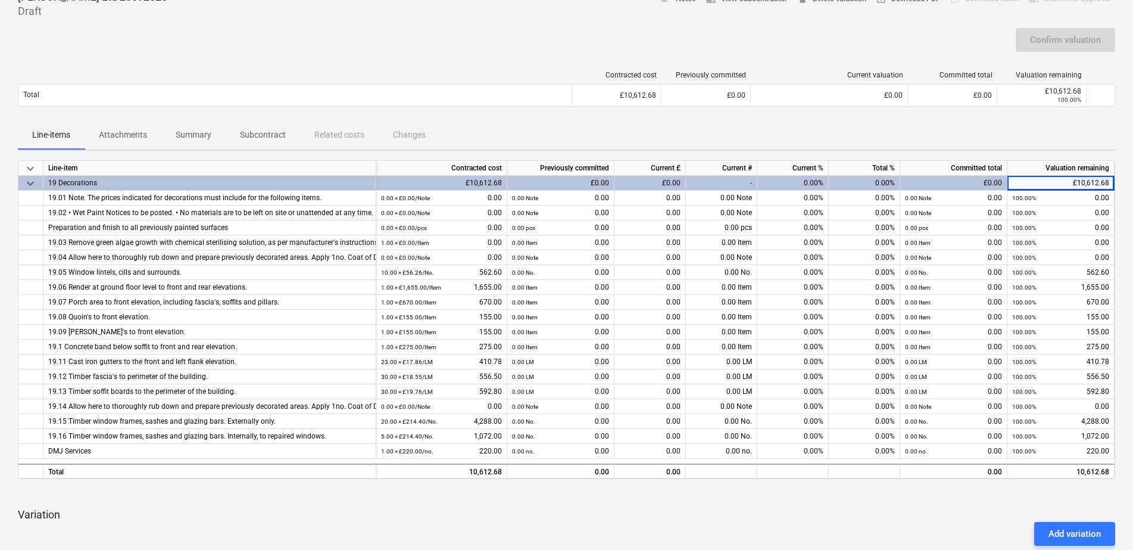
click at [820, 177] on div "0.00%" at bounding box center [793, 183] width 71 height 15
drag, startPoint x: 802, startPoint y: 182, endPoint x: 876, endPoint y: 182, distance: 74.5
click at [0, 0] on div "keyboard_arrow_down 19 Decorations £10,612.68 £0.00 £0.00 - 0.00% 0.00% £0.00 £…" at bounding box center [0, 0] width 0 height 0
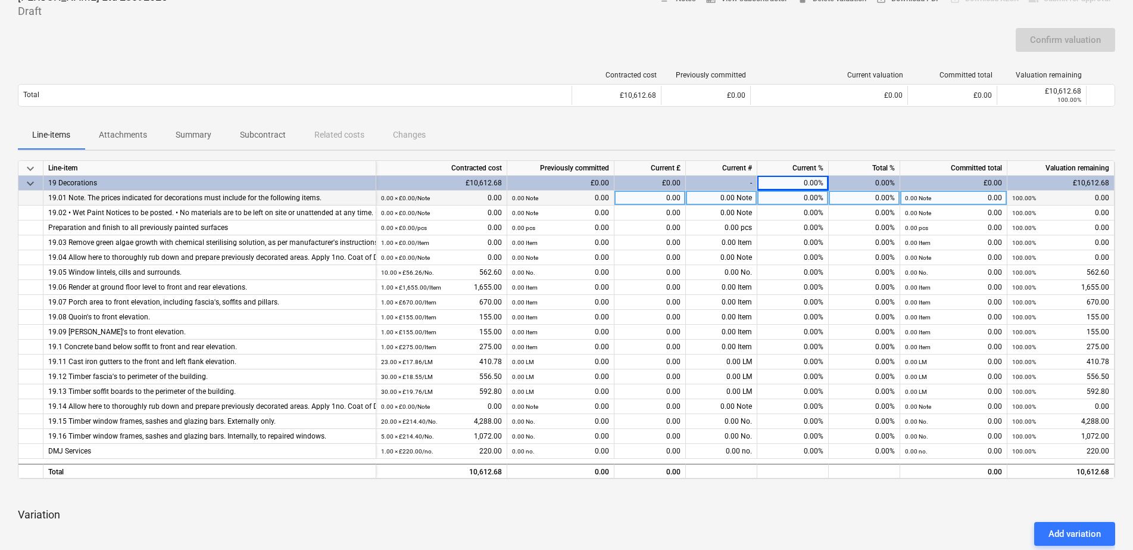
drag, startPoint x: 876, startPoint y: 182, endPoint x: 801, endPoint y: 195, distance: 76.8
click at [801, 195] on div "0.00%" at bounding box center [793, 198] width 71 height 15
drag, startPoint x: 790, startPoint y: 198, endPoint x: 881, endPoint y: 203, distance: 91.2
click at [0, 0] on div "19.01 Note. The prices indicated for decorations must include for the following…" at bounding box center [0, 0] width 0 height 0
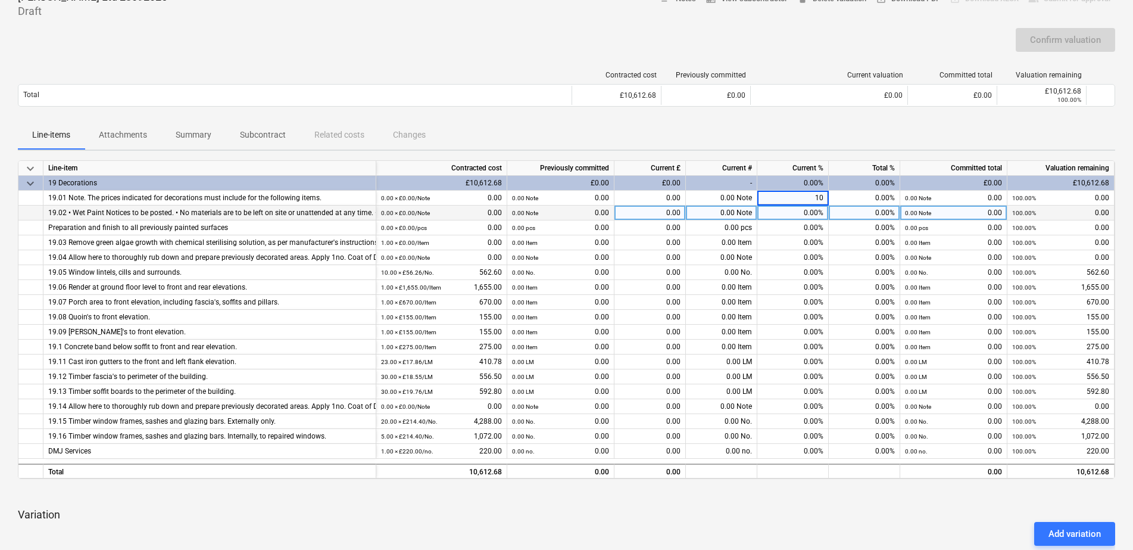
type input "100"
click at [807, 207] on div "0.00%" at bounding box center [793, 212] width 71 height 15
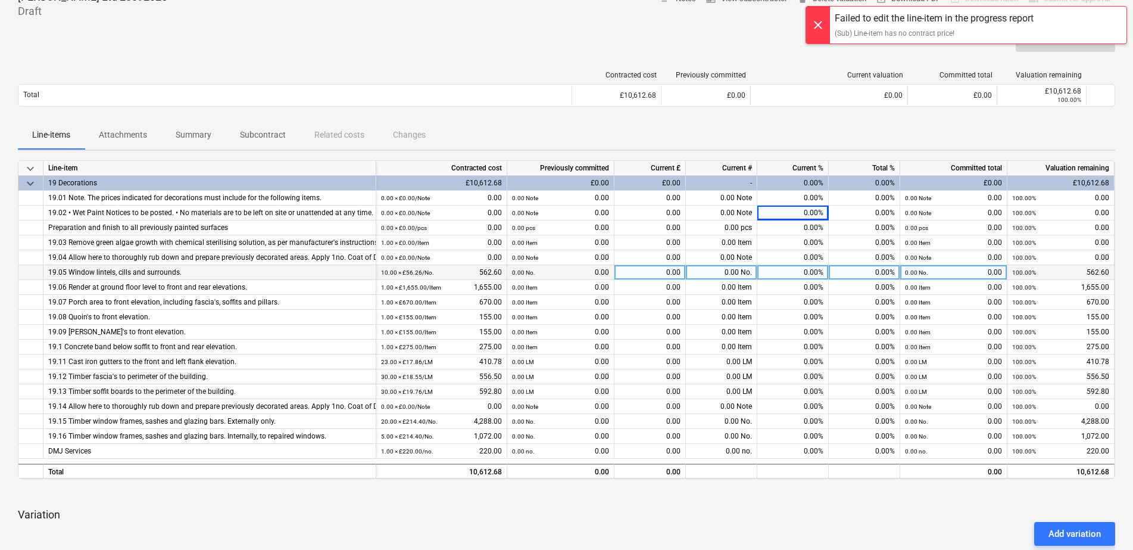
click at [827, 270] on div "0.00%" at bounding box center [793, 272] width 71 height 15
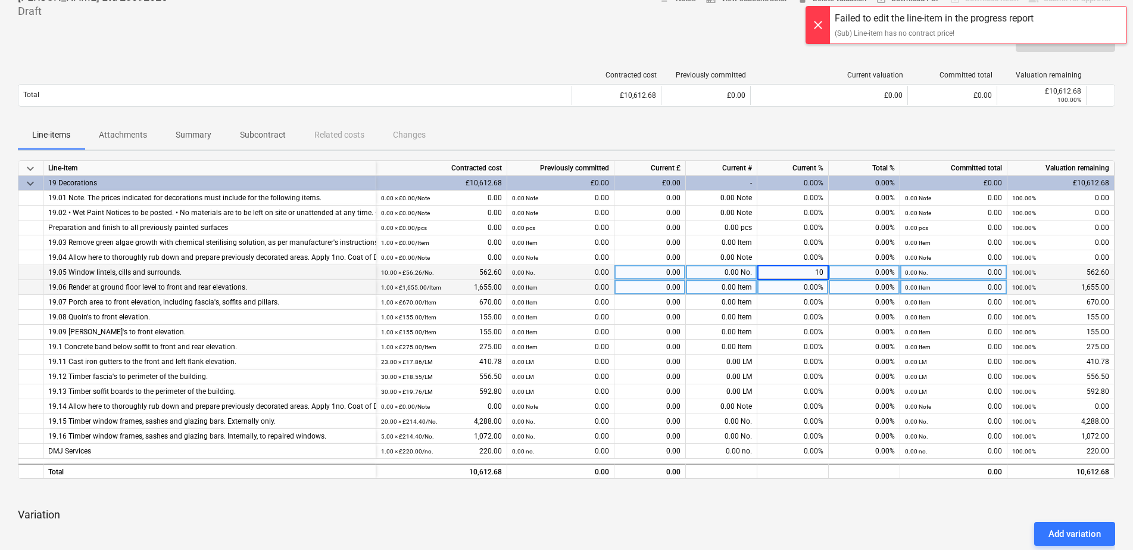
type input "100"
click at [813, 285] on div "0.00%" at bounding box center [793, 287] width 71 height 15
type input "100"
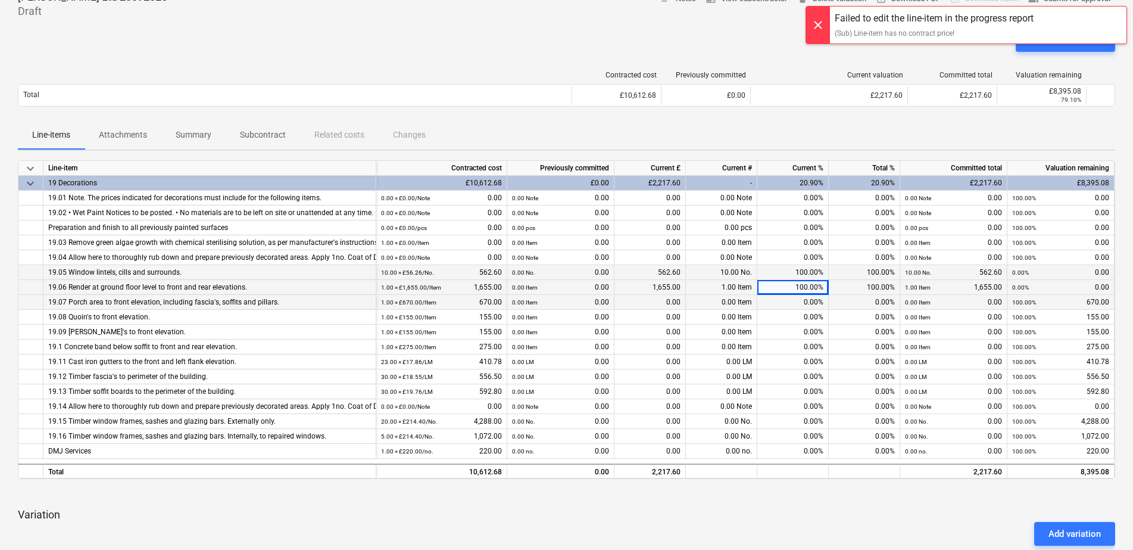
click at [811, 301] on div "0.00%" at bounding box center [793, 302] width 71 height 15
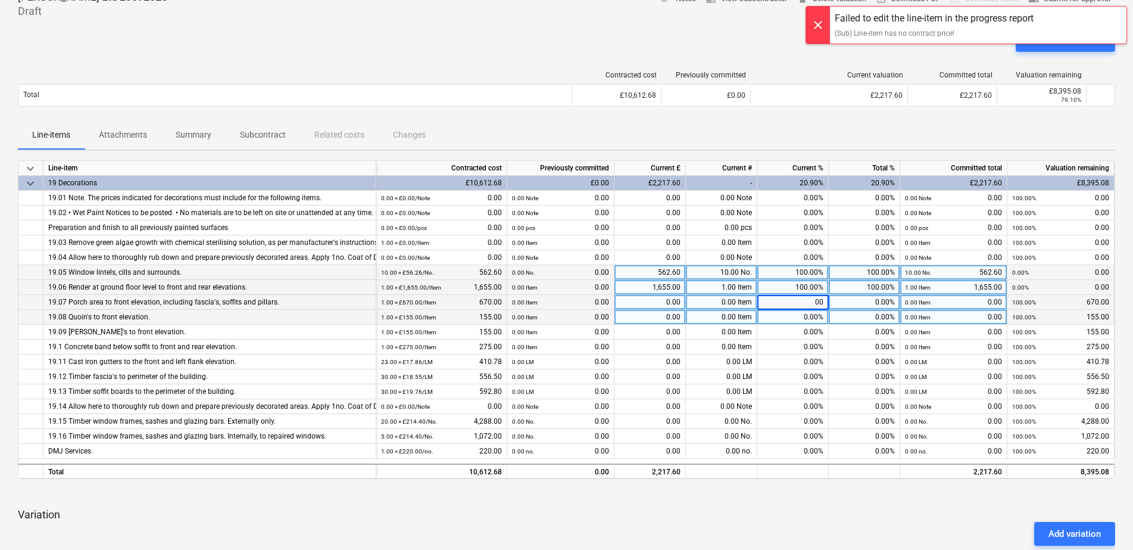
type input "0"
type input "100"
click at [817, 323] on div "0.00%" at bounding box center [793, 317] width 71 height 15
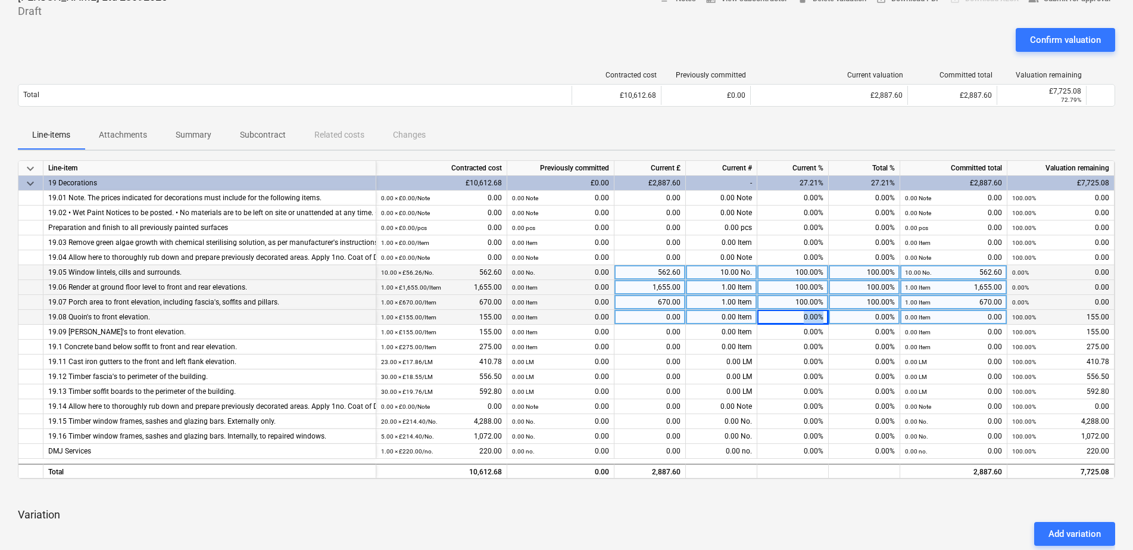
drag, startPoint x: 800, startPoint y: 322, endPoint x: 853, endPoint y: 321, distance: 53.0
click at [0, 0] on div "19.08 Quoin's to front elevation. 1.00 × £155.00 / Item 155.00 0.00 Item 0.00 0…" at bounding box center [0, 0] width 0 height 0
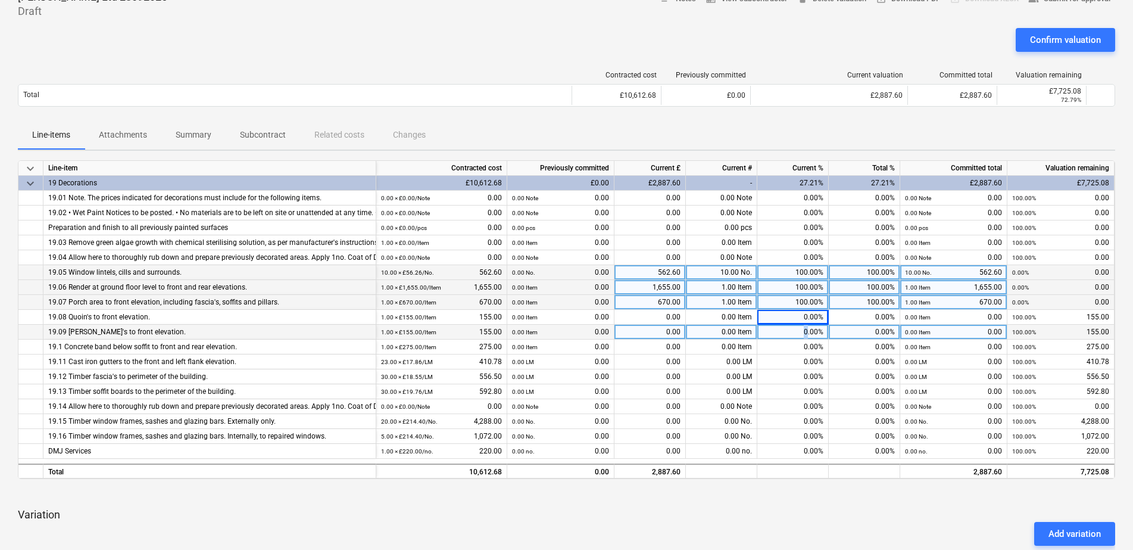
drag, startPoint x: 853, startPoint y: 321, endPoint x: 807, endPoint y: 326, distance: 46.2
click at [807, 326] on div "0.00%" at bounding box center [793, 332] width 71 height 15
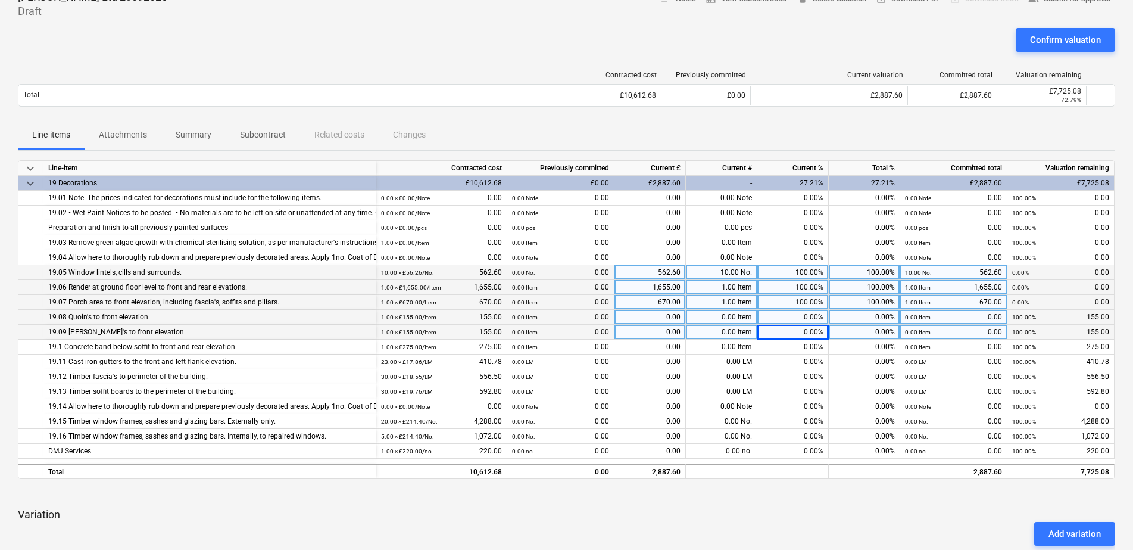
click at [804, 318] on div "0.00%" at bounding box center [793, 317] width 71 height 15
type input "100"
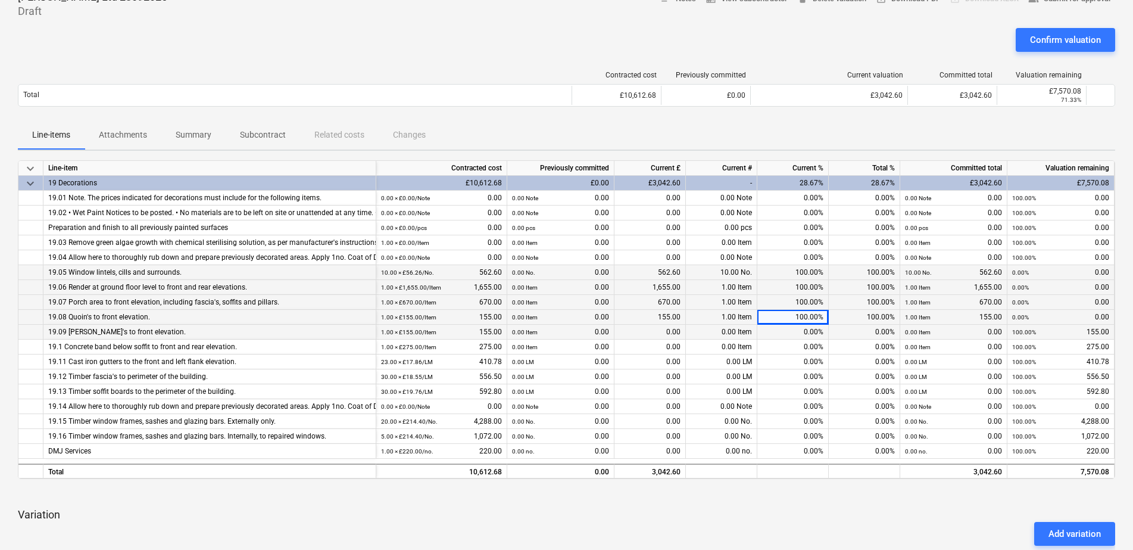
click at [820, 334] on div "0.00%" at bounding box center [793, 332] width 71 height 15
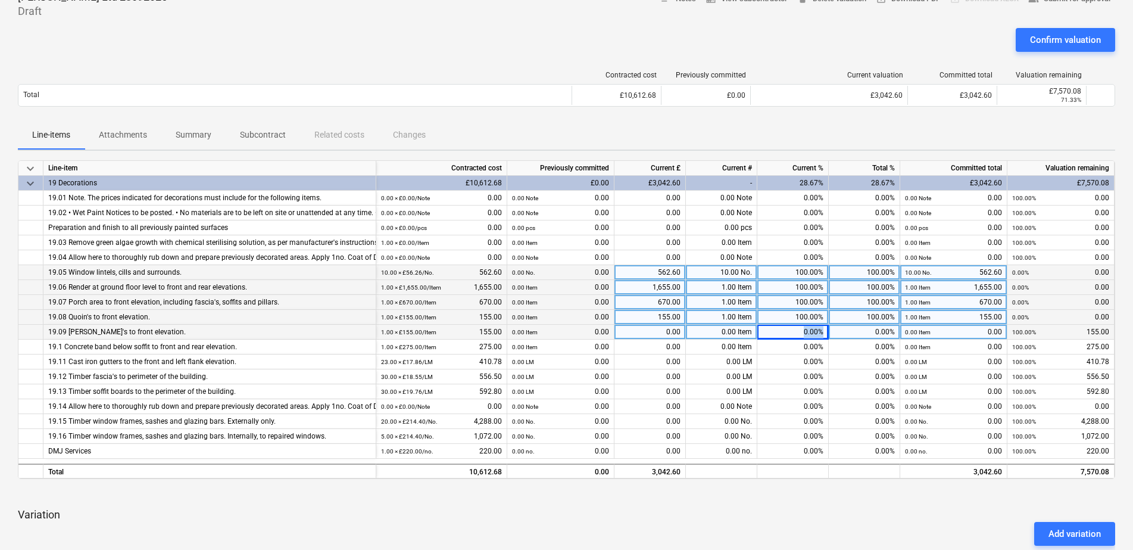
drag, startPoint x: 802, startPoint y: 333, endPoint x: 857, endPoint y: 336, distance: 55.5
click at [0, 0] on div "19.09 [PERSON_NAME]'s to front elevation. 1.00 × £155.00 / Item 155.00 0.00 Ite…" at bounding box center [0, 0] width 0 height 0
drag, startPoint x: 857, startPoint y: 336, endPoint x: 792, endPoint y: 337, distance: 64.9
click at [792, 337] on div "0.00%" at bounding box center [793, 332] width 71 height 15
drag, startPoint x: 798, startPoint y: 329, endPoint x: 833, endPoint y: 331, distance: 35.2
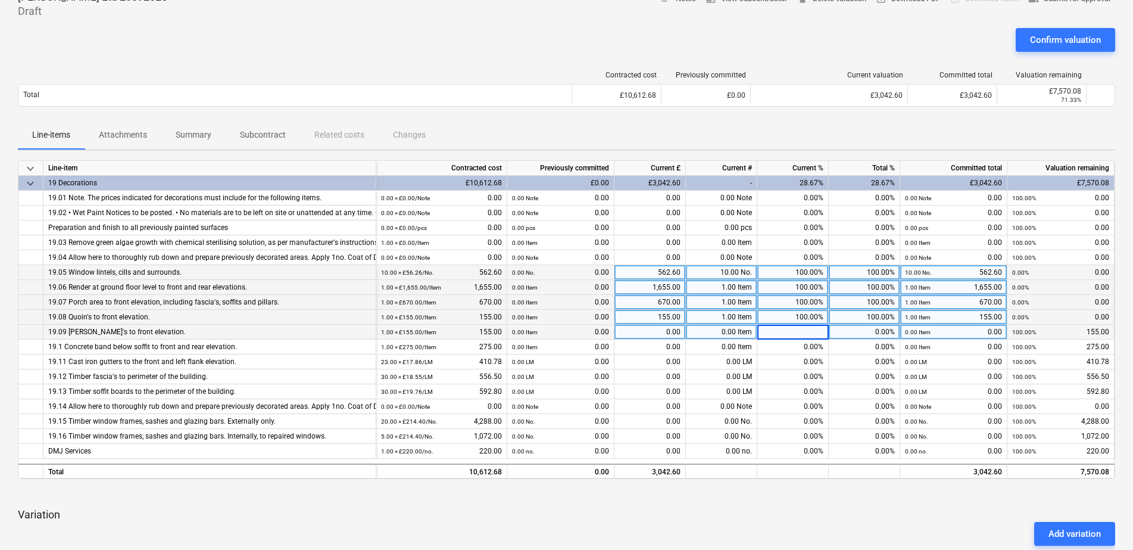
click at [0, 0] on div "19.09 [PERSON_NAME]'s to front elevation. 1.00 × £155.00 / Item 155.00 0.00 Ite…" at bounding box center [0, 0] width 0 height 0
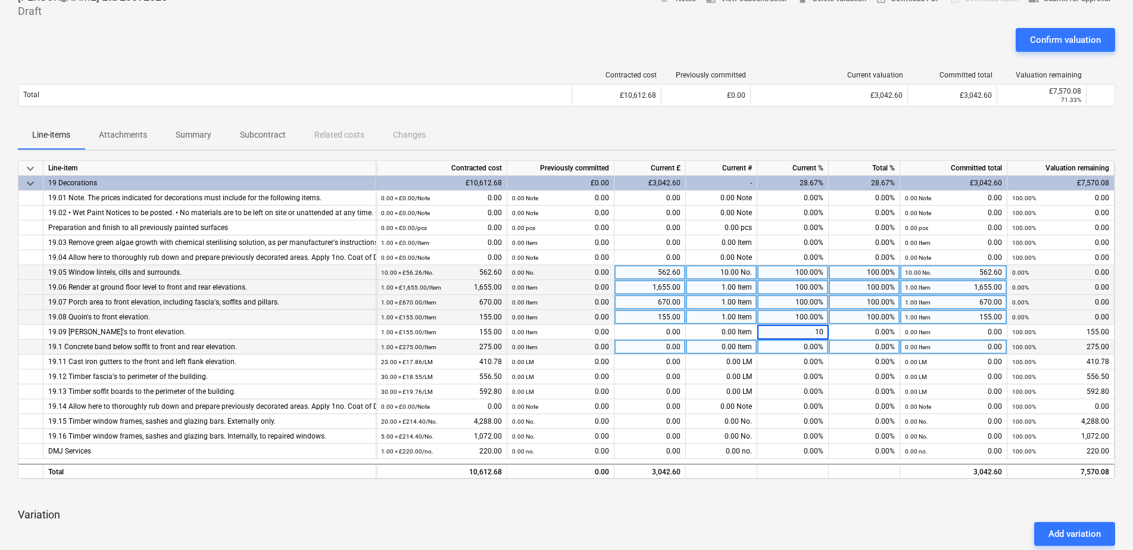
type input "100"
click at [805, 345] on div "0.00%" at bounding box center [793, 347] width 71 height 15
click at [802, 345] on div "0.00%" at bounding box center [793, 347] width 71 height 15
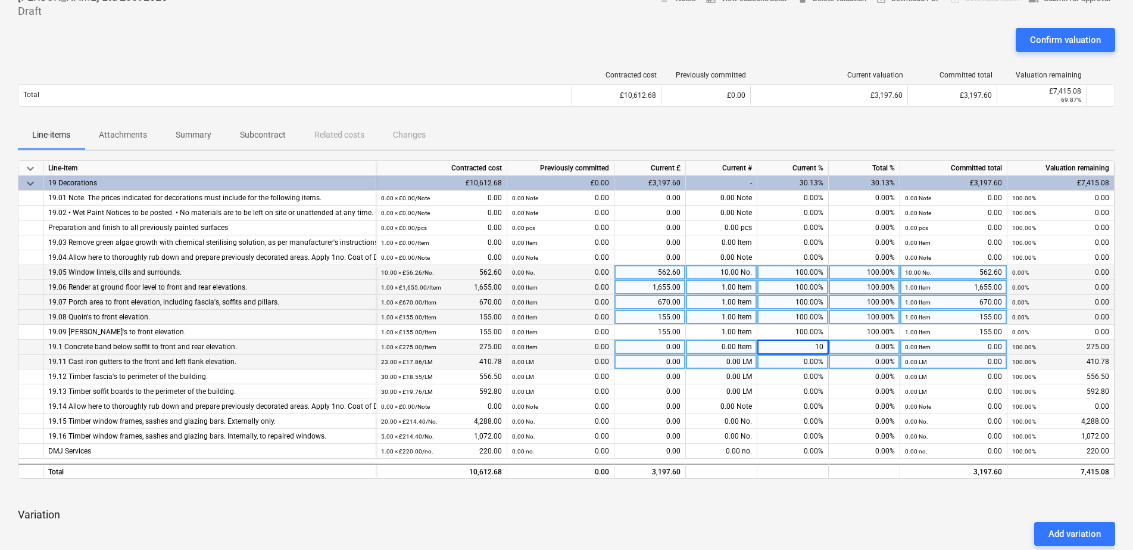
type input "100"
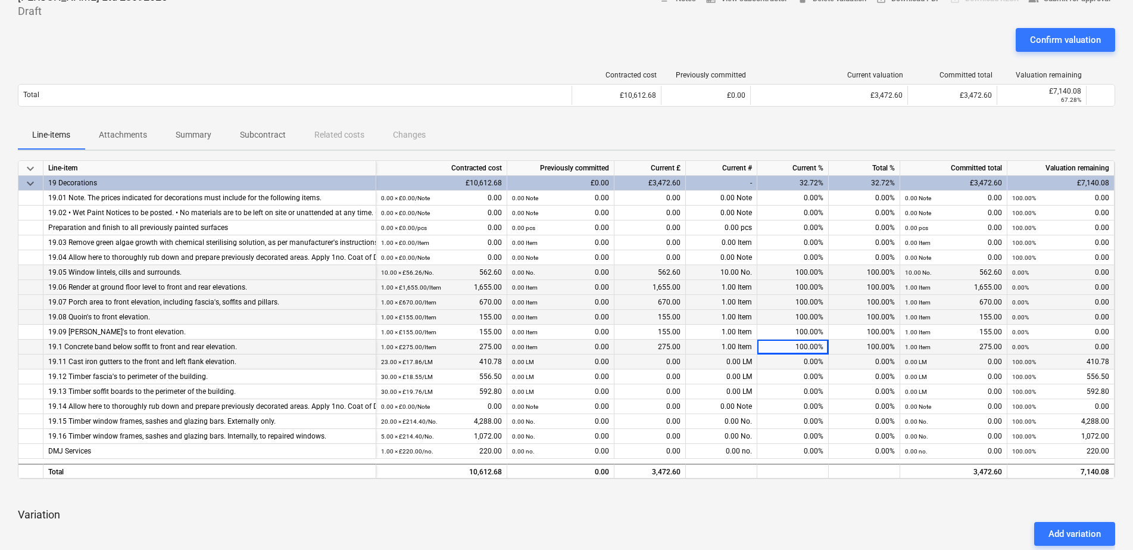
click at [817, 359] on div "0.00%" at bounding box center [793, 361] width 71 height 15
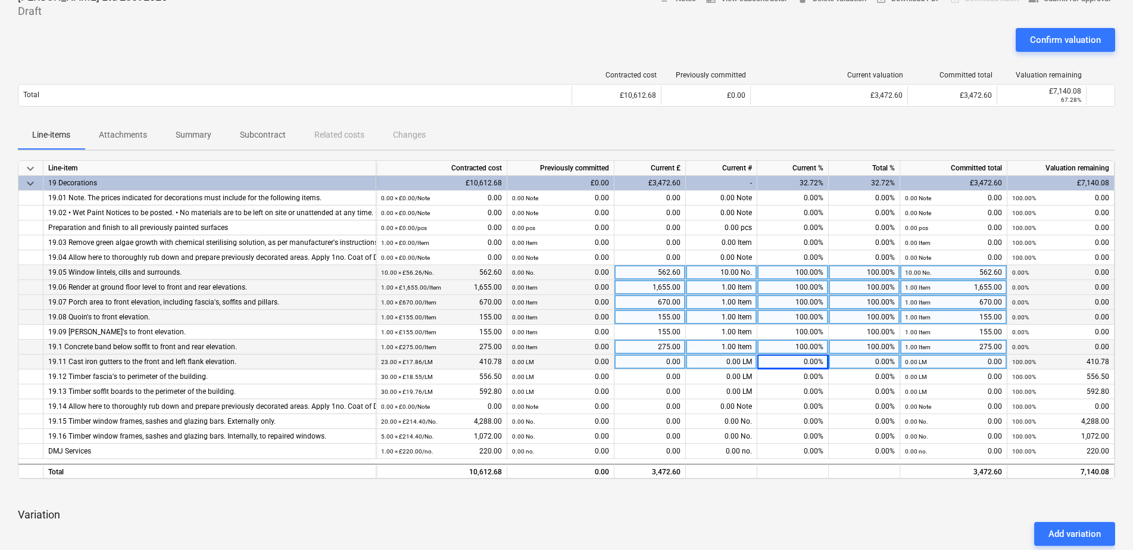
click at [800, 360] on div "0.00%" at bounding box center [793, 361] width 71 height 15
type input "100"
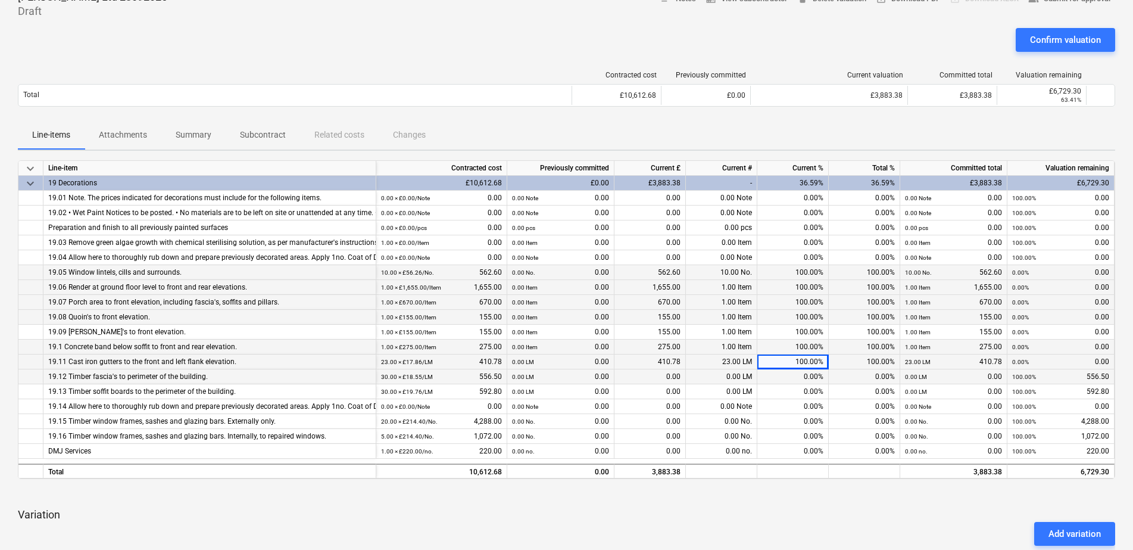
click at [810, 381] on div "0.00%" at bounding box center [793, 376] width 71 height 15
click at [806, 381] on div "0.00%" at bounding box center [793, 376] width 71 height 15
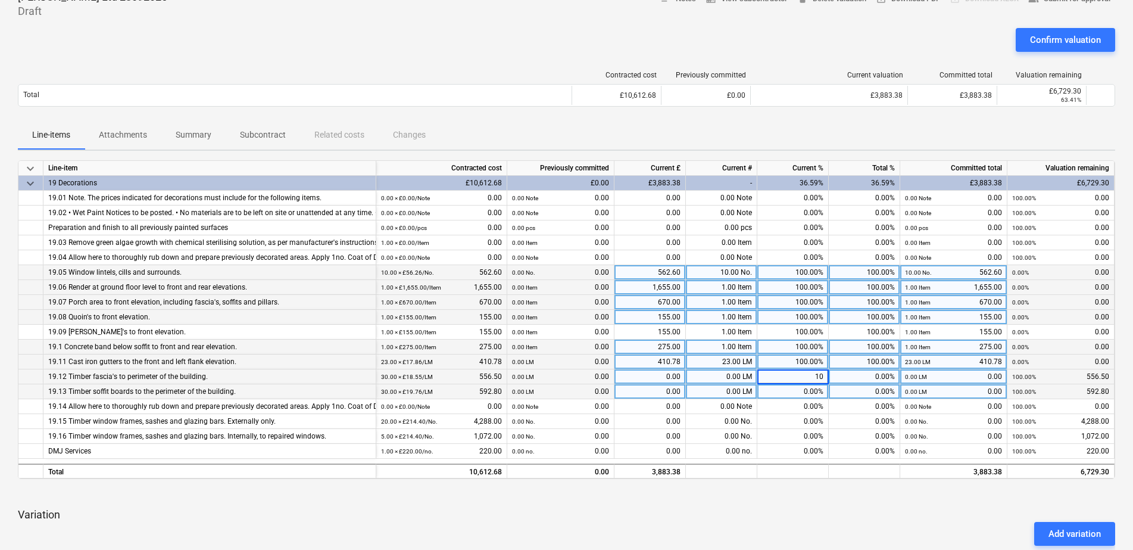
type input "100"
click at [817, 390] on div "0.00%" at bounding box center [793, 391] width 71 height 15
click at [805, 393] on div "0.00%" at bounding box center [793, 391] width 71 height 15
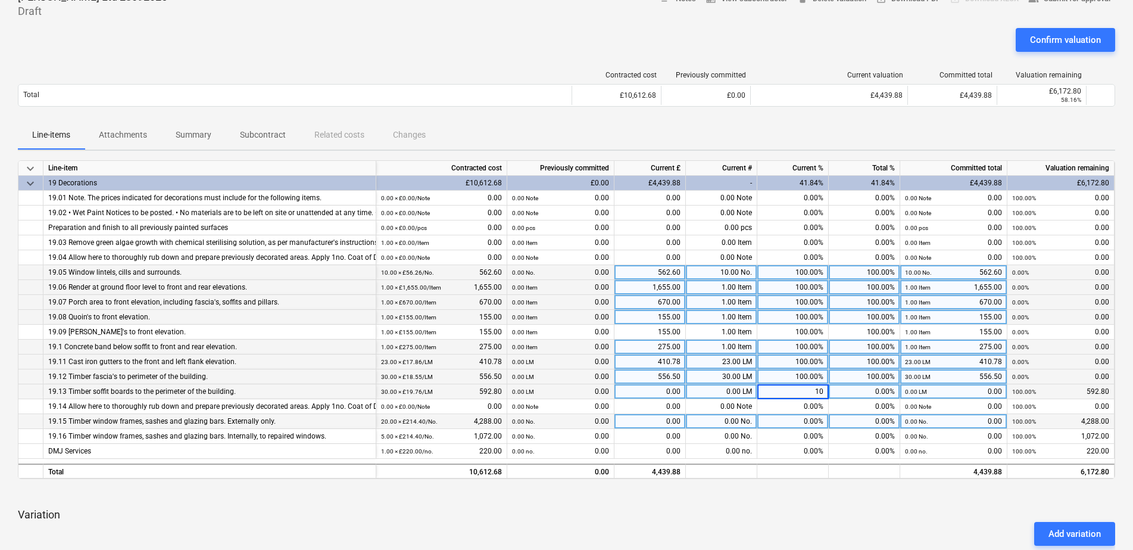
type input "100"
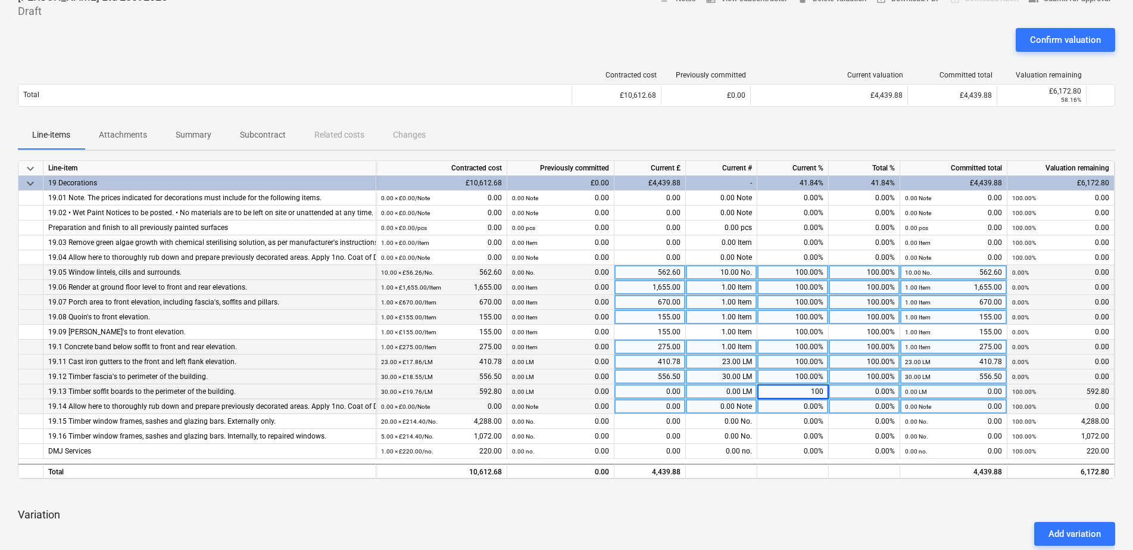
click at [813, 407] on div "0.00%" at bounding box center [793, 406] width 71 height 15
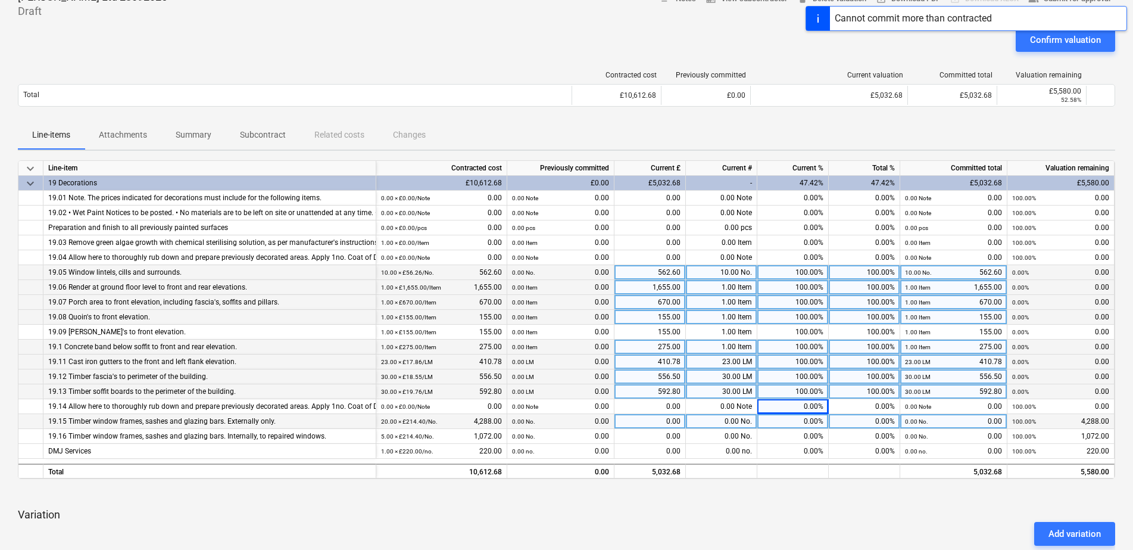
click at [808, 422] on div "0.00%" at bounding box center [793, 421] width 71 height 15
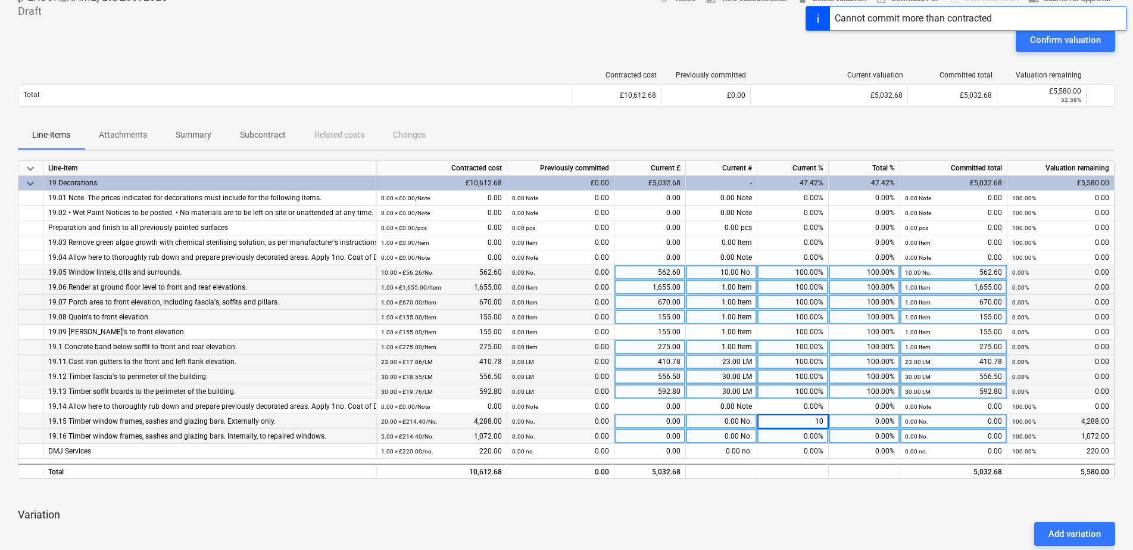
type input "100"
click at [804, 435] on div "0.00%" at bounding box center [793, 436] width 71 height 15
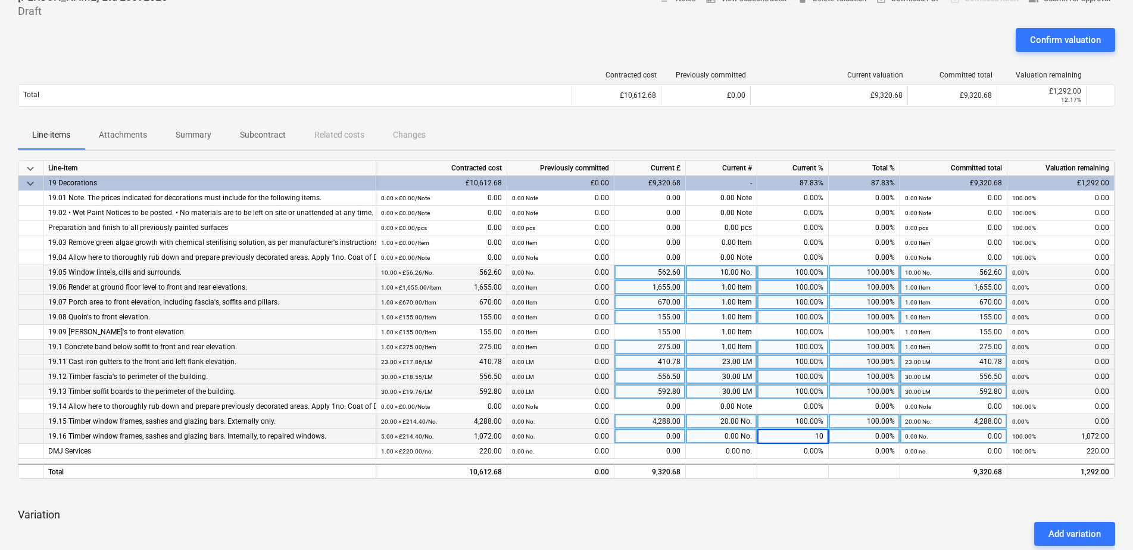
type input "100"
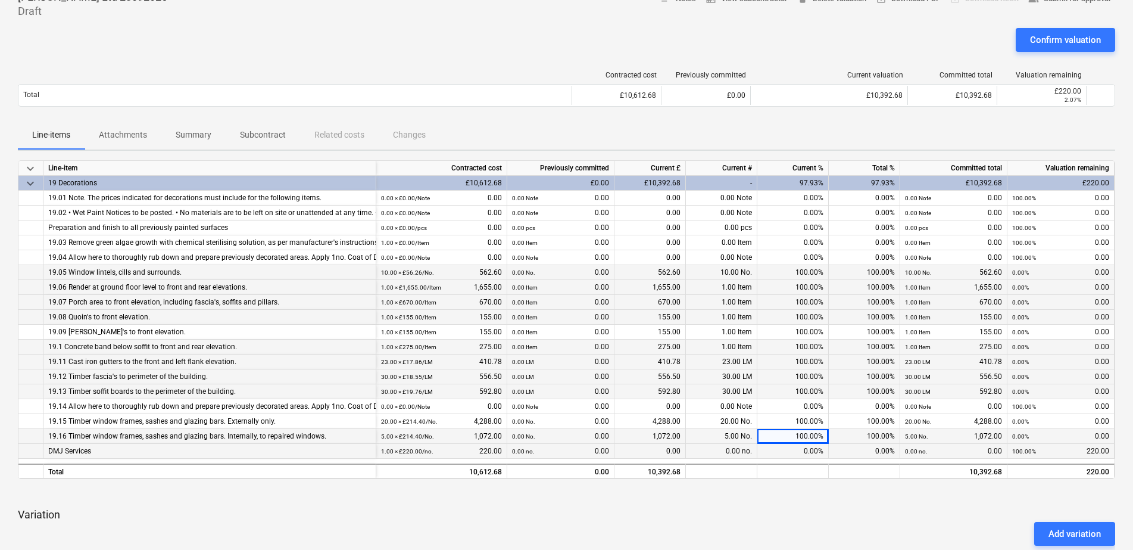
click at [812, 451] on div "0.00%" at bounding box center [793, 451] width 71 height 15
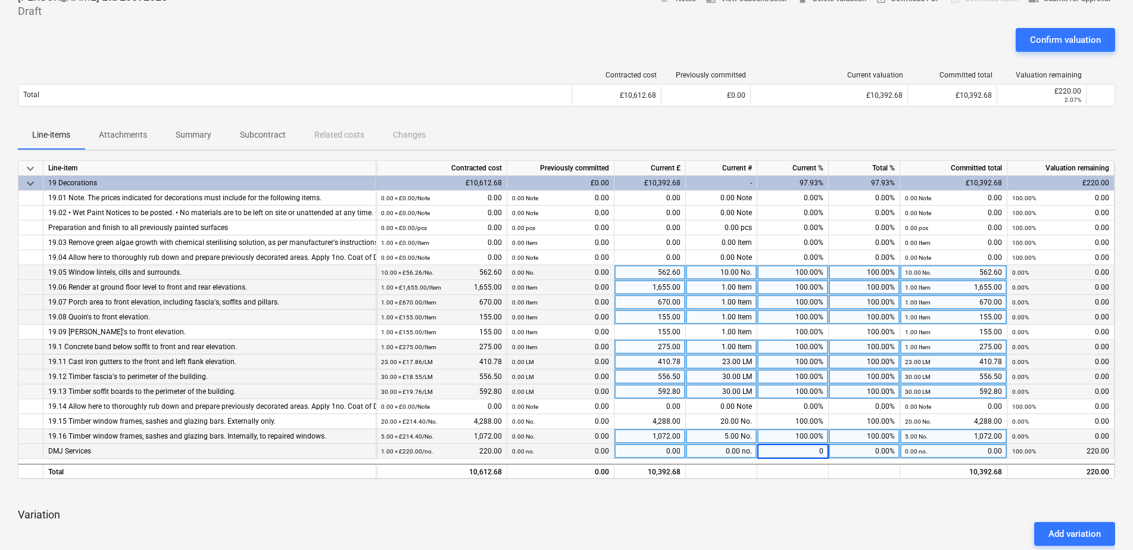
type input "00"
click at [800, 502] on div "keyboard_arrow_down Line-item Contracted cost Previously committed Current £ Cu…" at bounding box center [567, 397] width 1098 height 474
click at [890, 500] on div "keyboard_arrow_down Line-item Contracted cost Previously committed Current £ Cu…" at bounding box center [567, 397] width 1098 height 474
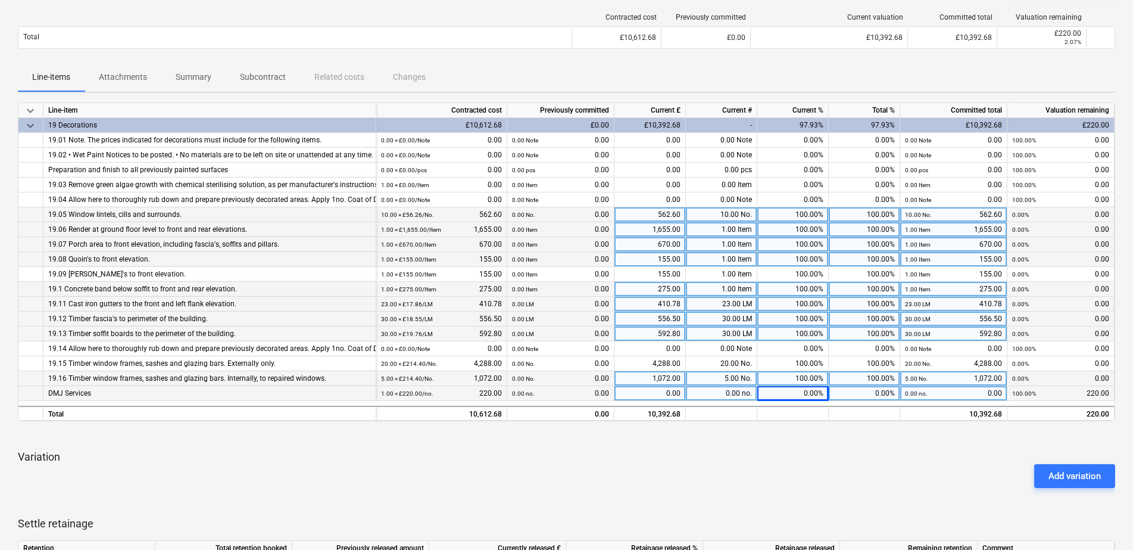
scroll to position [335, 0]
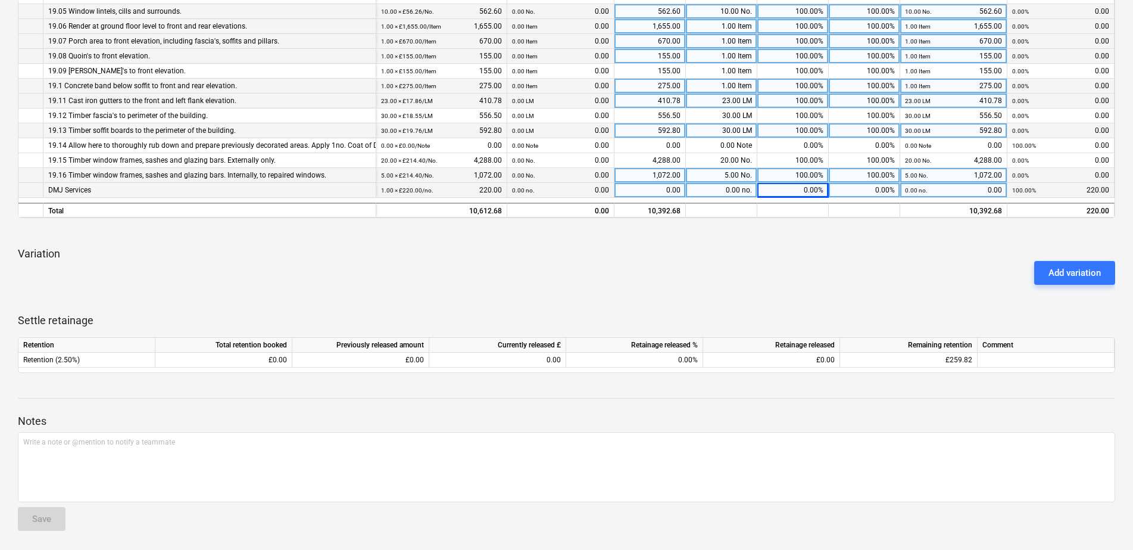
click at [806, 194] on div "0.00%" at bounding box center [793, 190] width 71 height 15
type input "100"
click at [789, 275] on div "Add variation" at bounding box center [566, 272] width 1107 height 33
click at [873, 306] on div "keyboard_arrow_down Line-item Contracted cost Previously committed Current £ Cu…" at bounding box center [567, 136] width 1098 height 474
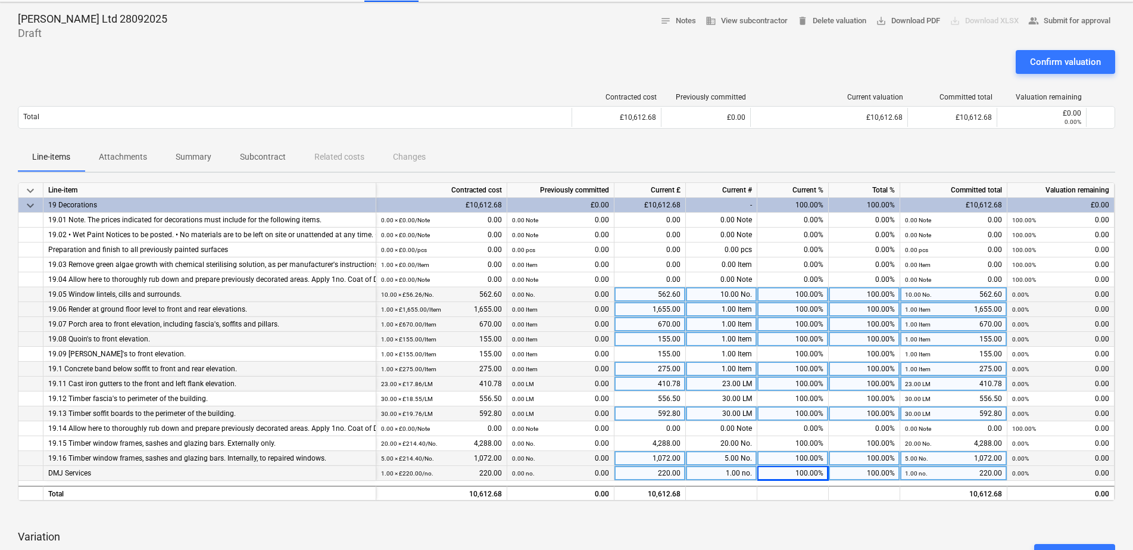
scroll to position [0, 0]
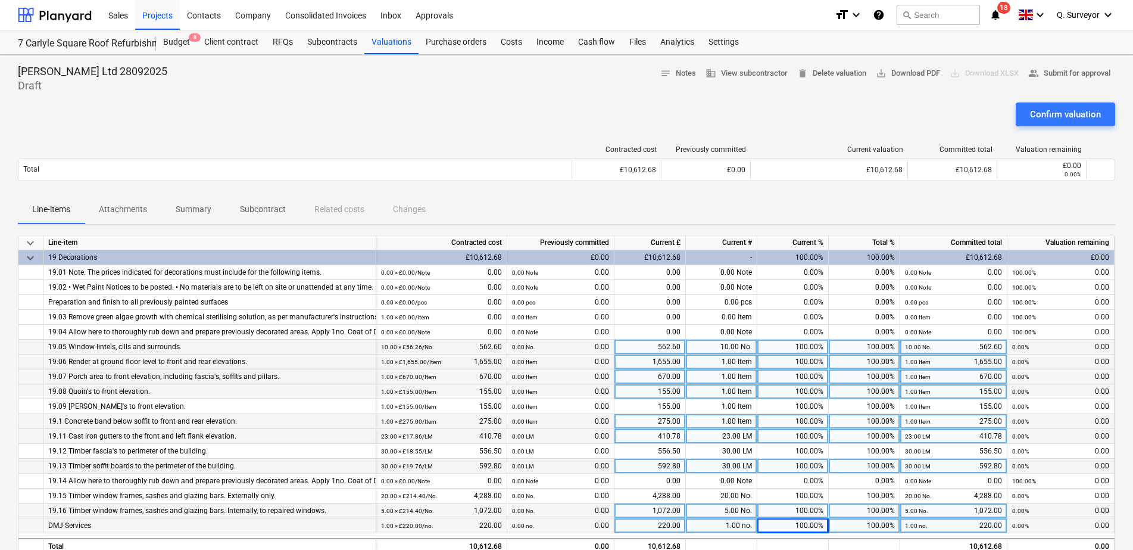
click at [736, 122] on div "Confirm valuation" at bounding box center [567, 118] width 1098 height 33
click at [1070, 116] on div "Confirm valuation" at bounding box center [1065, 114] width 71 height 15
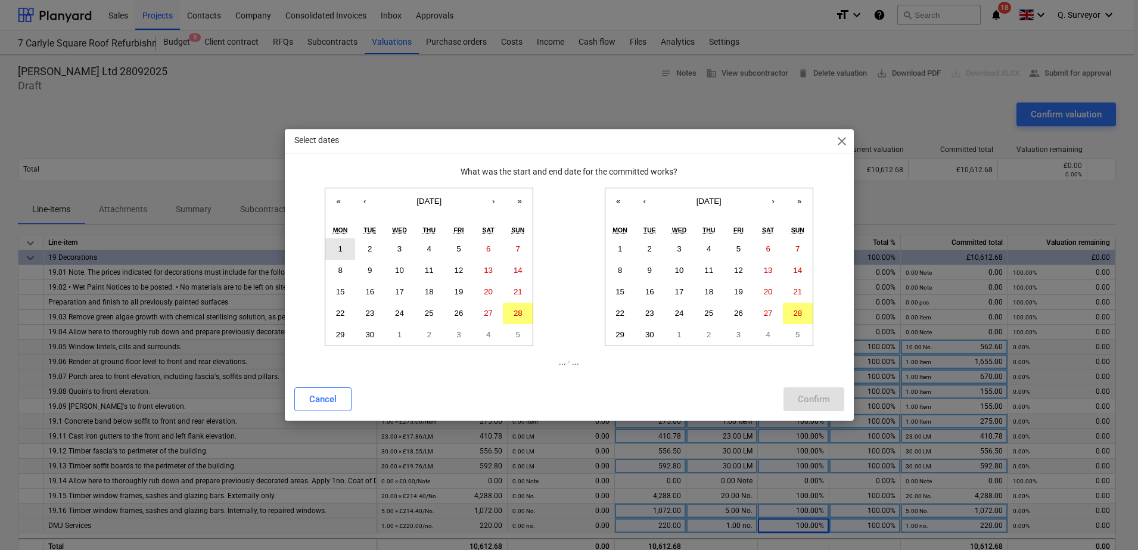
click at [342, 244] on button "1" at bounding box center [340, 248] width 30 height 21
click at [651, 337] on abbr "30" at bounding box center [649, 334] width 9 height 9
click at [795, 389] on button "Confirm" at bounding box center [813, 399] width 61 height 24
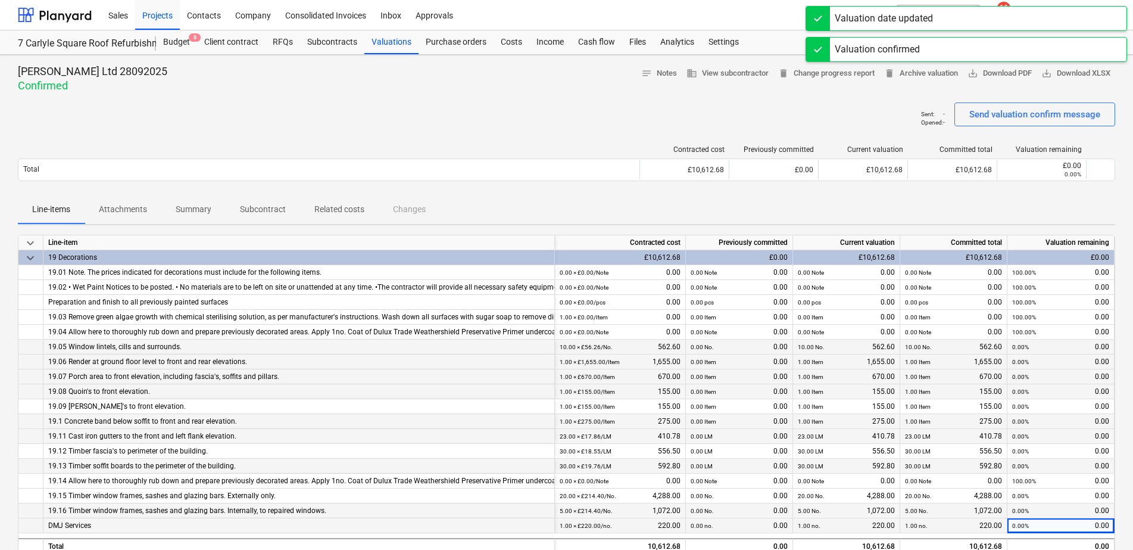
click at [557, 89] on div "[PERSON_NAME] Ltd 28092025 Confirmed notes Notes business View subcontractor de…" at bounding box center [567, 78] width 1098 height 29
click at [384, 43] on div "Valuations" at bounding box center [392, 42] width 54 height 24
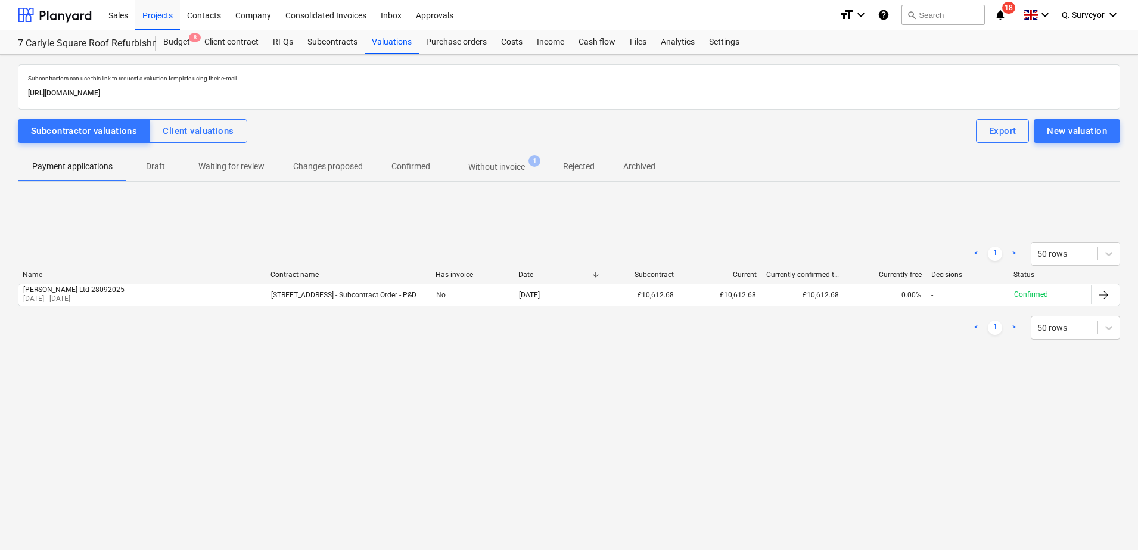
click at [491, 167] on p "Without invoice" at bounding box center [496, 167] width 57 height 13
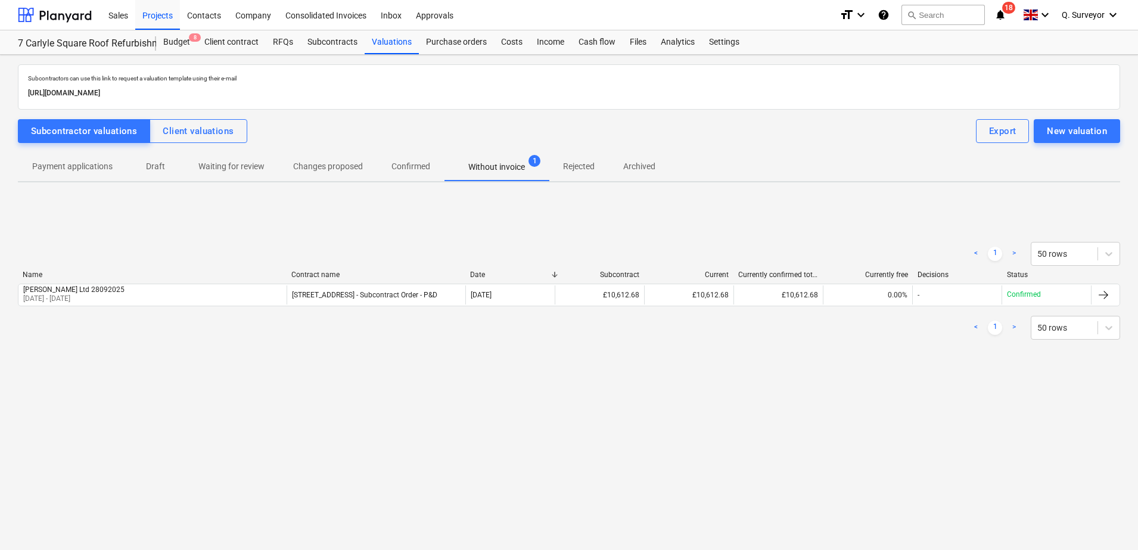
click at [192, 171] on span "Waiting for review" at bounding box center [231, 167] width 95 height 20
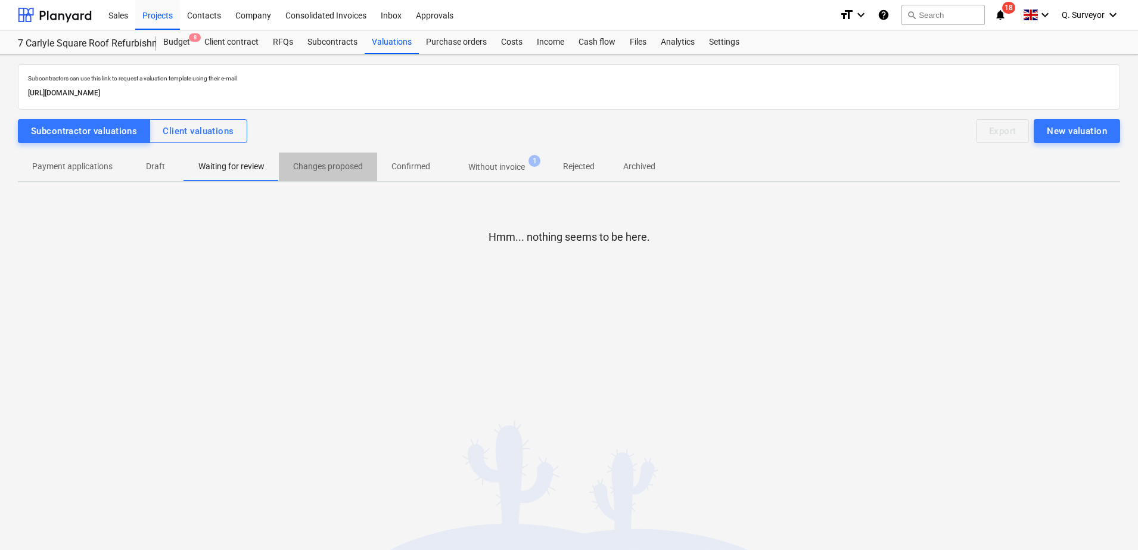
click at [346, 173] on span "Changes proposed" at bounding box center [328, 167] width 98 height 20
click at [407, 173] on span "Confirmed" at bounding box center [410, 167] width 67 height 20
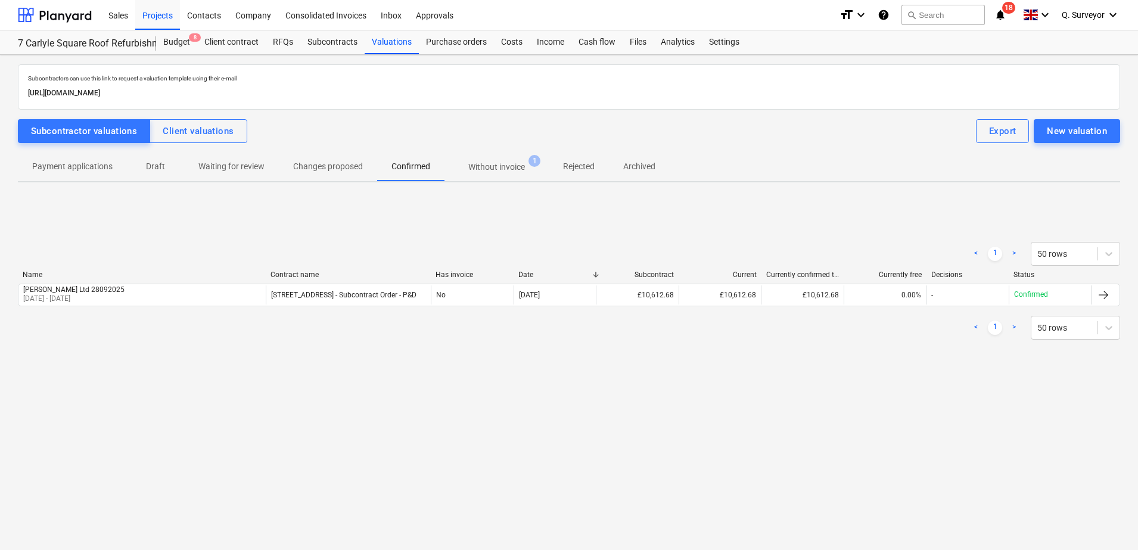
click at [486, 173] on p "Without invoice" at bounding box center [496, 167] width 57 height 13
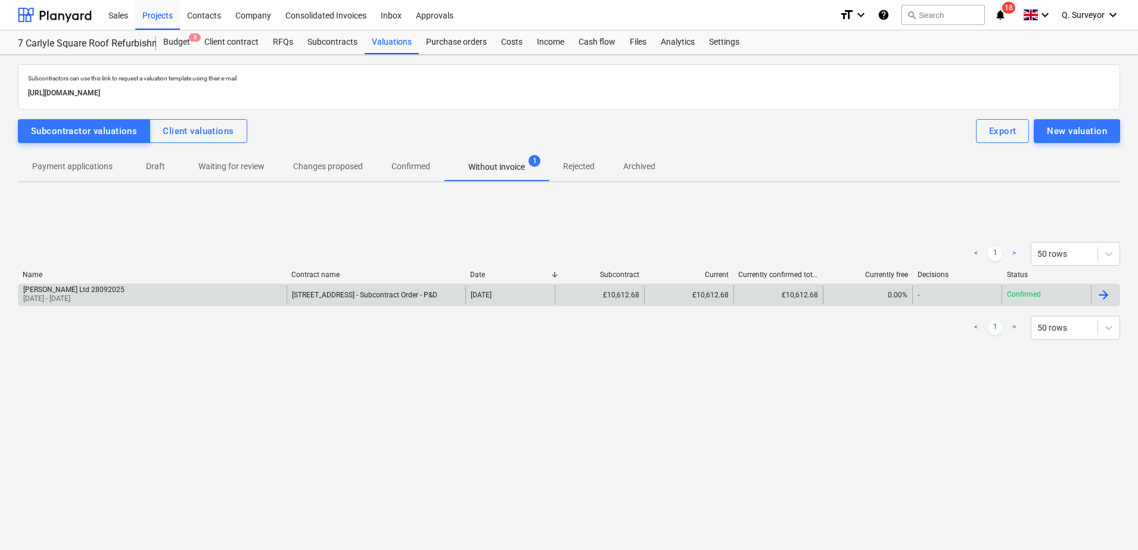
click at [164, 294] on div "[PERSON_NAME] Ltd 28092025 [DATE] - [DATE]" at bounding box center [152, 294] width 268 height 19
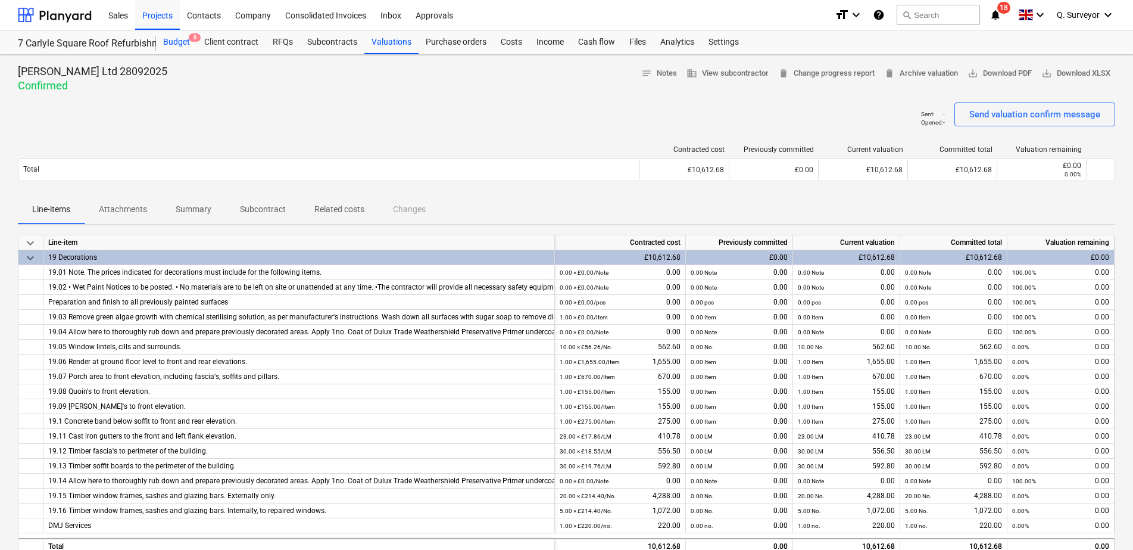
click at [184, 41] on div "Budget 8" at bounding box center [176, 42] width 41 height 24
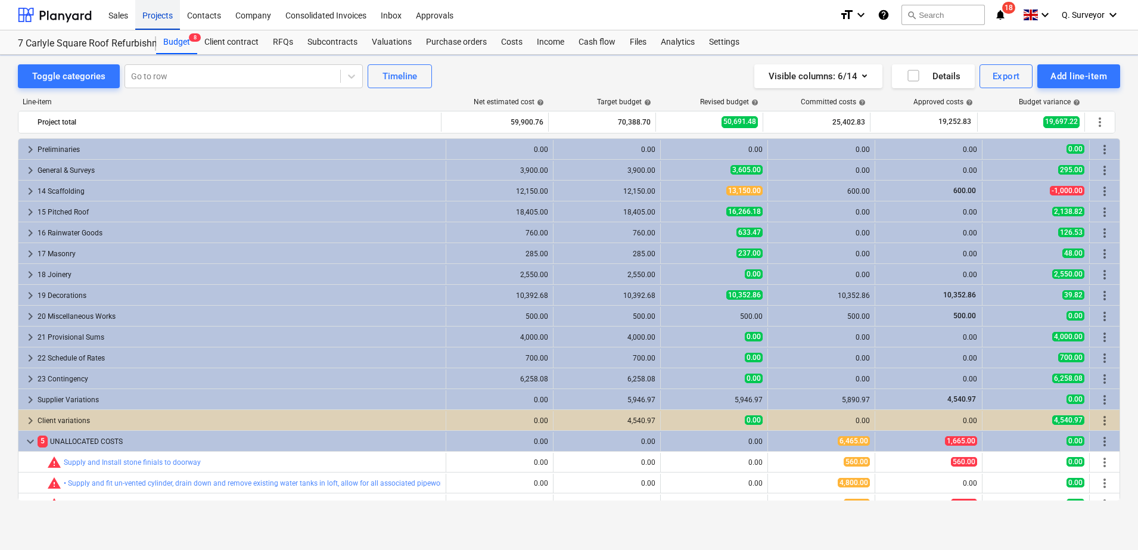
click at [160, 17] on div "Projects" at bounding box center [157, 14] width 45 height 30
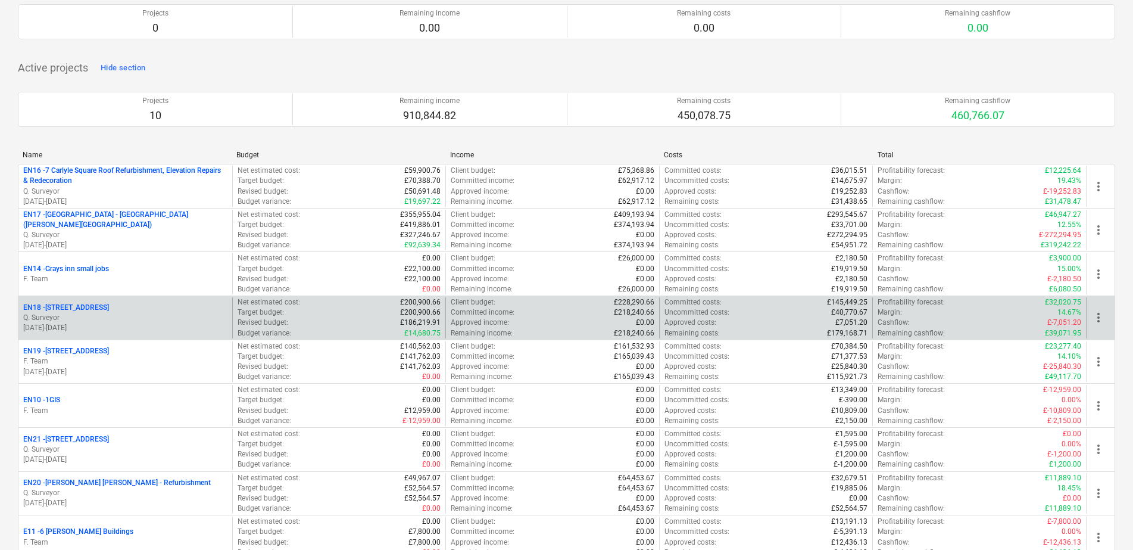
scroll to position [92, 0]
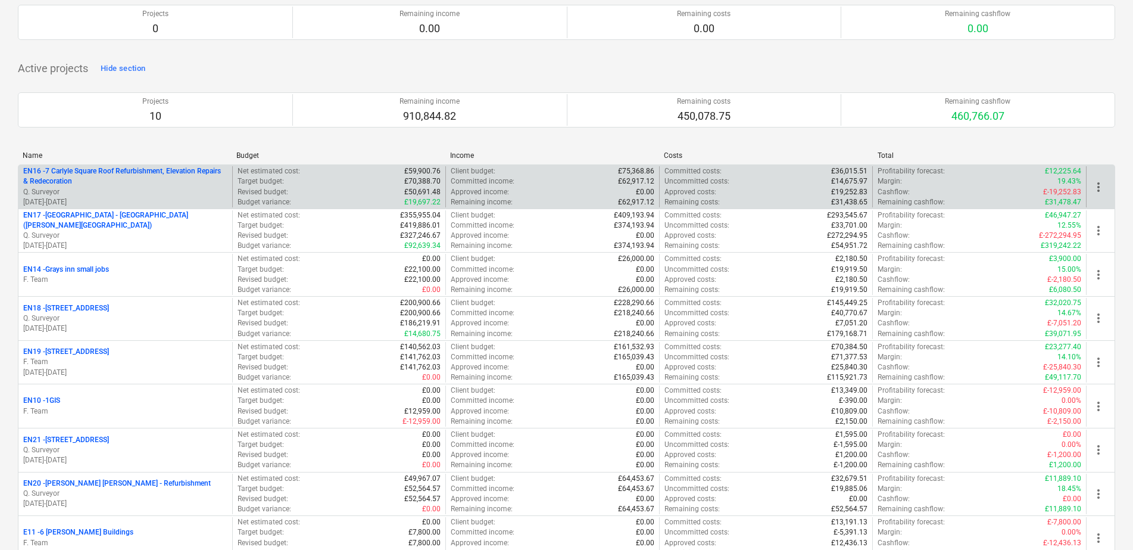
click at [160, 172] on p "EN16 - 7 Carlyle Square Roof Refurbishment, Elevation Repairs & Redecoration" at bounding box center [125, 176] width 204 height 20
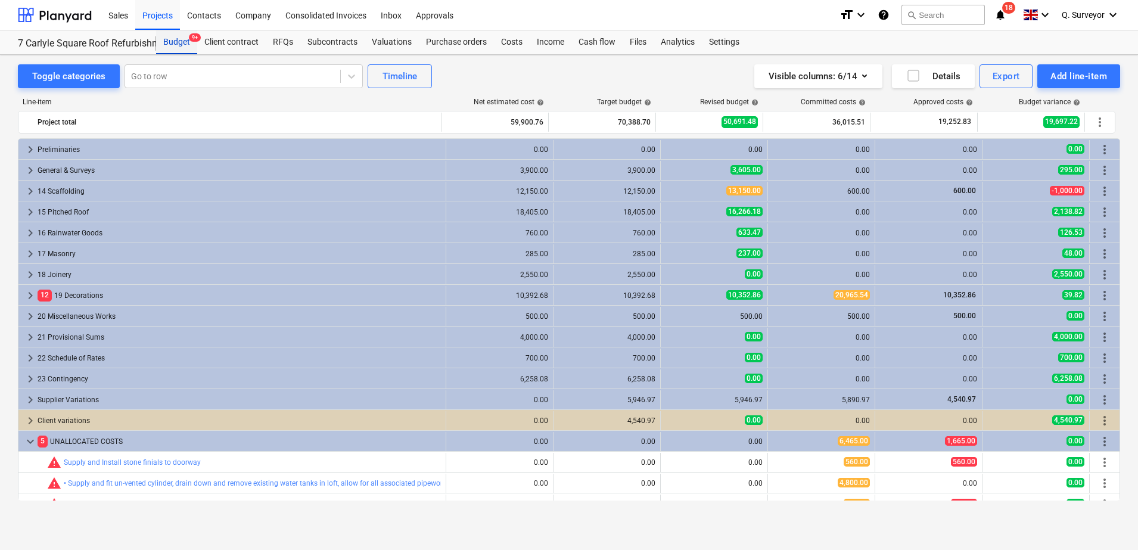
click at [176, 39] on div "Budget 9+" at bounding box center [176, 42] width 41 height 24
click at [165, 20] on div "Projects" at bounding box center [157, 14] width 45 height 30
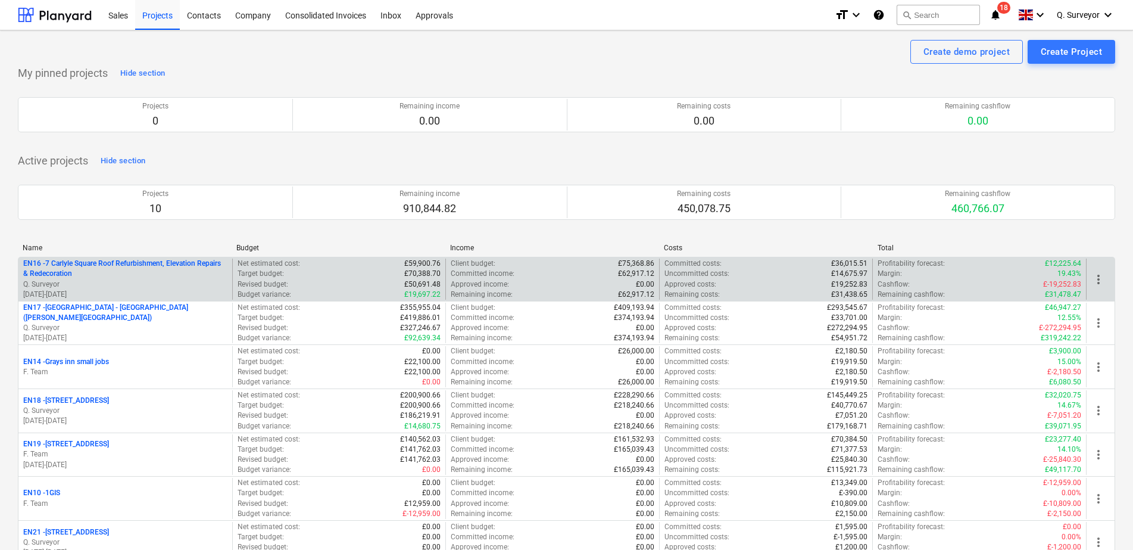
click at [67, 265] on p "EN16 - 7 Carlyle Square Roof Refurbishment, Elevation Repairs & Redecoration" at bounding box center [125, 268] width 204 height 20
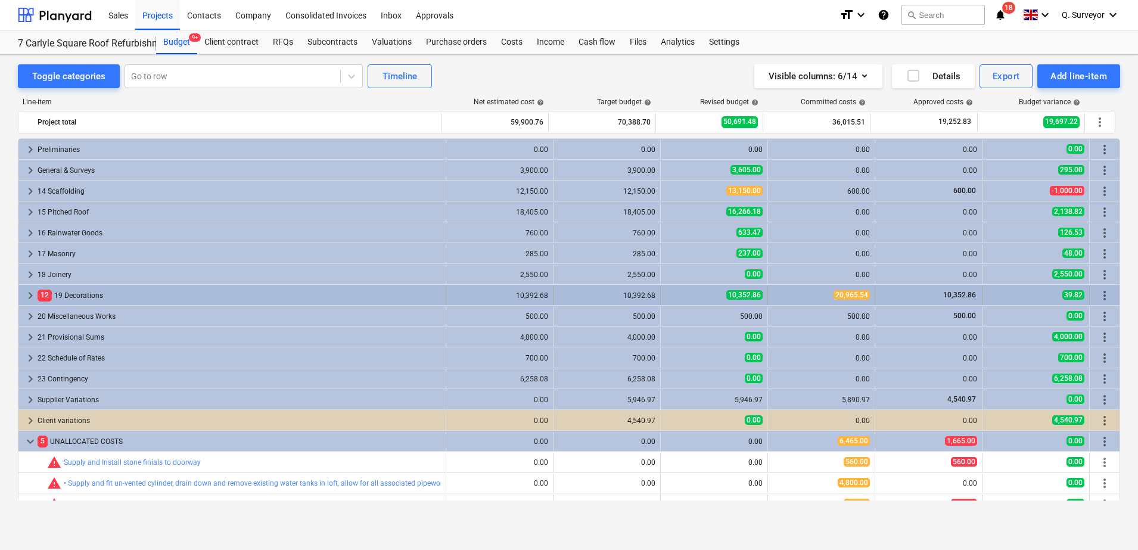
click at [98, 291] on div "12 19 Decorations" at bounding box center [239, 295] width 403 height 19
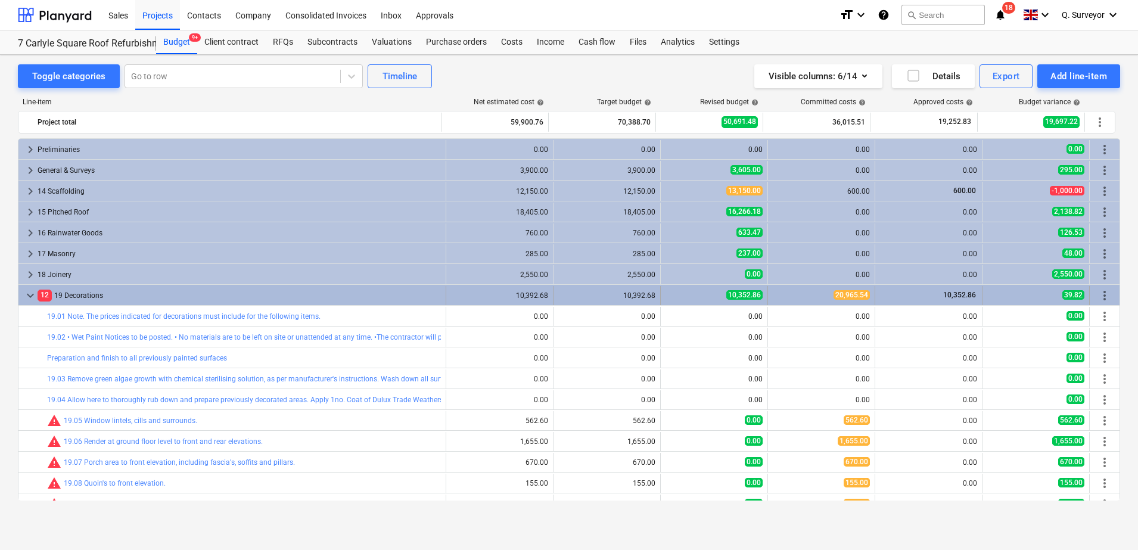
click at [118, 295] on div "12 19 Decorations" at bounding box center [239, 295] width 403 height 19
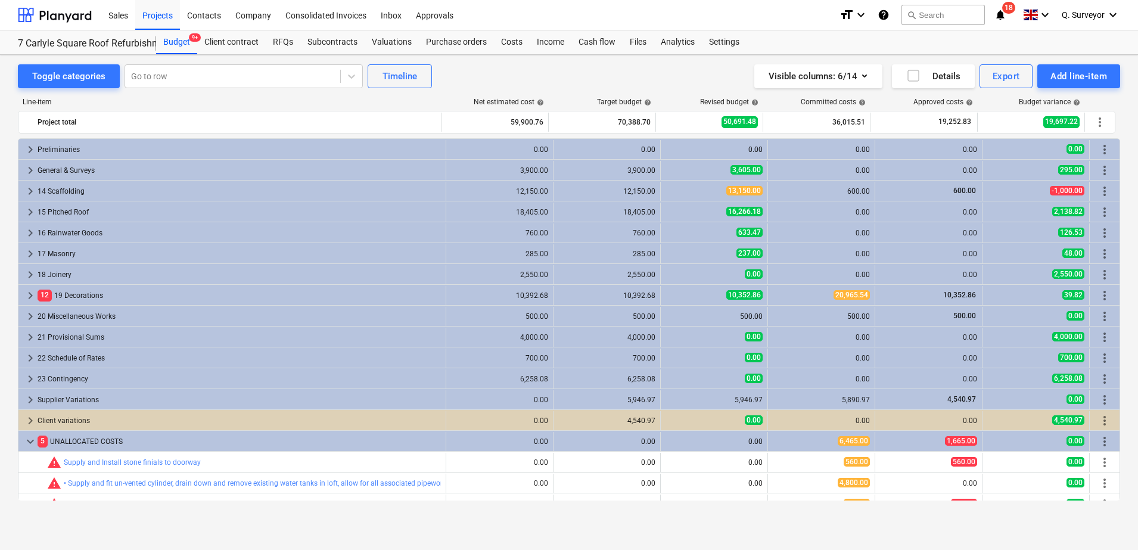
click at [342, 57] on div "Toggle categories Go to row Timeline Visible columns : 6/14 Details Export Add …" at bounding box center [569, 289] width 1138 height 469
click at [339, 41] on div "Subcontracts" at bounding box center [332, 42] width 64 height 24
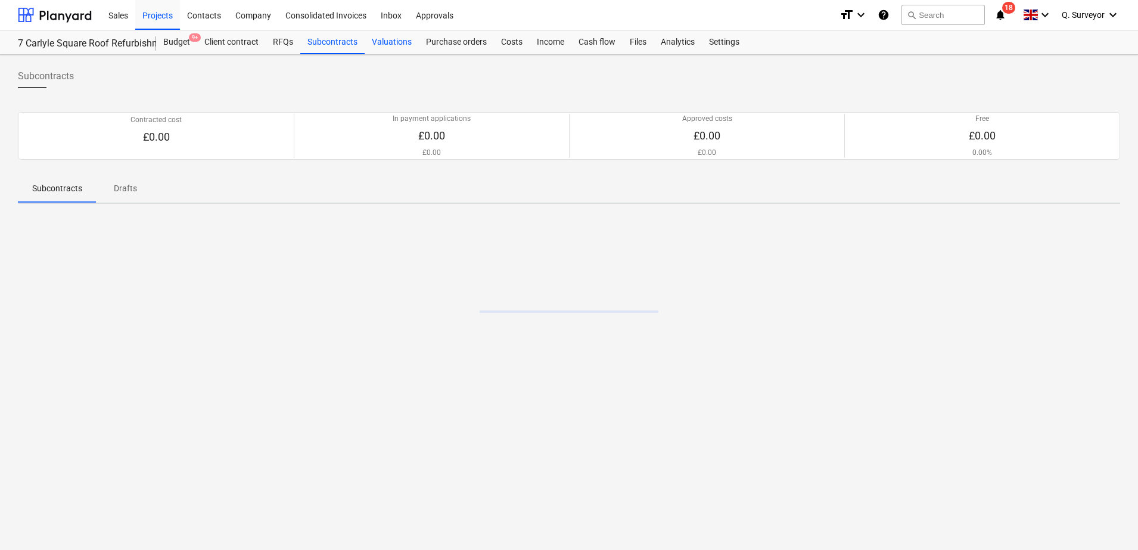
click at [412, 45] on div "Valuations" at bounding box center [392, 42] width 54 height 24
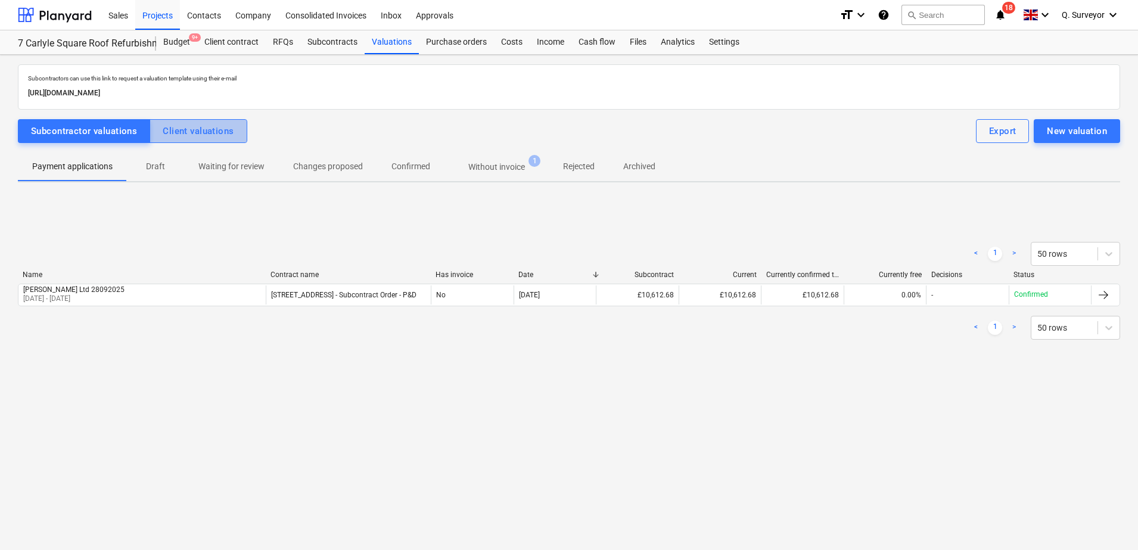
click at [196, 130] on div "Client valuations" at bounding box center [198, 130] width 71 height 15
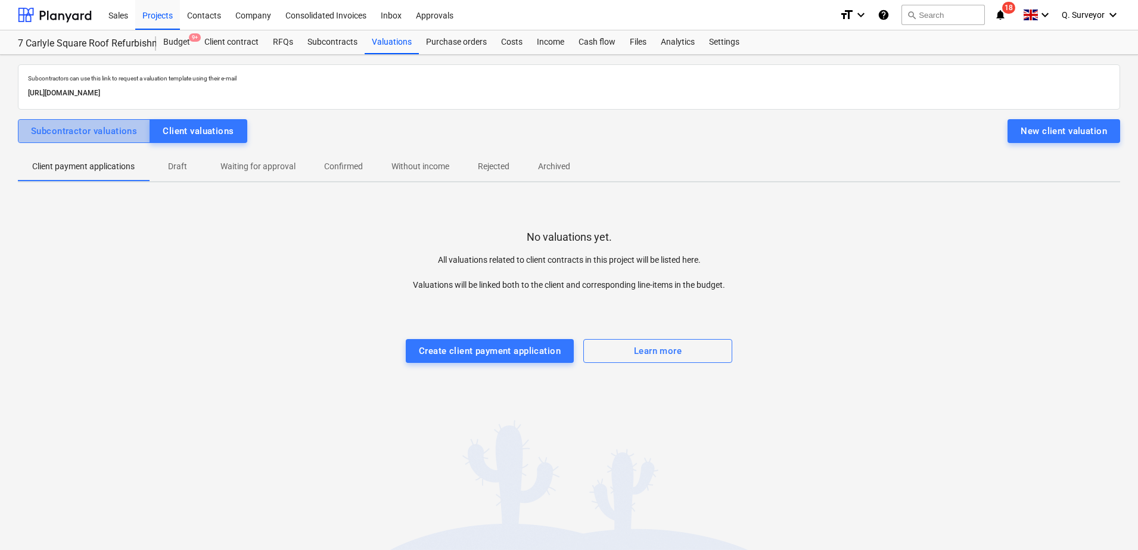
click at [147, 132] on button "Subcontractor valuations" at bounding box center [84, 131] width 132 height 24
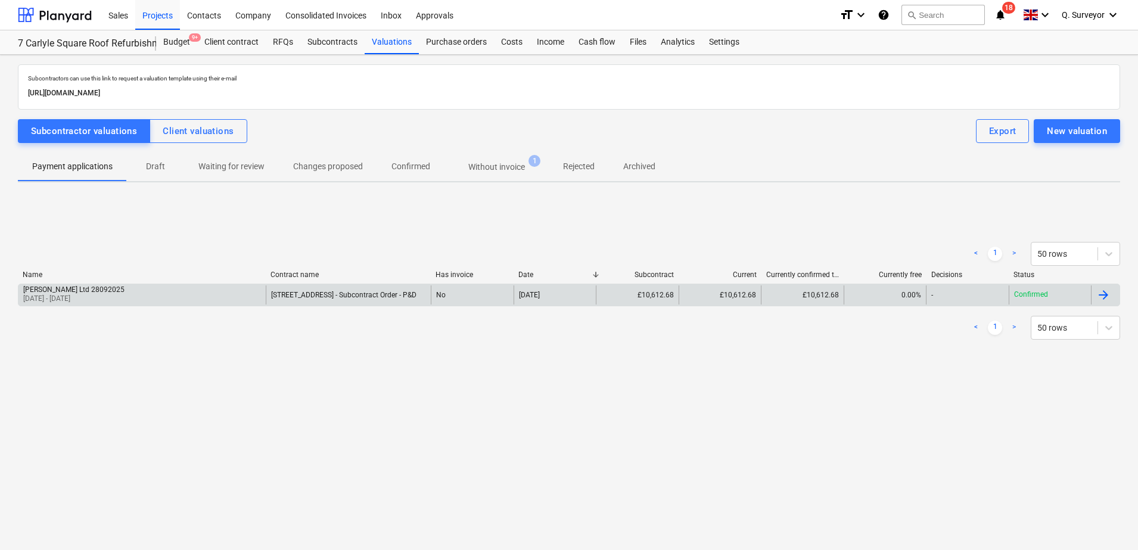
click at [104, 292] on div "[PERSON_NAME] Ltd 28092025" at bounding box center [73, 289] width 101 height 8
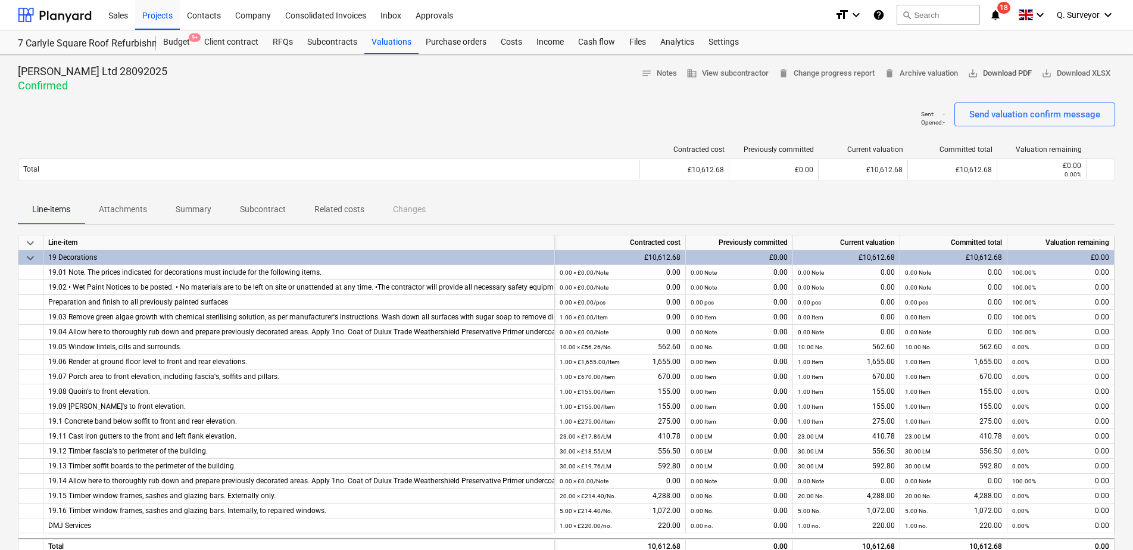
click at [985, 70] on span "save_alt Download PDF" at bounding box center [1000, 74] width 64 height 14
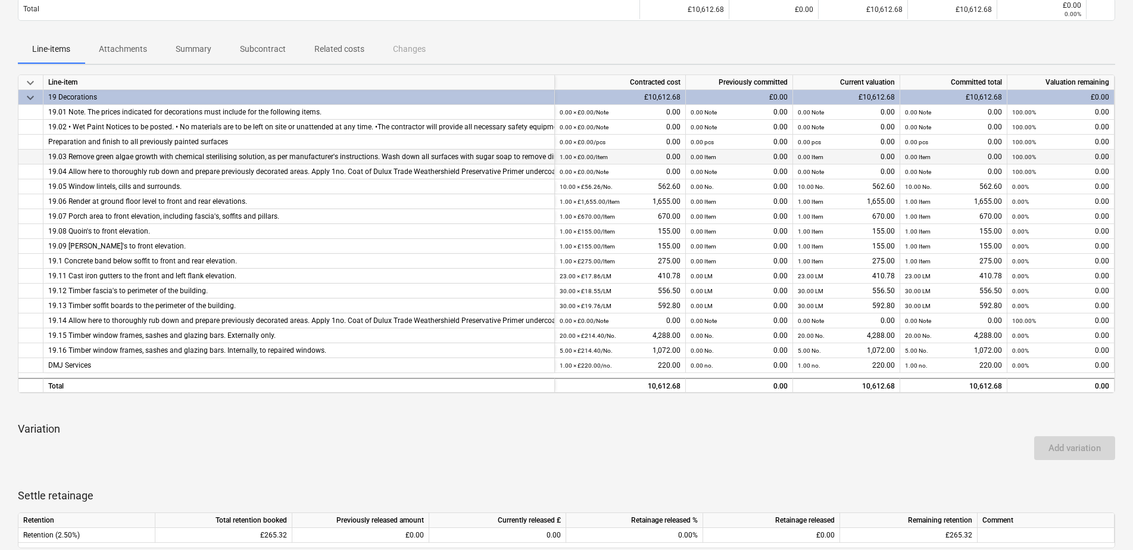
scroll to position [223, 0]
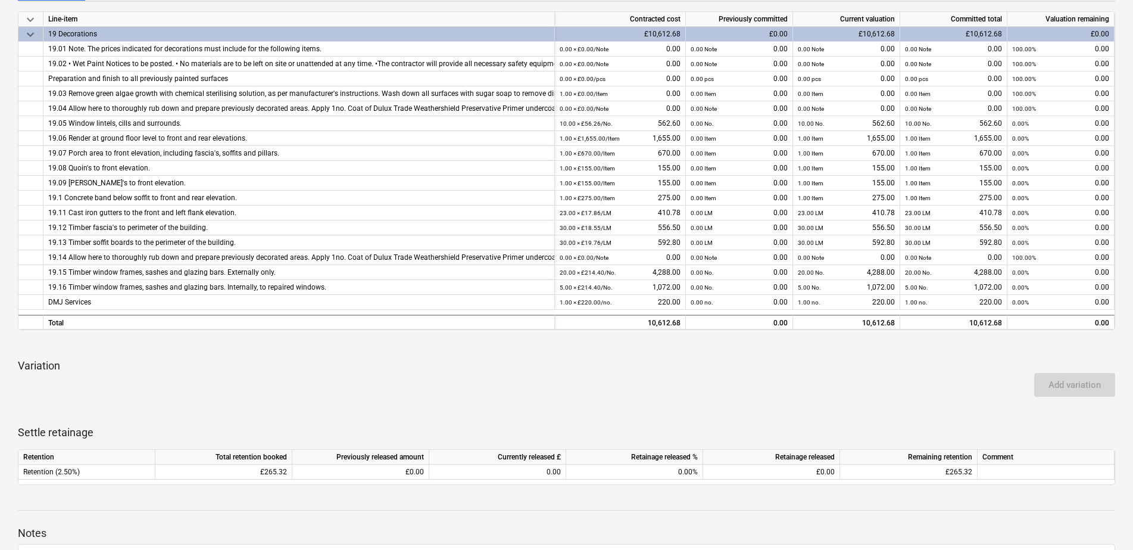
drag, startPoint x: 370, startPoint y: 359, endPoint x: 388, endPoint y: 389, distance: 35.0
click at [370, 359] on p "Variation" at bounding box center [567, 366] width 1098 height 14
click at [658, 476] on div "0.00%" at bounding box center [634, 472] width 137 height 15
click at [658, 472] on div "0.00%" at bounding box center [634, 472] width 137 height 15
click at [392, 465] on div "£0.00" at bounding box center [360, 472] width 137 height 15
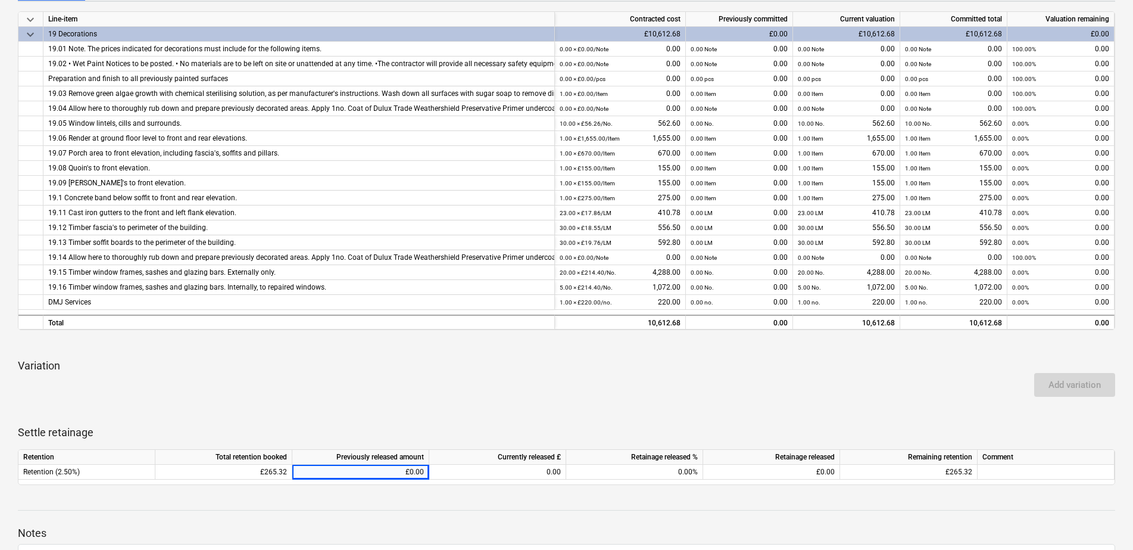
drag, startPoint x: 703, startPoint y: 403, endPoint x: 686, endPoint y: 397, distance: 18.8
click at [698, 401] on div "keyboard_arrow_down Line-item Contracted cost Previously committed Current valu…" at bounding box center [567, 248] width 1098 height 474
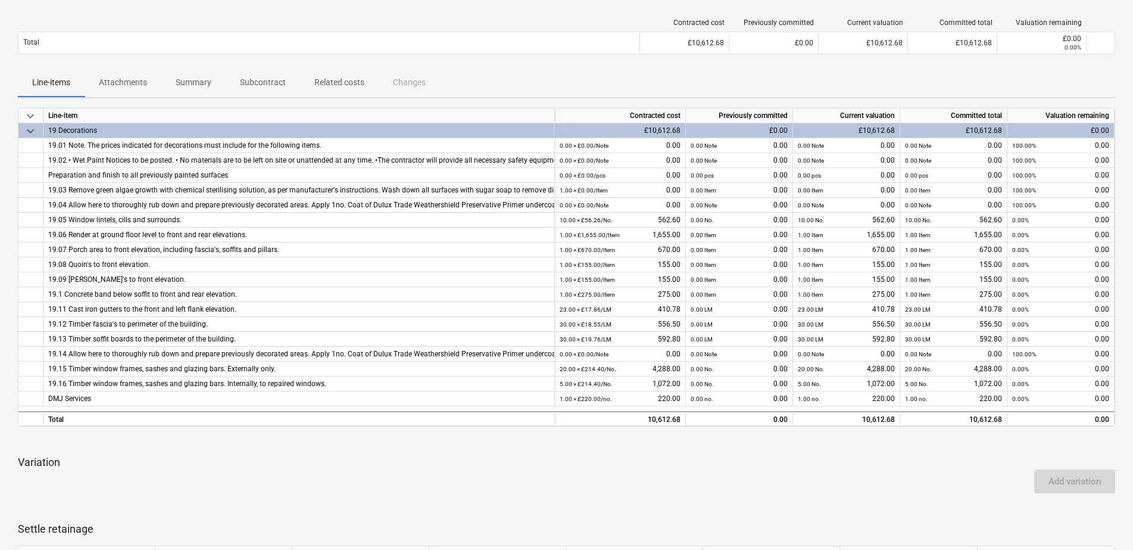
scroll to position [0, 0]
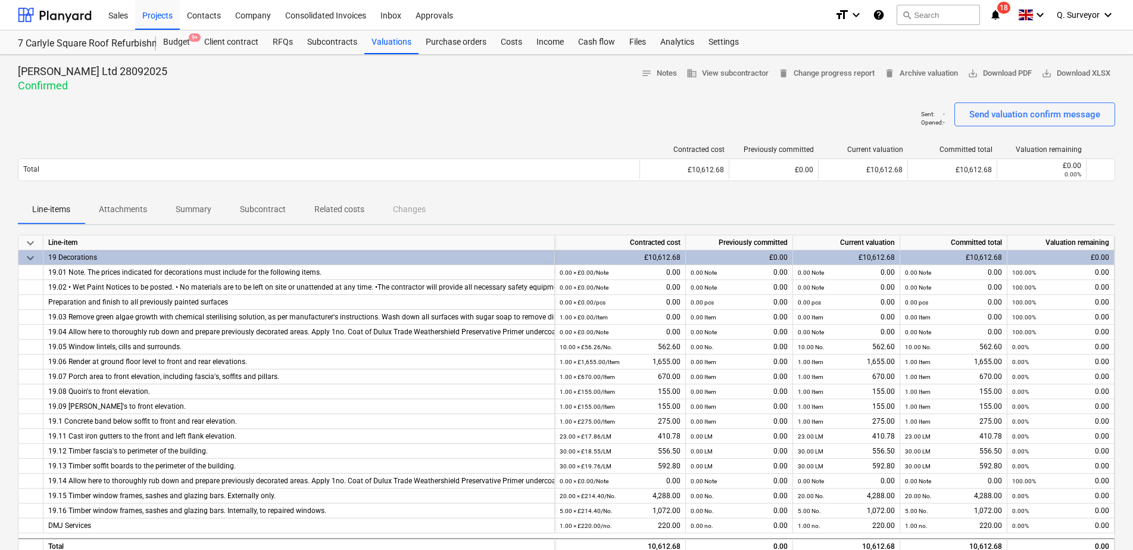
click at [740, 112] on div "Sent : - Opened : - Send valuation confirm message" at bounding box center [567, 118] width 1098 height 33
click at [802, 74] on span "delete Change progress report" at bounding box center [826, 74] width 96 height 14
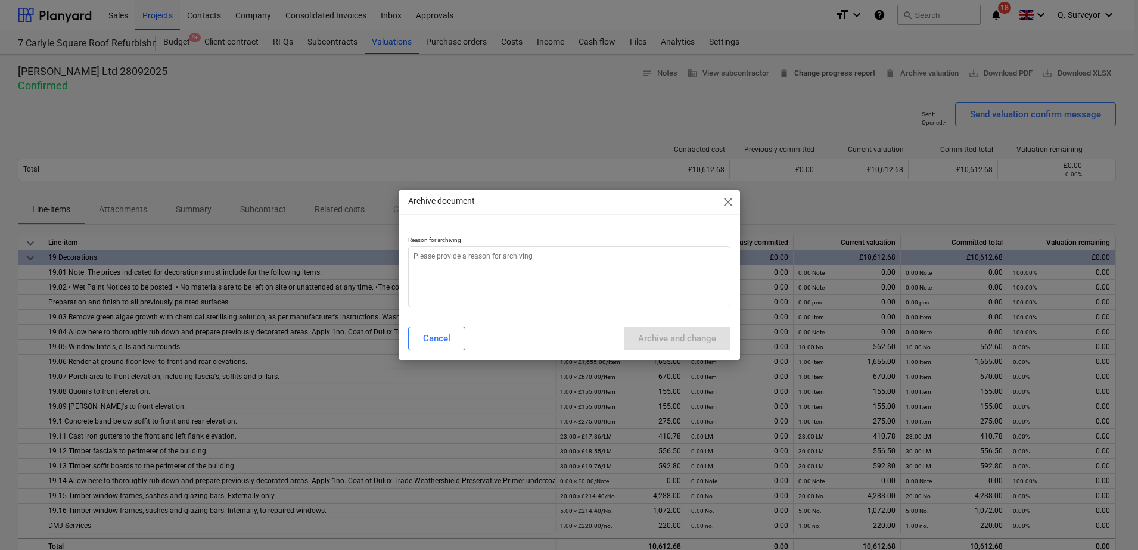
type textarea "x"
click at [447, 294] on textarea at bounding box center [569, 276] width 322 height 61
type textarea "r"
type textarea "x"
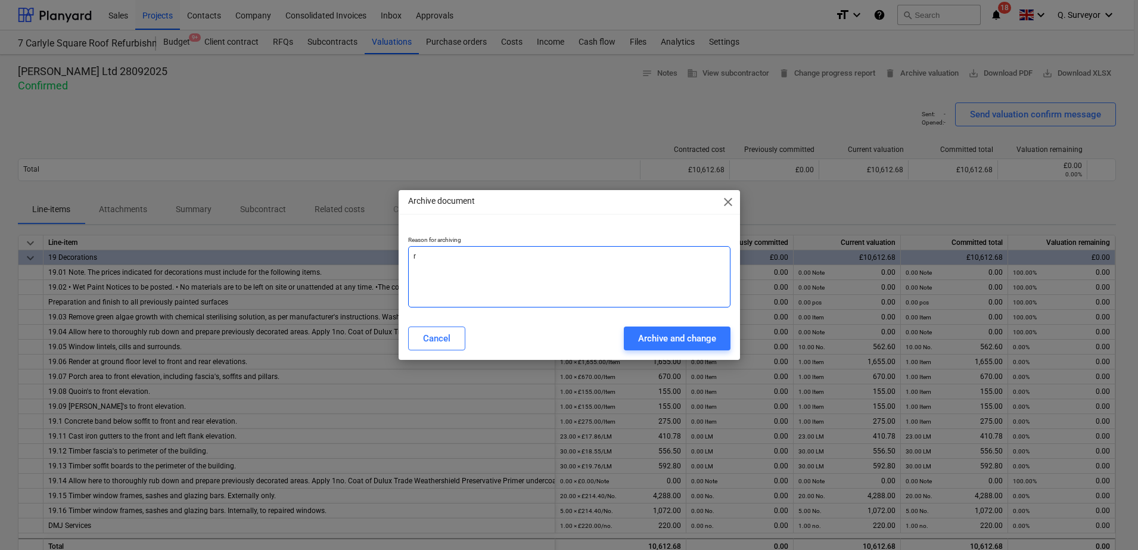
type textarea "re"
type textarea "x"
type textarea "ret"
type textarea "x"
type textarea "rete"
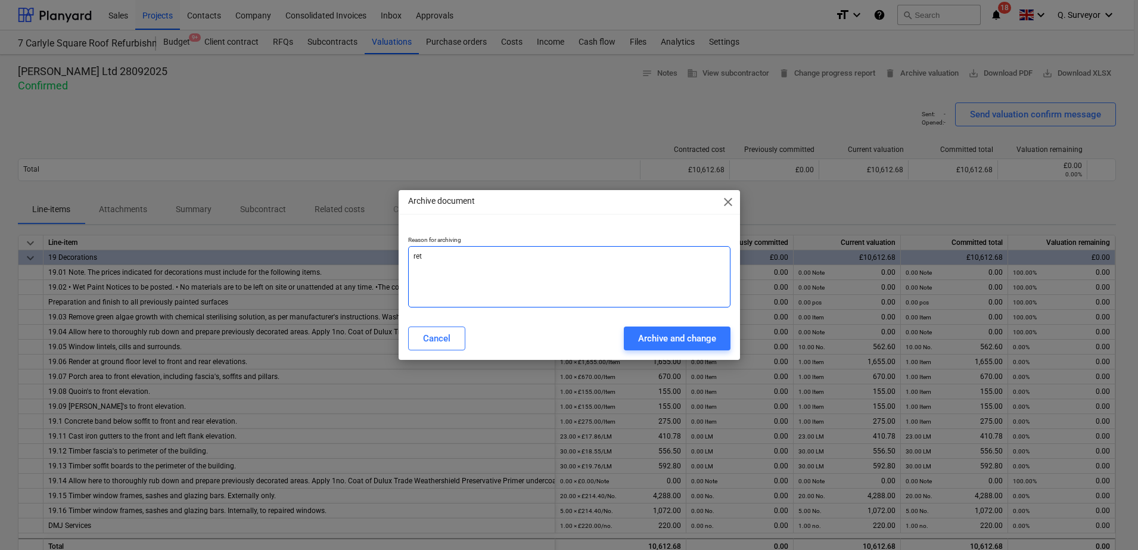
type textarea "x"
type textarea "reten"
type textarea "x"
type textarea "retent"
type textarea "x"
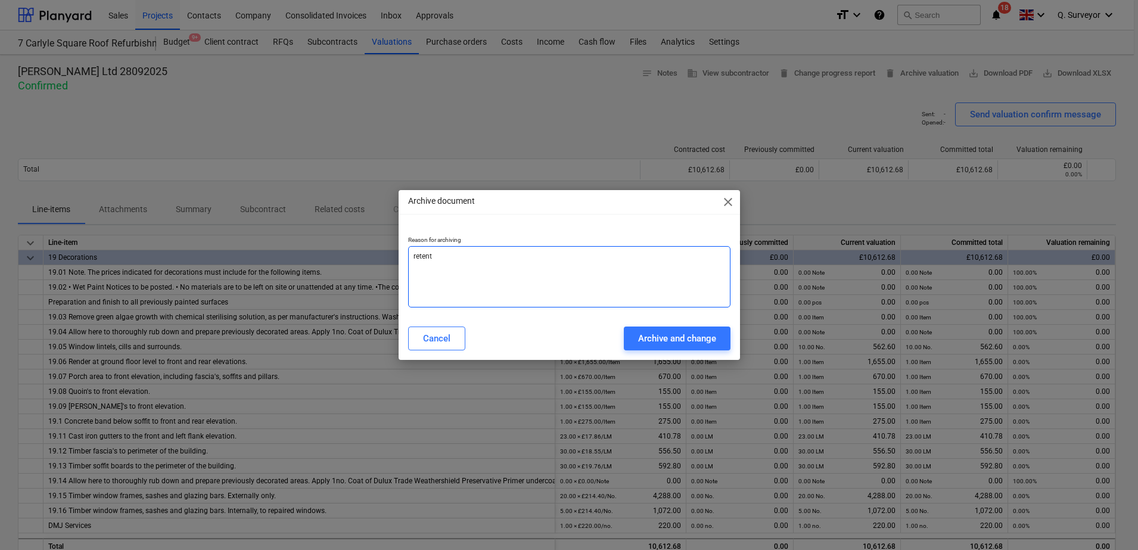
type textarea "retenti"
type textarea "x"
type textarea "retentio"
type textarea "x"
type textarea "retention"
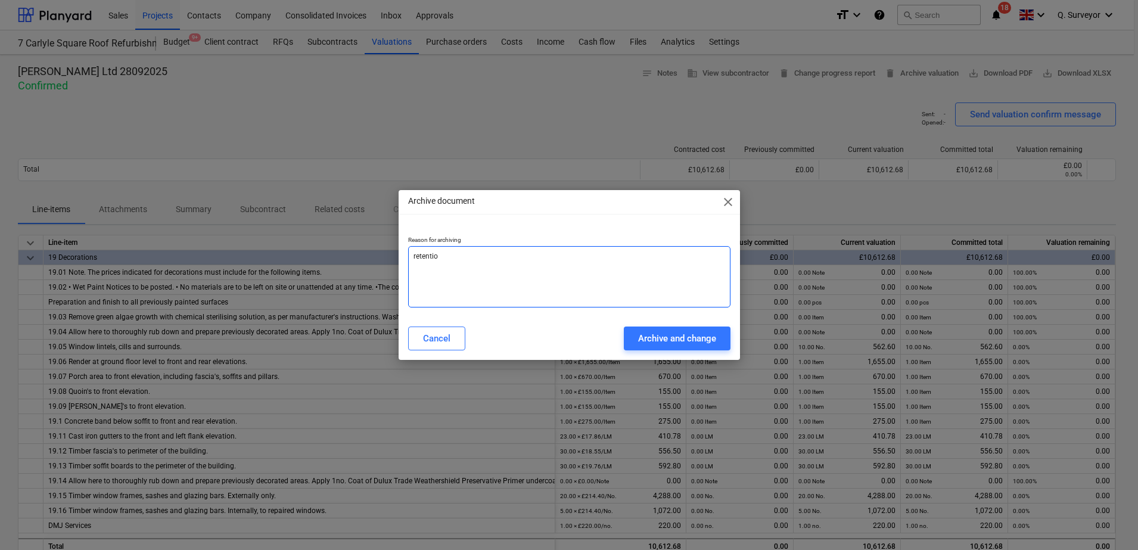
type textarea "x"
type textarea "retention"
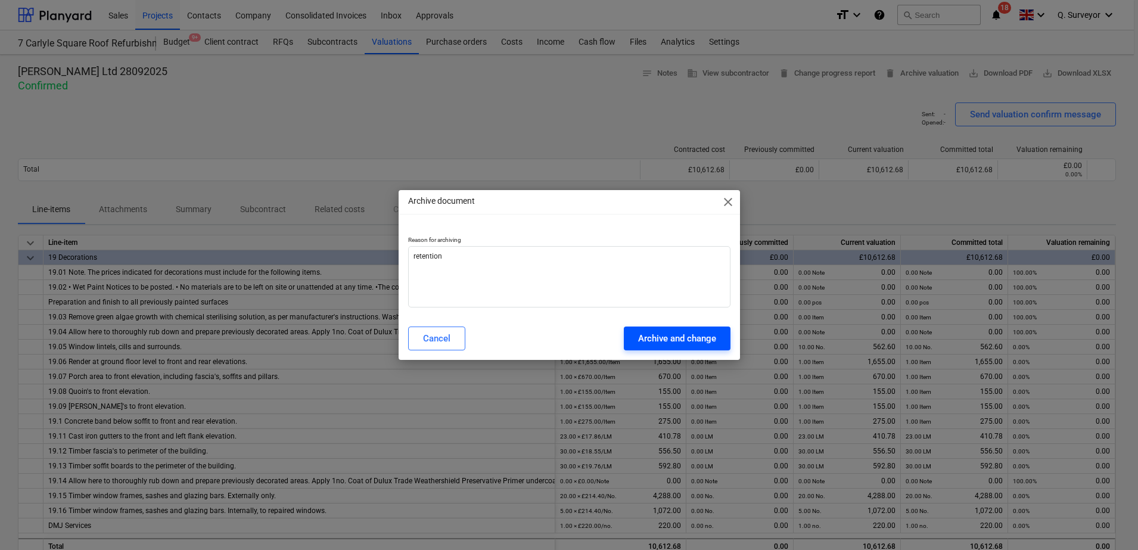
click at [695, 345] on div "Archive and change" at bounding box center [677, 338] width 78 height 15
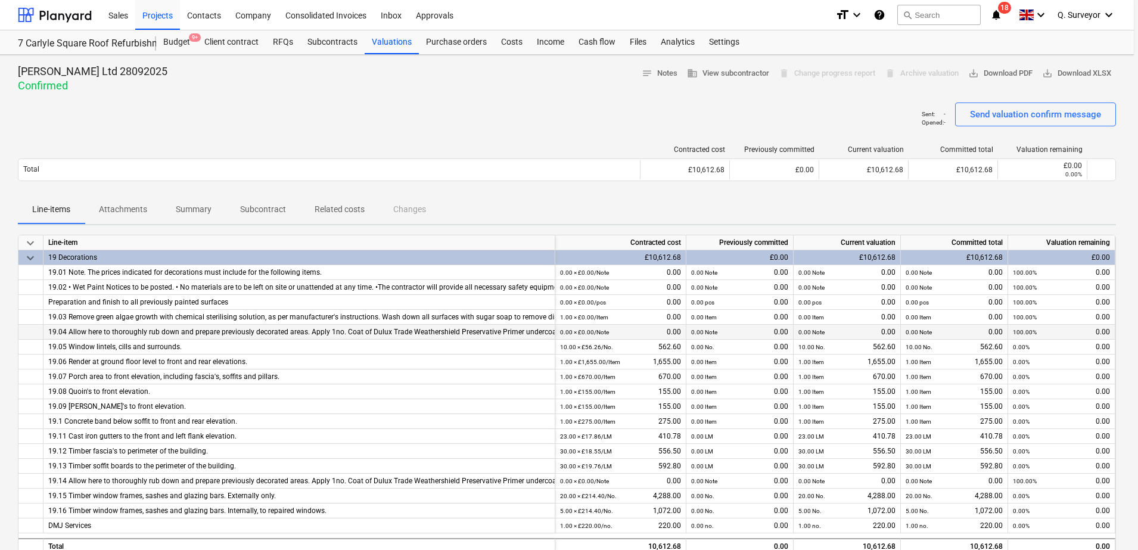
type textarea "x"
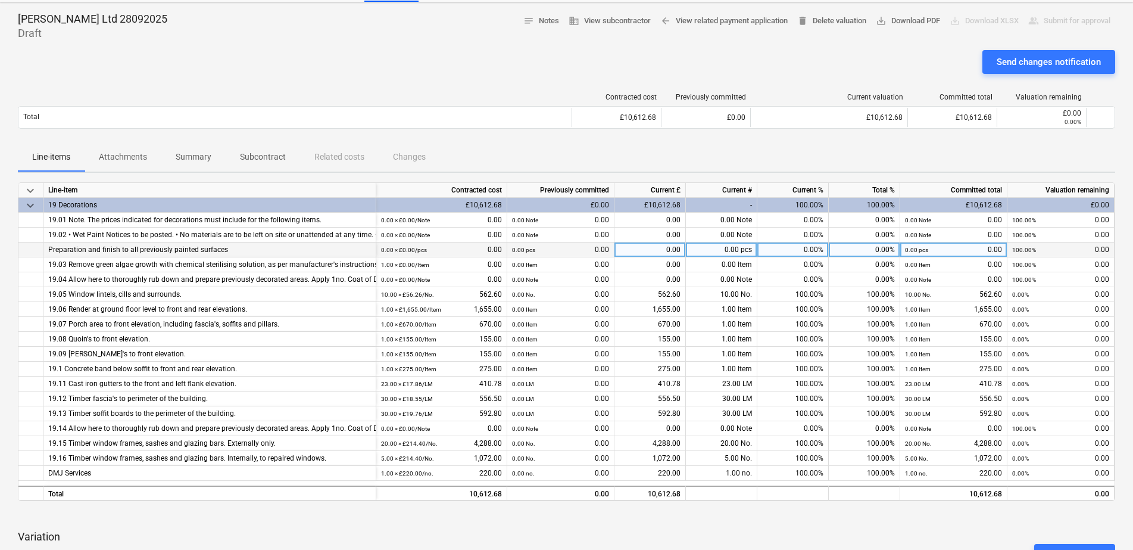
scroll to position [335, 0]
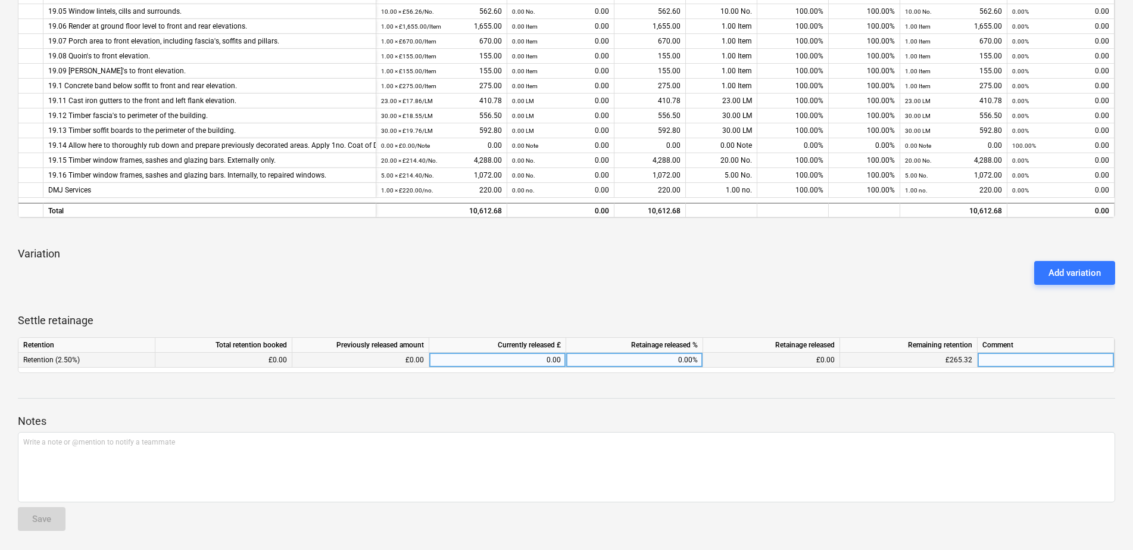
click at [528, 355] on div "0.00" at bounding box center [497, 360] width 127 height 15
type input "5"
type input ".5.5"
click at [615, 288] on div "Add variation" at bounding box center [566, 272] width 1107 height 33
click at [553, 361] on div "5.00" at bounding box center [497, 360] width 127 height 15
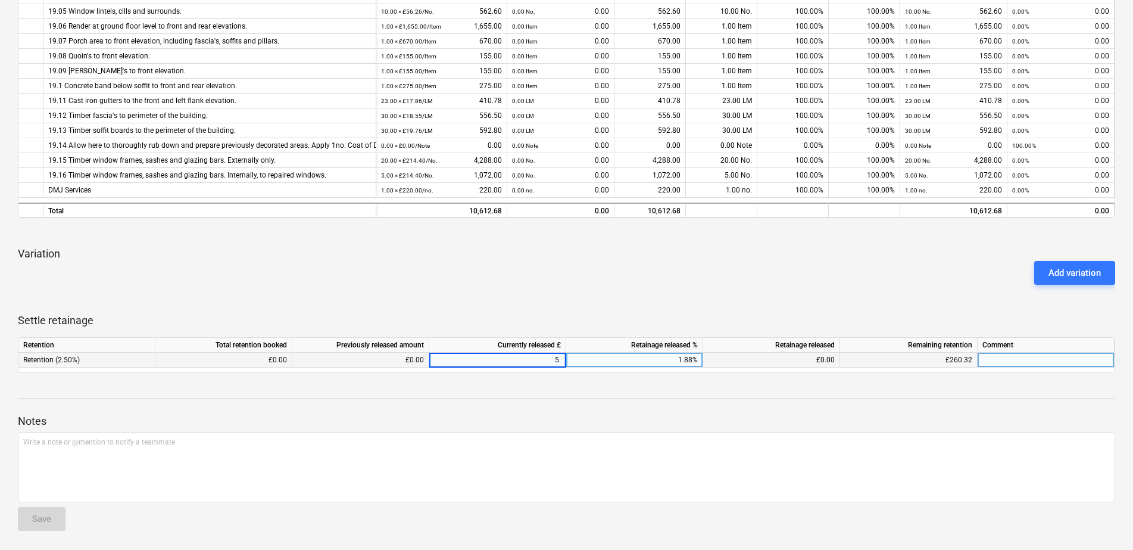
type input "5.5"
click at [674, 283] on div "Add variation" at bounding box center [566, 272] width 1107 height 33
click at [716, 282] on div "Add variation" at bounding box center [566, 272] width 1107 height 33
click at [611, 314] on p "Settle retainage" at bounding box center [567, 320] width 1098 height 14
click at [703, 302] on div at bounding box center [567, 299] width 1098 height 10
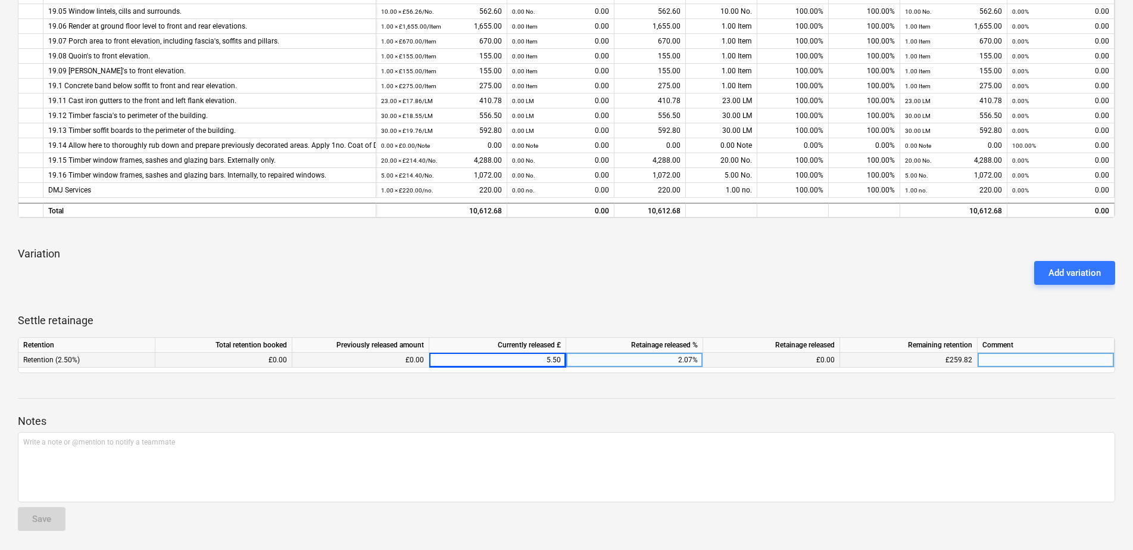
click at [827, 310] on div "keyboard_arrow_down Line-item Contracted cost Previously committed Current £ Cu…" at bounding box center [567, 136] width 1098 height 474
click at [658, 316] on p "Settle retainage" at bounding box center [567, 320] width 1098 height 14
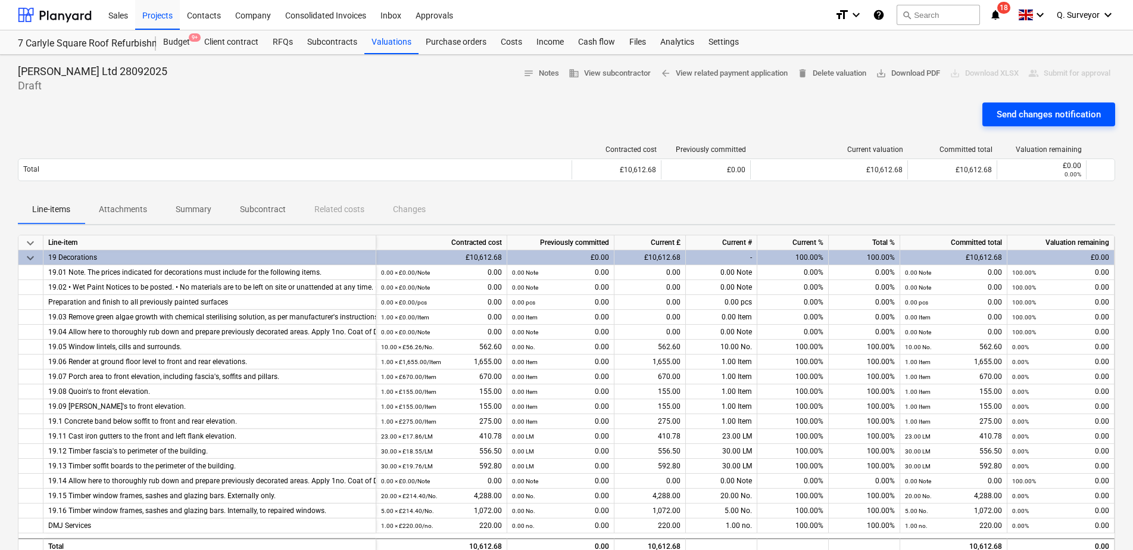
click at [1022, 110] on div "Send changes notification" at bounding box center [1049, 114] width 104 height 15
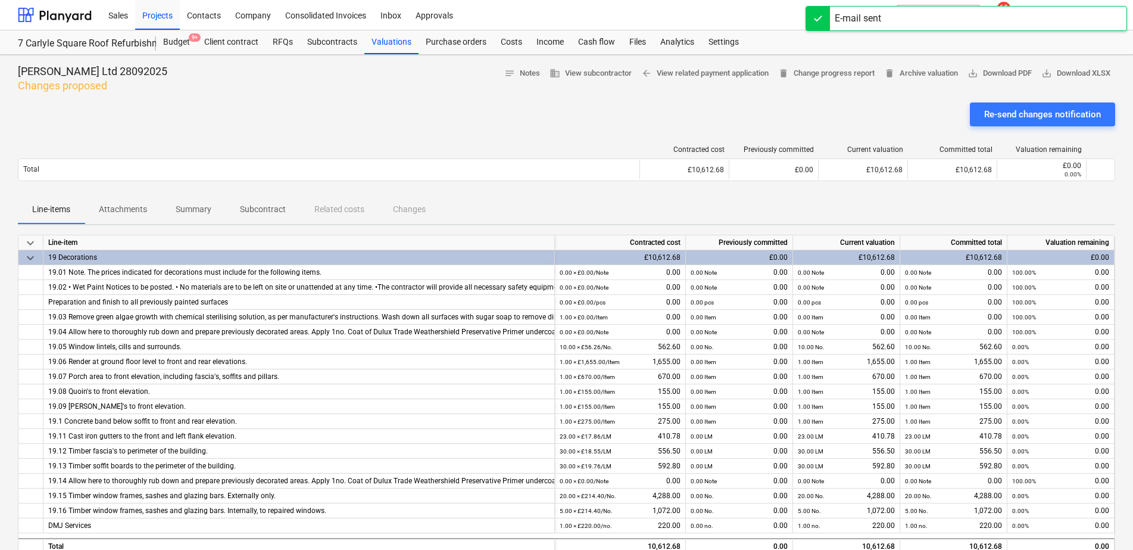
click at [935, 121] on div "Re-send changes notification" at bounding box center [567, 118] width 1098 height 33
drag, startPoint x: 222, startPoint y: 134, endPoint x: 238, endPoint y: 123, distance: 20.2
click at [227, 138] on div "DM Jones Ltd 28092025 Changes proposed notes Notes business View subcontractor …" at bounding box center [566, 470] width 1133 height 830
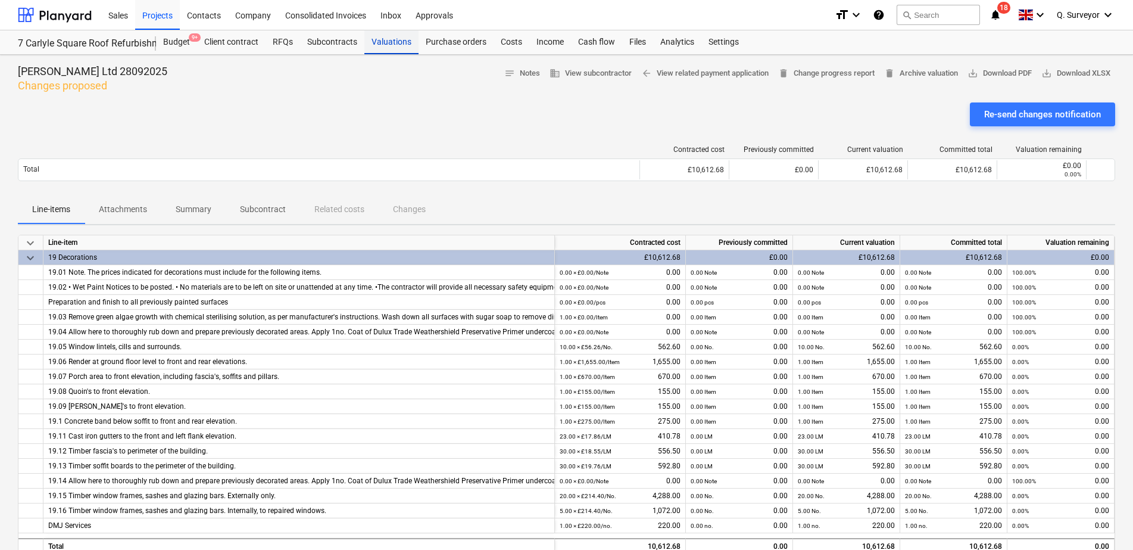
click at [395, 33] on div "Valuations" at bounding box center [392, 42] width 54 height 24
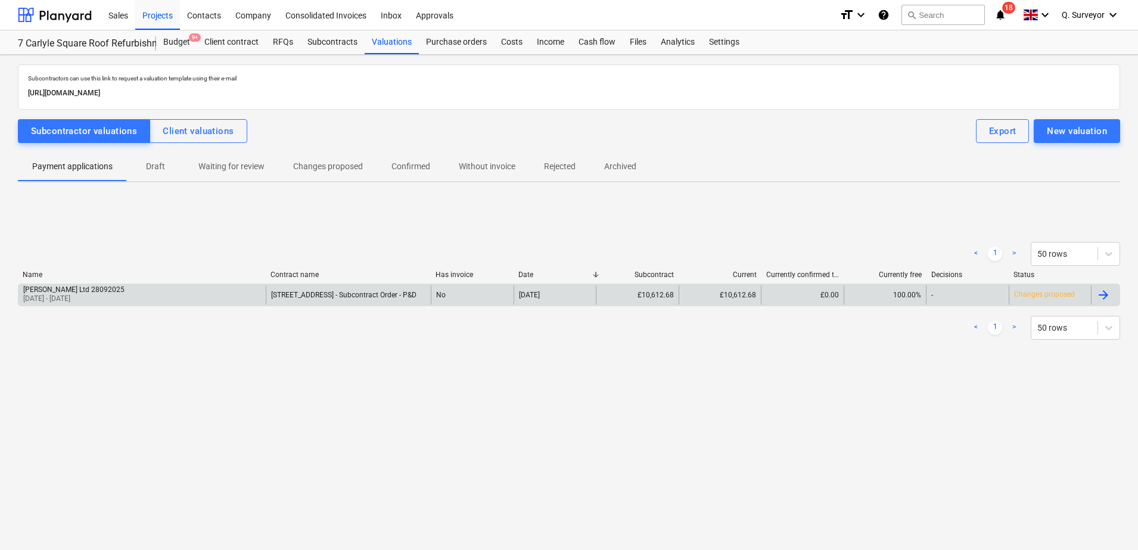
click at [110, 300] on div "[PERSON_NAME] Ltd 28092025 [DATE] - [DATE]" at bounding box center [141, 294] width 247 height 19
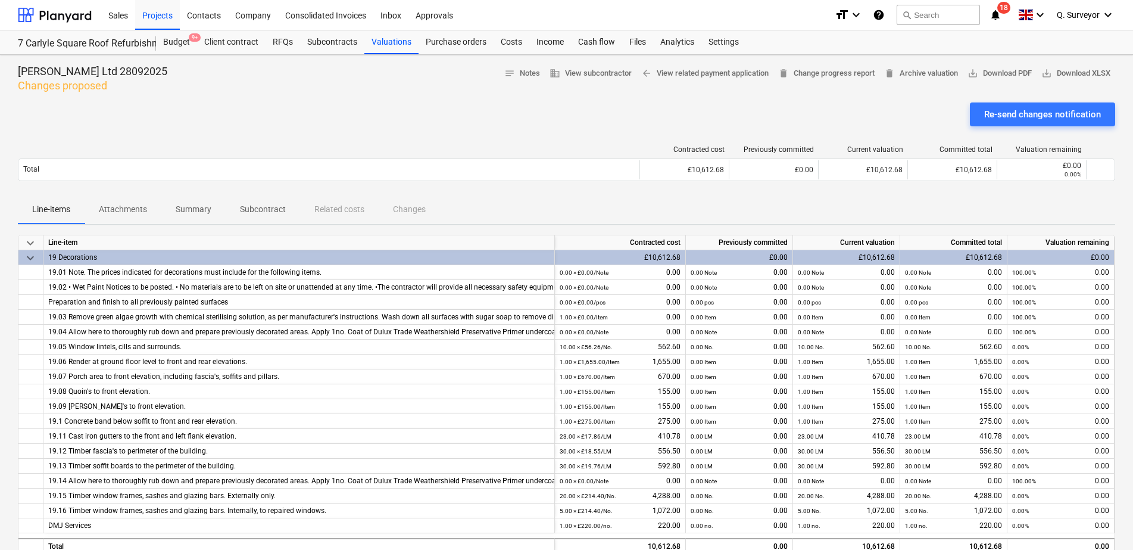
click at [284, 142] on div "Contracted cost Previously committed Current valuation Committed total Valuatio…" at bounding box center [567, 166] width 1098 height 60
click at [1013, 73] on span "save_alt Download PDF" at bounding box center [1000, 74] width 64 height 14
click at [242, 96] on div at bounding box center [567, 98] width 1098 height 10
click at [161, 11] on div "Projects" at bounding box center [157, 14] width 45 height 30
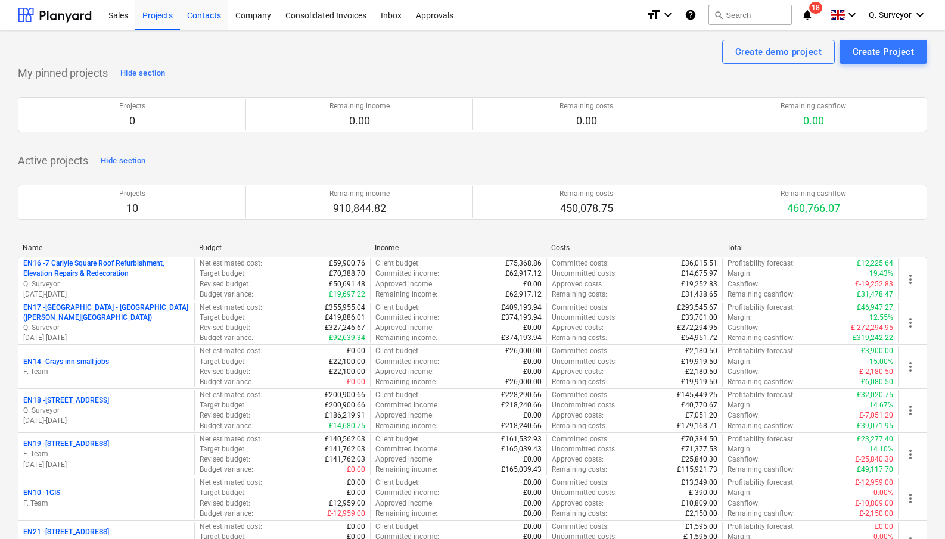
click at [189, 21] on div "Contacts" at bounding box center [204, 14] width 48 height 30
click at [780, 18] on button "search Search" at bounding box center [749, 15] width 83 height 20
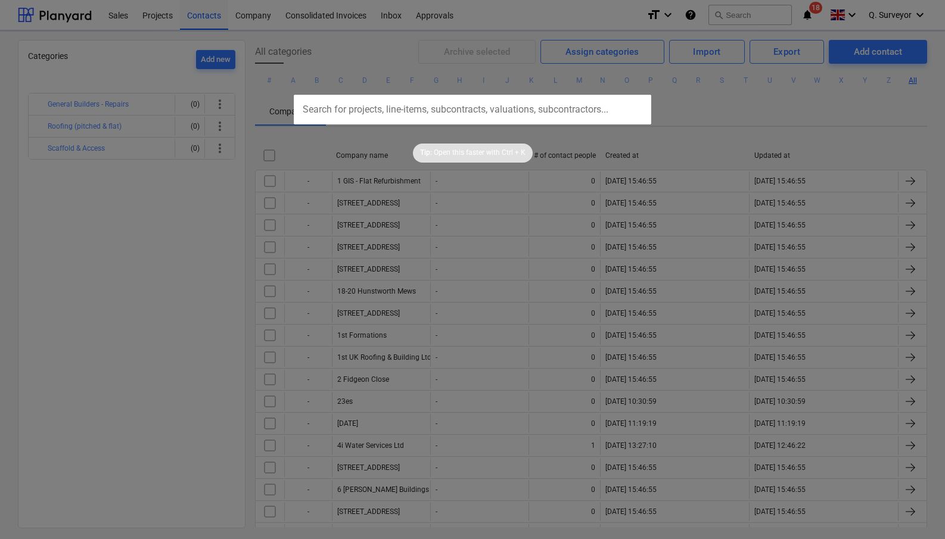
type input "d"
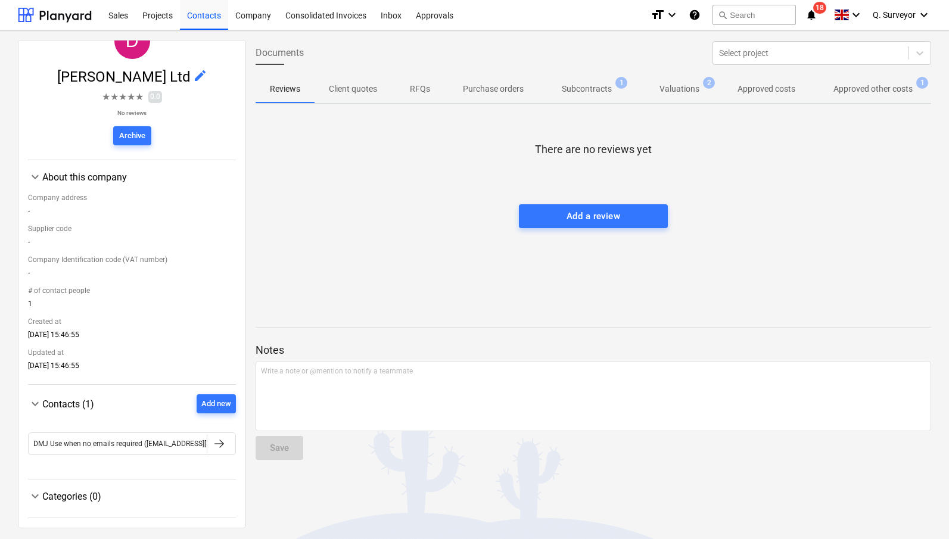
click at [45, 395] on div "Contacts (1) Add new" at bounding box center [139, 403] width 194 height 19
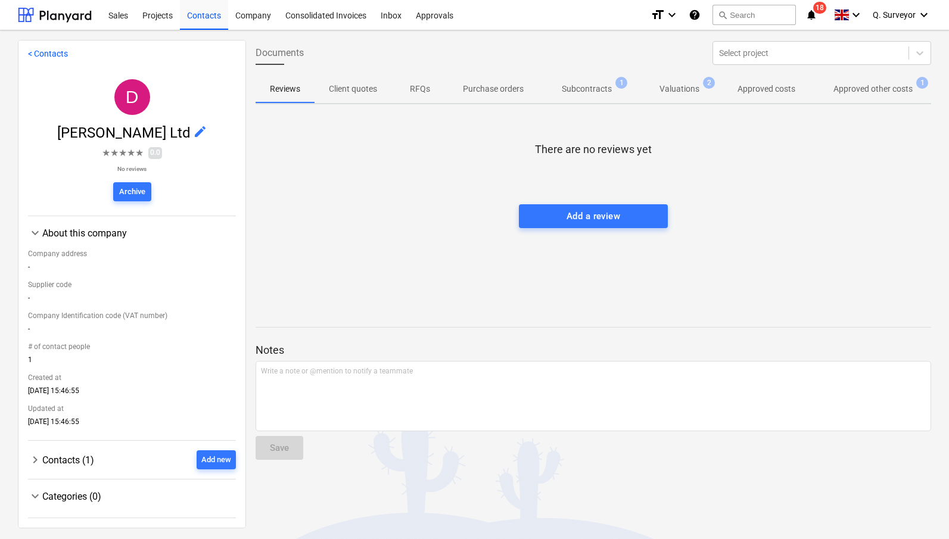
click at [74, 454] on div "Contacts (1) Add new" at bounding box center [139, 459] width 194 height 19
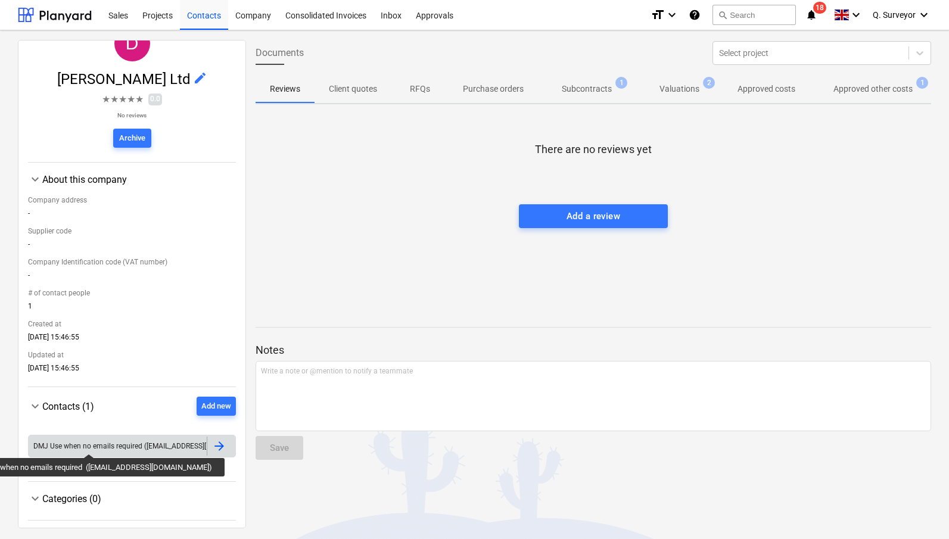
scroll to position [59, 0]
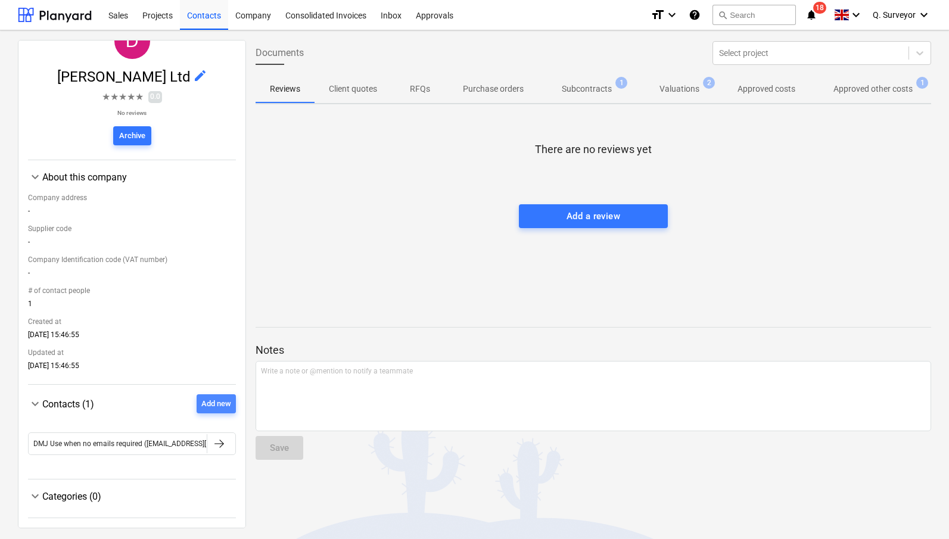
click at [218, 399] on div "Add new" at bounding box center [216, 404] width 30 height 14
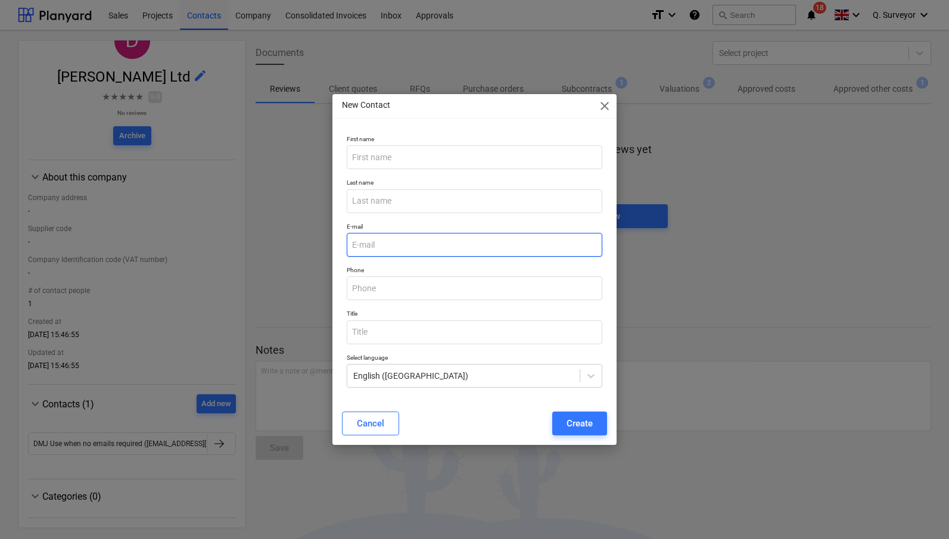
drag, startPoint x: 388, startPoint y: 251, endPoint x: 383, endPoint y: 239, distance: 13.6
click at [388, 251] on input "email" at bounding box center [475, 245] width 256 height 24
click at [404, 225] on p "E-mail" at bounding box center [475, 228] width 256 height 10
click at [398, 247] on input "no email" at bounding box center [475, 245] width 256 height 24
drag, startPoint x: 359, startPoint y: 250, endPoint x: 365, endPoint y: 247, distance: 6.7
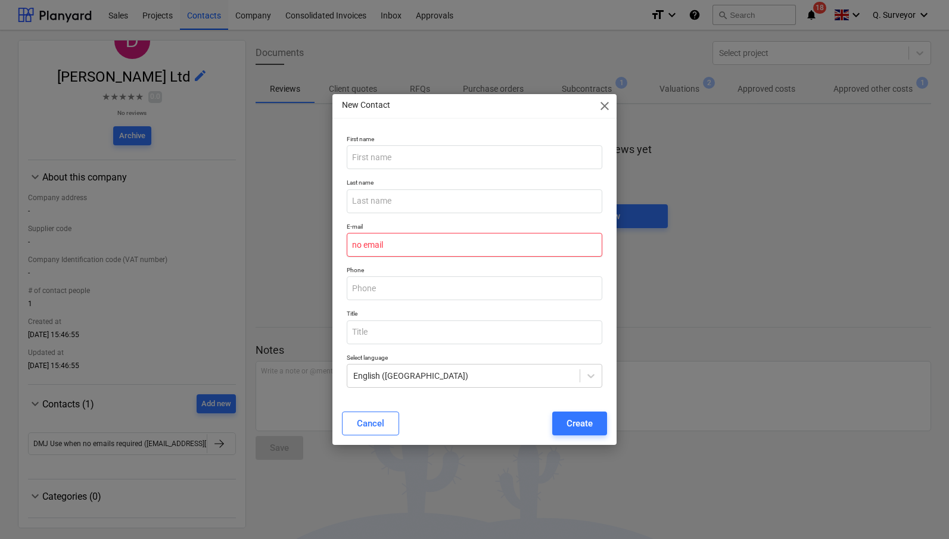
click at [360, 249] on input "no email" at bounding box center [475, 245] width 256 height 24
click at [366, 248] on input "no email" at bounding box center [475, 245] width 256 height 24
type input "noemail"
click at [400, 116] on div "New Contact close" at bounding box center [474, 106] width 285 height 24
click at [412, 251] on input "noemail" at bounding box center [475, 245] width 256 height 24
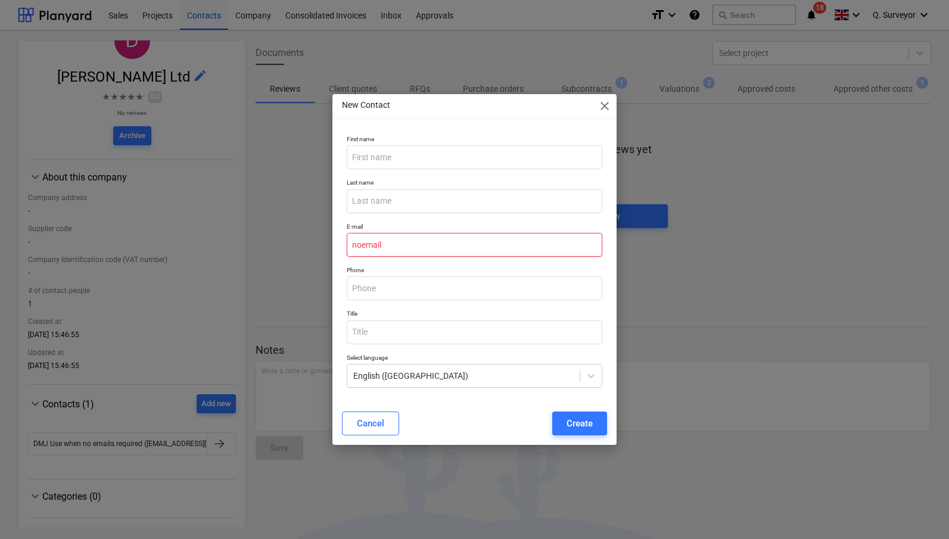
click at [394, 248] on input "noemail" at bounding box center [475, 245] width 256 height 24
drag, startPoint x: 395, startPoint y: 243, endPoint x: 403, endPoint y: 244, distance: 7.8
click at [397, 243] on input "noemail" at bounding box center [475, 245] width 256 height 24
drag, startPoint x: 414, startPoint y: 244, endPoint x: 237, endPoint y: 234, distance: 177.2
click at [240, 236] on div "New Contact close First name Last name E-mail noemail Phone Title Select langua…" at bounding box center [474, 269] width 949 height 539
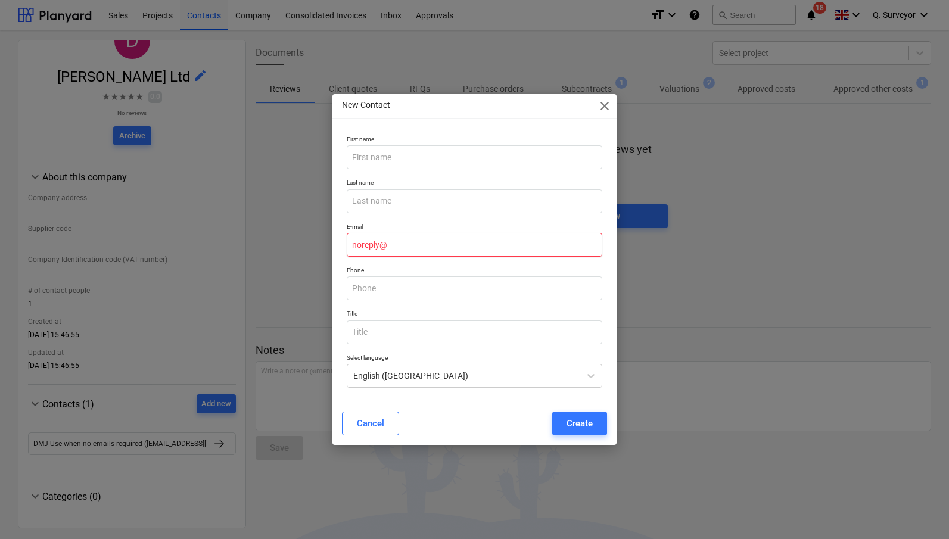
type input "noreply@"
click at [597, 102] on div "New Contact close" at bounding box center [474, 106] width 285 height 24
click at [608, 102] on span "close" at bounding box center [604, 106] width 14 height 14
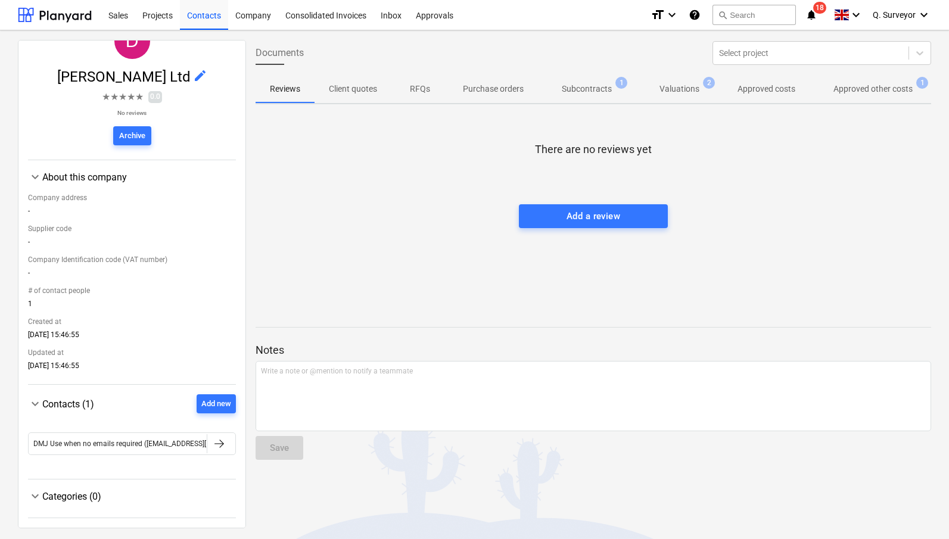
click at [387, 181] on div at bounding box center [593, 192] width 675 height 24
drag, startPoint x: 367, startPoint y: 577, endPoint x: 477, endPoint y: 582, distance: 110.3
click at [477, 538] on html "Sales Projects Contacts Company Consolidated Invoices Inbox Approvals format_si…" at bounding box center [474, 269] width 949 height 539
click at [344, 288] on div "There are no reviews yet Add a review" at bounding box center [593, 203] width 675 height 179
